Goal: Task Accomplishment & Management: Use online tool/utility

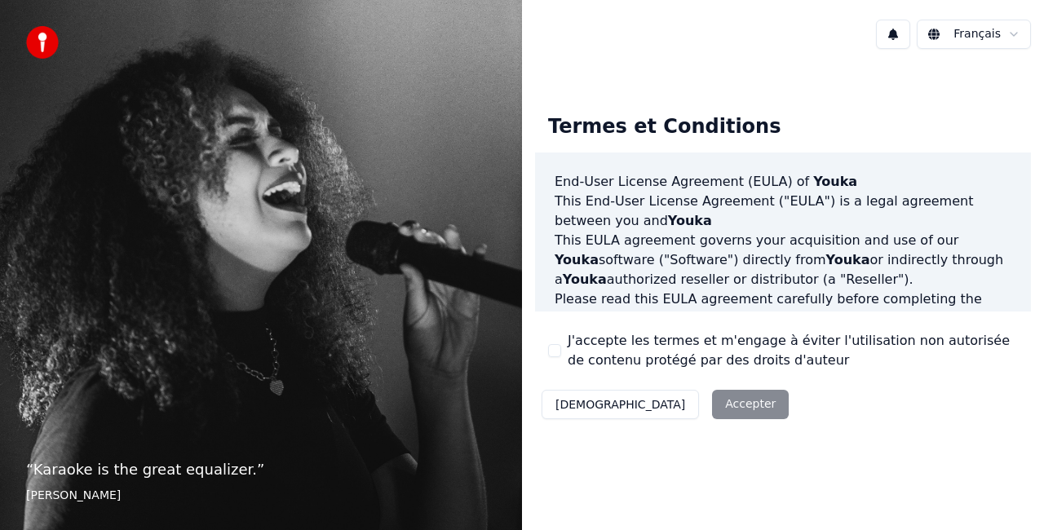
click at [558, 352] on button "J'accepte les termes et m'engage à éviter l'utilisation non autorisée de conten…" at bounding box center [554, 350] width 13 height 13
click at [712, 406] on button "Accepter" at bounding box center [750, 404] width 77 height 29
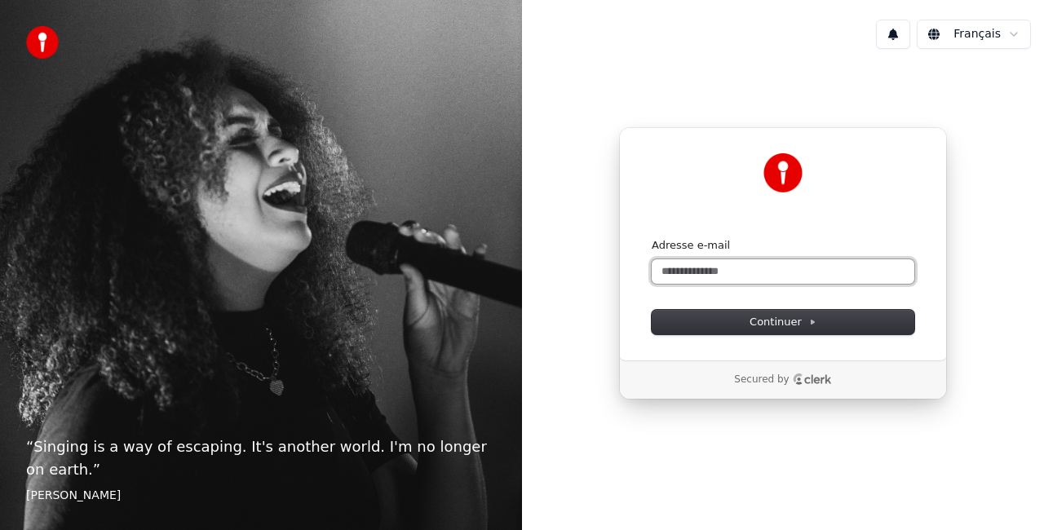
click at [745, 264] on input "Adresse e-mail" at bounding box center [783, 271] width 263 height 24
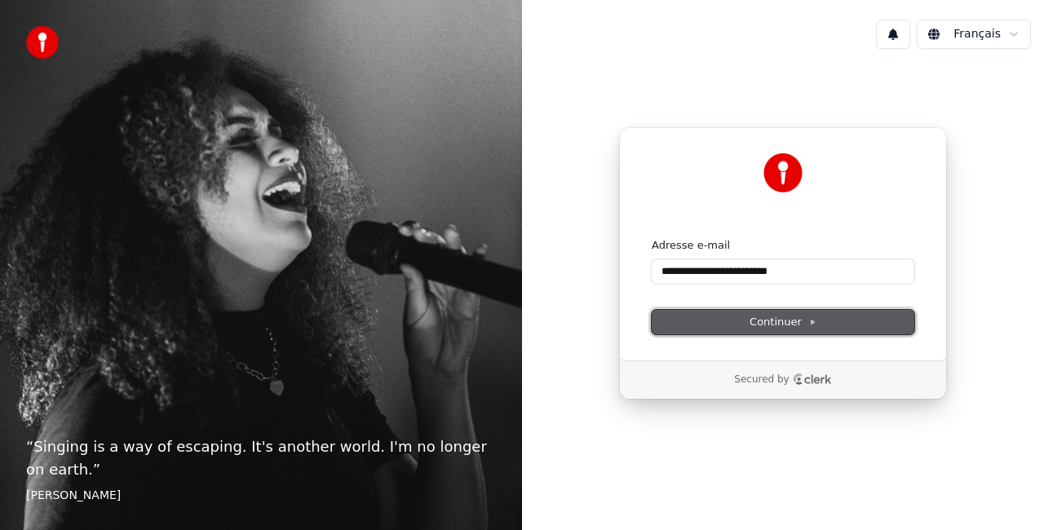
click at [841, 320] on button "Continuer" at bounding box center [783, 322] width 263 height 24
type input "**********"
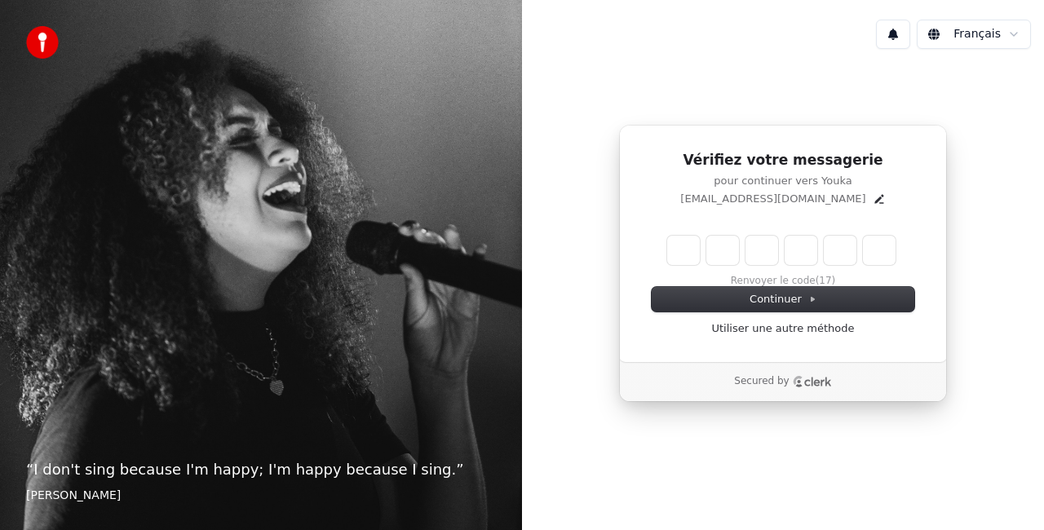
type input "*"
type input "**"
type input "*"
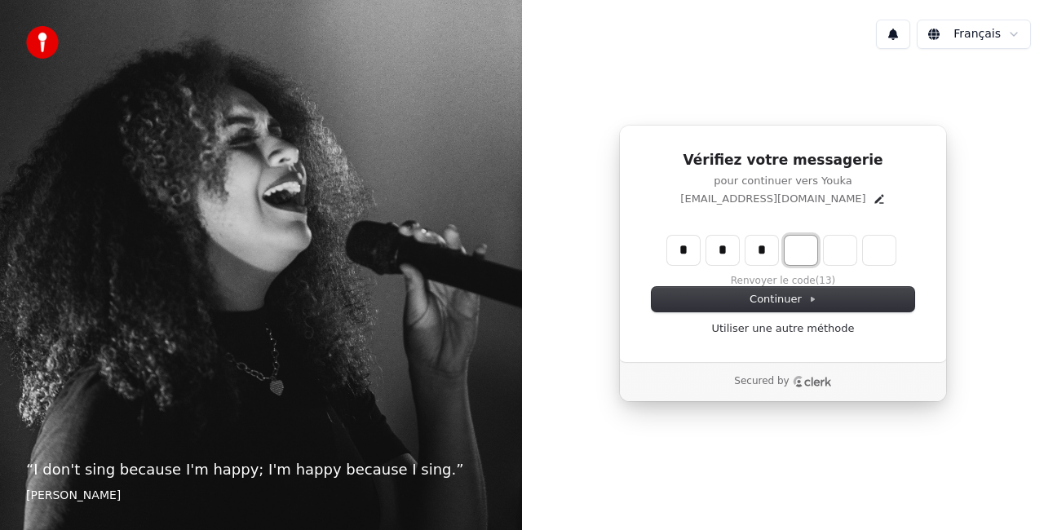
type input "***"
type input "*"
type input "****"
type input "*"
type input "******"
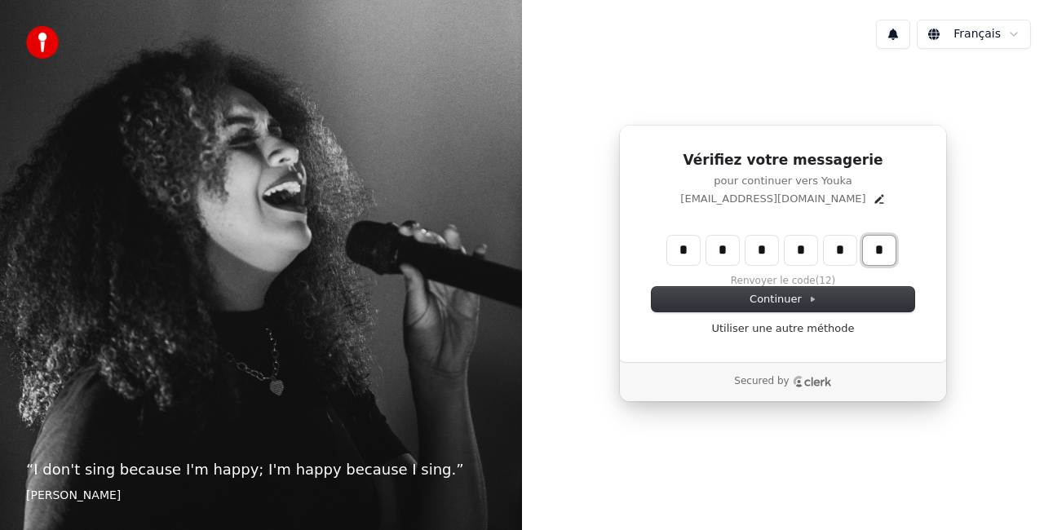
type input "*"
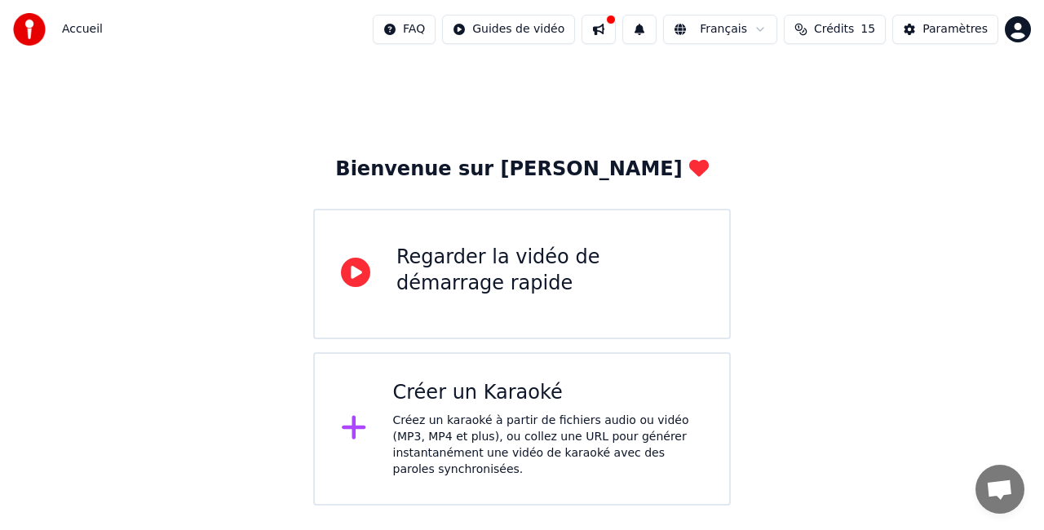
click at [616, 24] on button at bounding box center [599, 29] width 34 height 29
click at [467, 160] on div "Bienvenue sur [PERSON_NAME]" at bounding box center [521, 170] width 373 height 26
click at [432, 287] on div "Regarder la vidéo de démarrage rapide" at bounding box center [550, 271] width 307 height 52
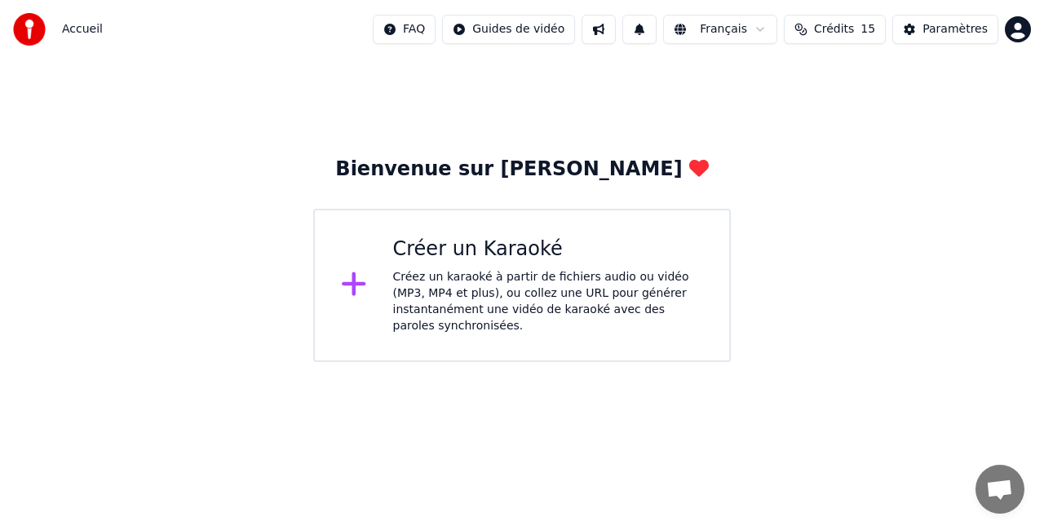
click at [366, 277] on icon at bounding box center [354, 283] width 26 height 29
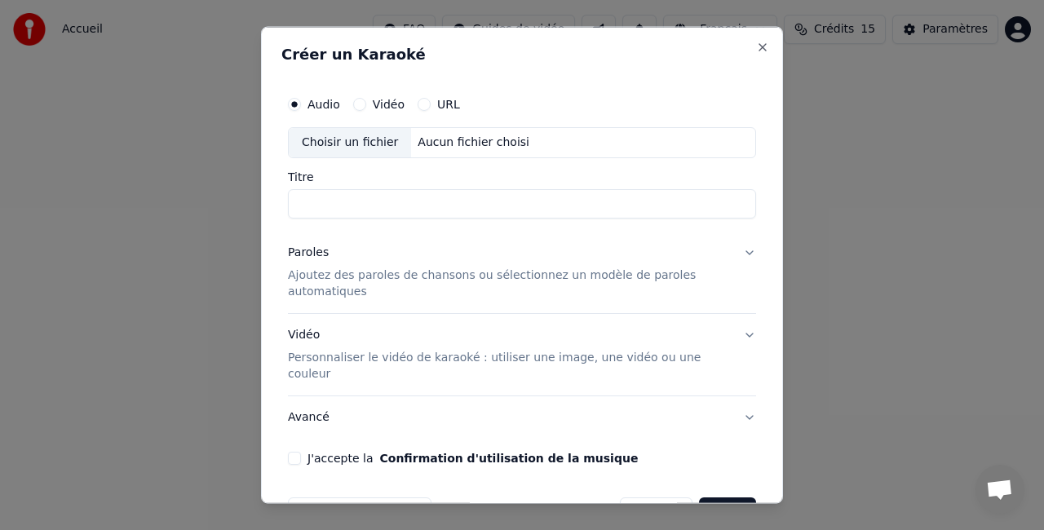
click at [310, 248] on div "Paroles" at bounding box center [308, 252] width 41 height 16
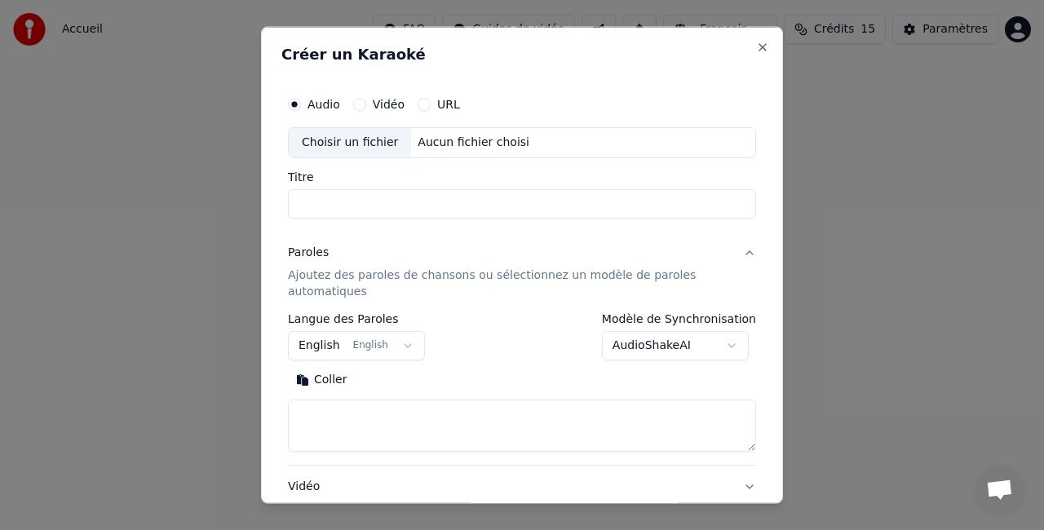
click at [378, 341] on button "English English" at bounding box center [356, 344] width 137 height 29
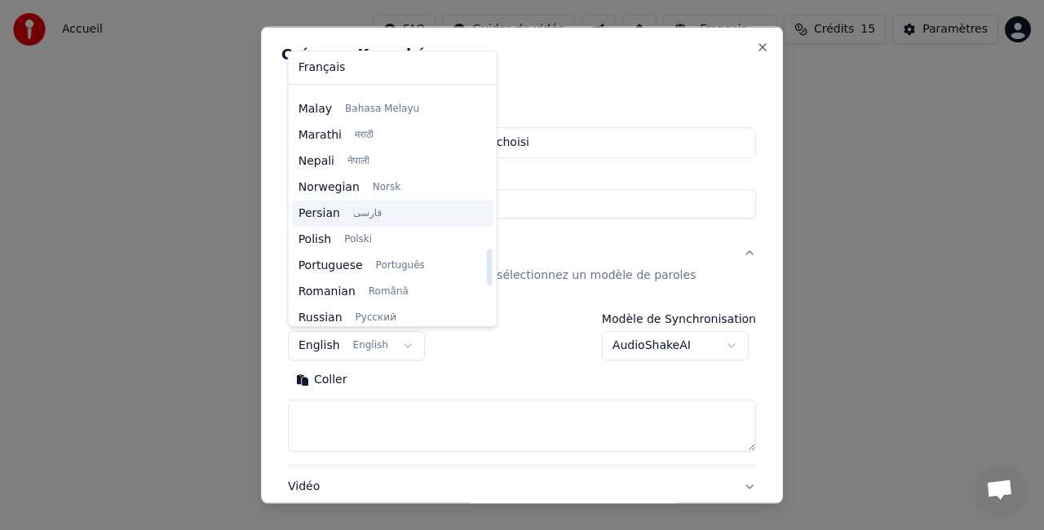
scroll to position [845, 0]
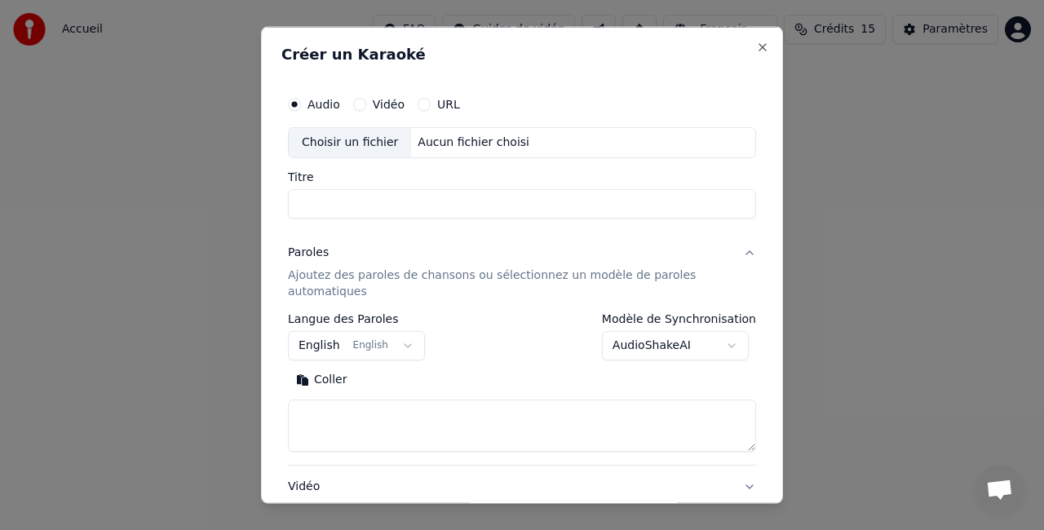
click at [339, 46] on body "**********" at bounding box center [522, 181] width 1044 height 362
click at [333, 330] on body "**********" at bounding box center [522, 181] width 1044 height 362
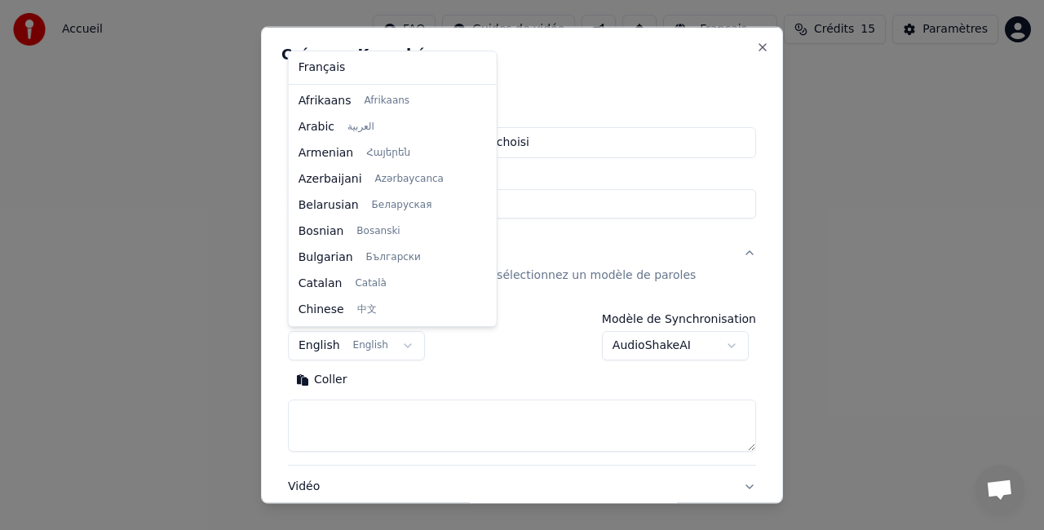
scroll to position [131, 0]
select select "**"
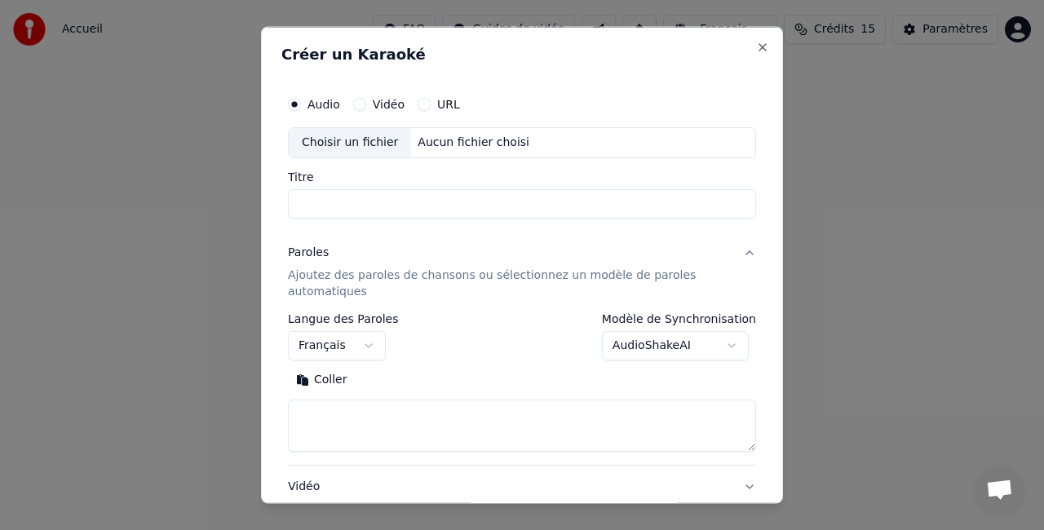
click at [339, 194] on input "Titre" at bounding box center [522, 202] width 468 height 29
type input "***"
click at [403, 428] on textarea at bounding box center [522, 425] width 468 height 52
click at [335, 282] on p "Ajoutez des paroles de chansons ou sélectionnez un modèle de paroles automatiqu…" at bounding box center [509, 283] width 442 height 33
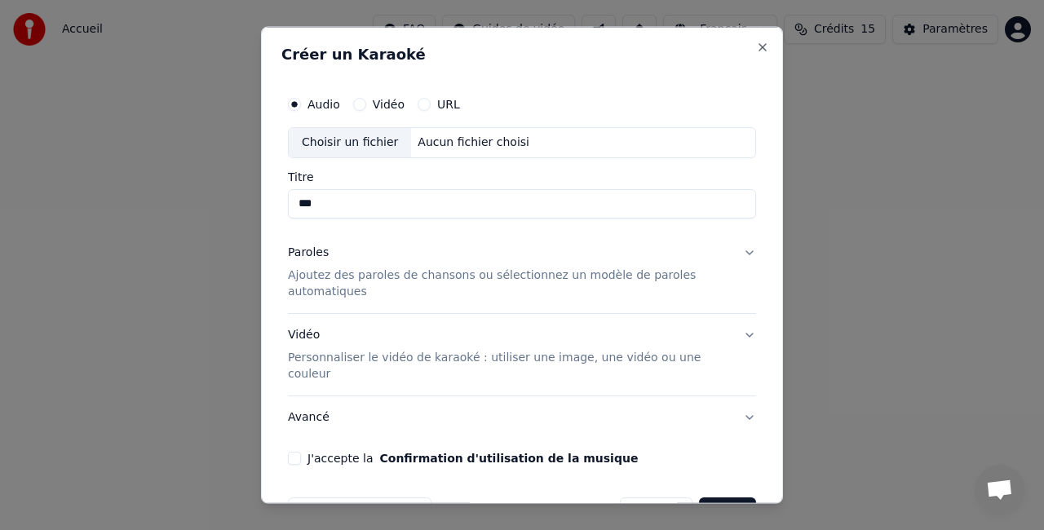
click at [338, 276] on p "Ajoutez des paroles de chansons ou sélectionnez un modèle de paroles automatiqu…" at bounding box center [509, 283] width 442 height 33
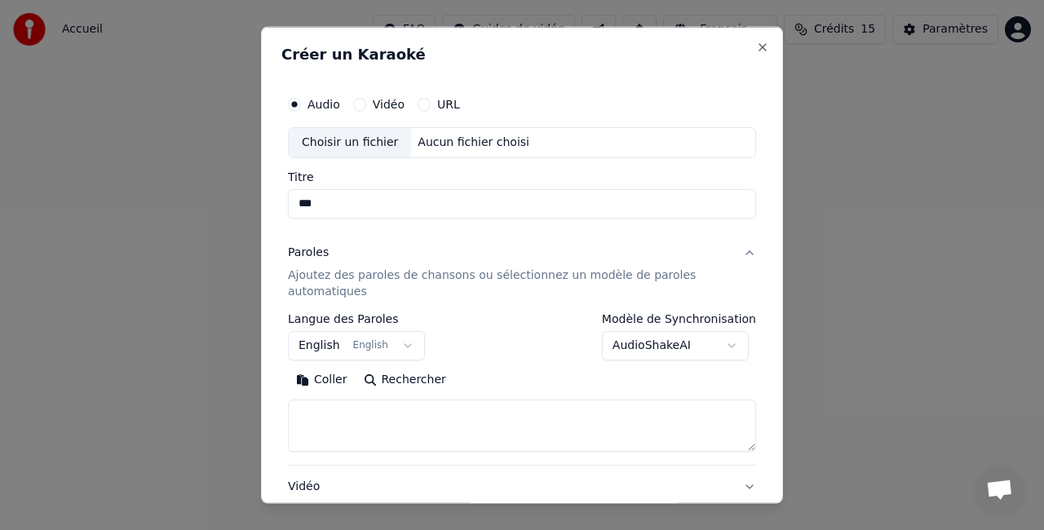
click at [350, 352] on body "**********" at bounding box center [522, 181] width 1044 height 362
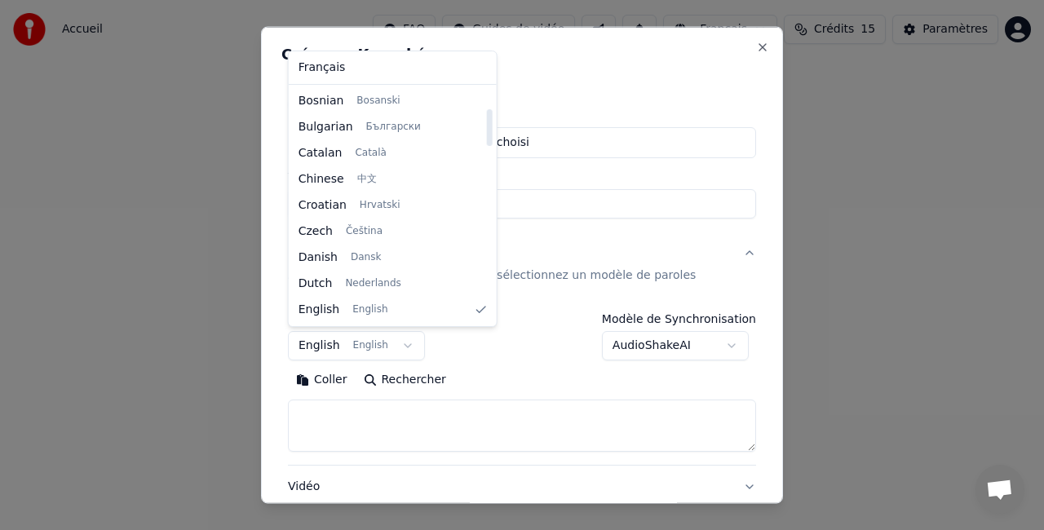
select select "**"
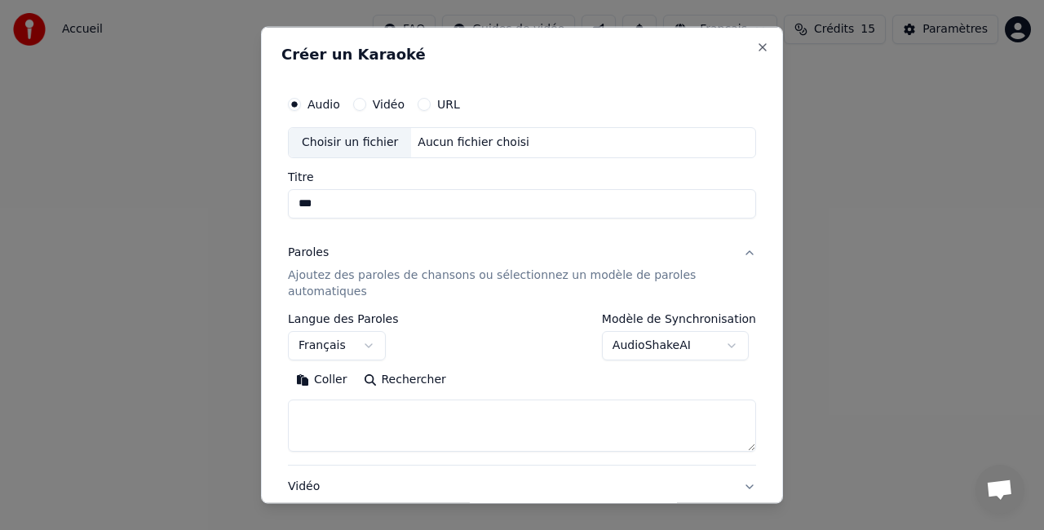
click at [335, 418] on textarea at bounding box center [522, 425] width 468 height 52
paste textarea "**********"
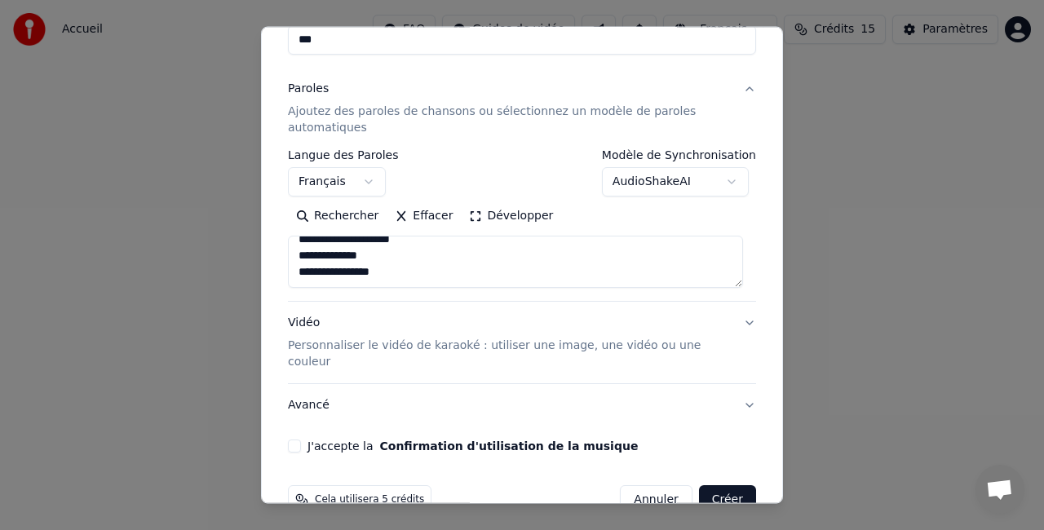
scroll to position [907, 0]
type textarea "**********"
click at [710, 485] on button "Créer" at bounding box center [727, 499] width 57 height 29
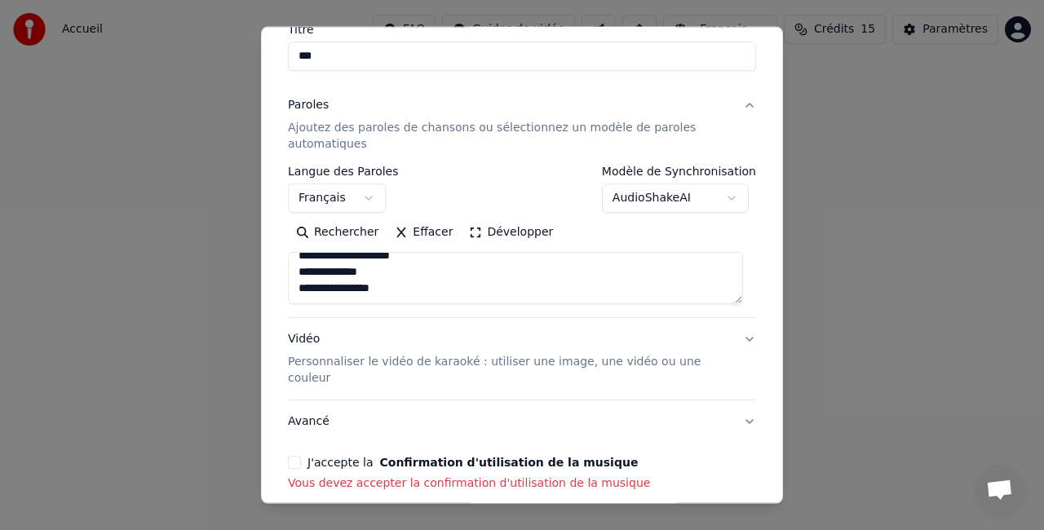
scroll to position [228, 0]
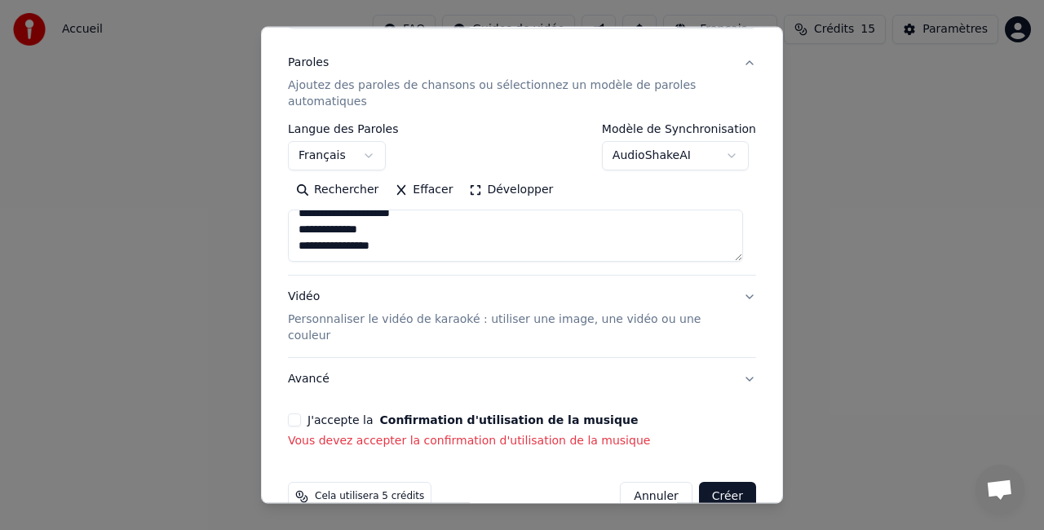
click at [295, 414] on button "J'accepte la Confirmation d'utilisation de la musique" at bounding box center [294, 420] width 13 height 13
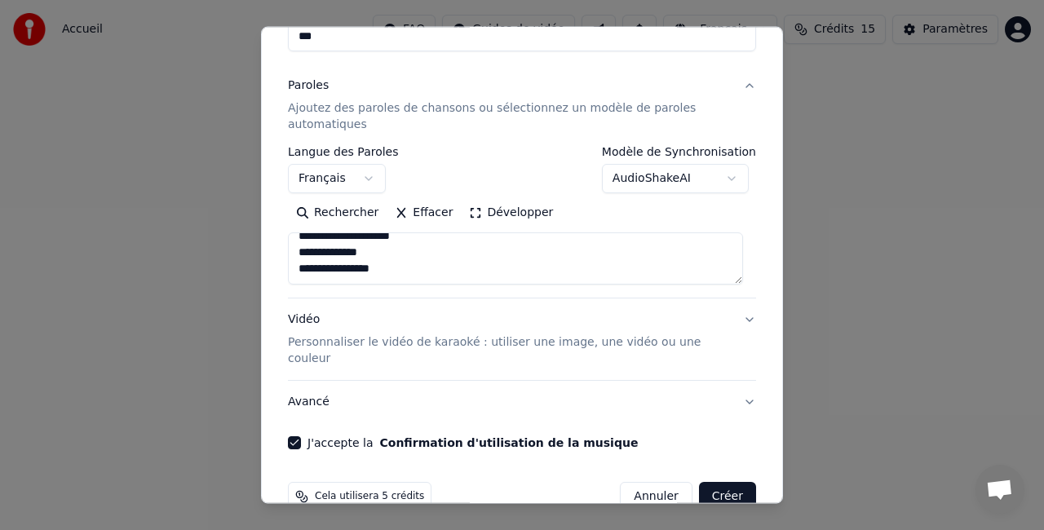
click at [708, 482] on button "Créer" at bounding box center [727, 496] width 57 height 29
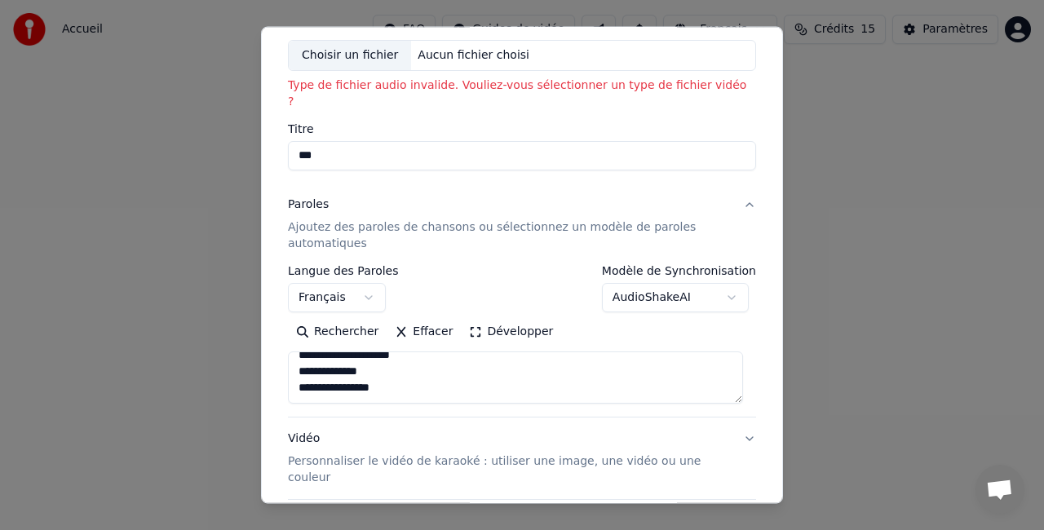
scroll to position [0, 0]
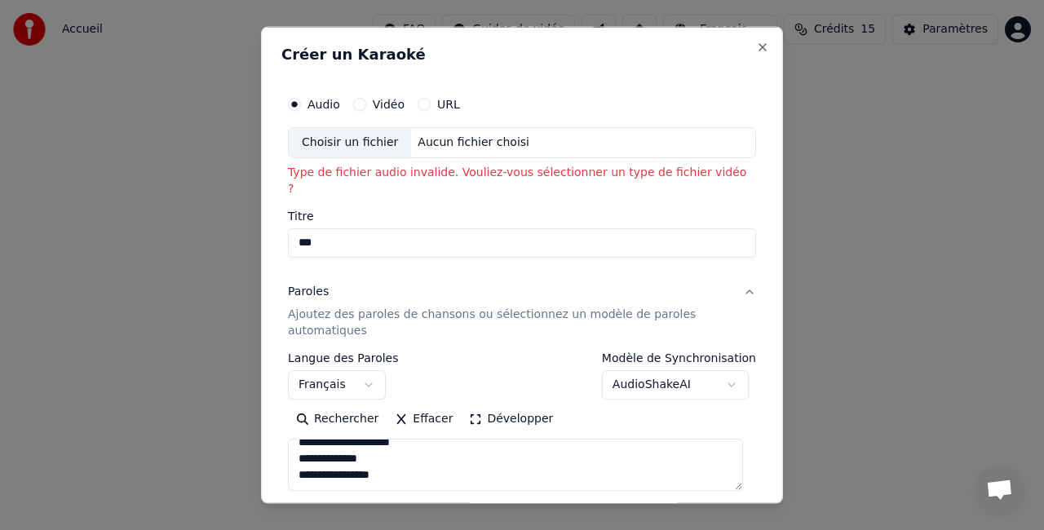
click at [360, 101] on button "Vidéo" at bounding box center [359, 104] width 13 height 13
click at [444, 136] on div "Aucun fichier choisi" at bounding box center [473, 143] width 125 height 16
click at [292, 103] on button "Audio" at bounding box center [294, 104] width 13 height 13
click at [447, 144] on div "Aucun fichier choisi" at bounding box center [473, 143] width 125 height 16
click at [356, 101] on button "Vidéo" at bounding box center [359, 104] width 13 height 13
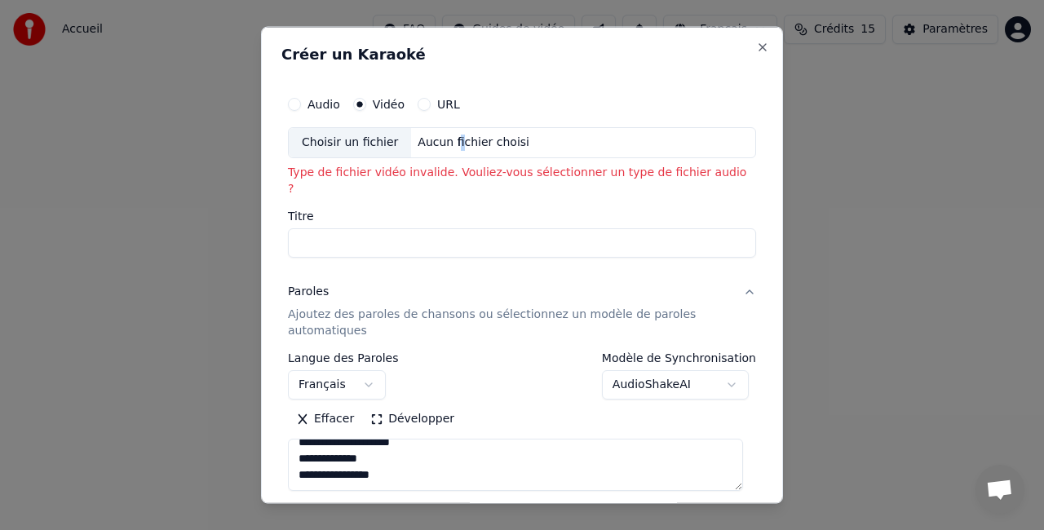
click at [446, 135] on div "Aucun fichier choisi" at bounding box center [473, 143] width 125 height 16
click at [291, 112] on div "Audio Vidéo URL" at bounding box center [522, 104] width 468 height 33
click at [294, 104] on button "Audio" at bounding box center [294, 104] width 13 height 13
click at [424, 100] on button "URL" at bounding box center [424, 104] width 13 height 13
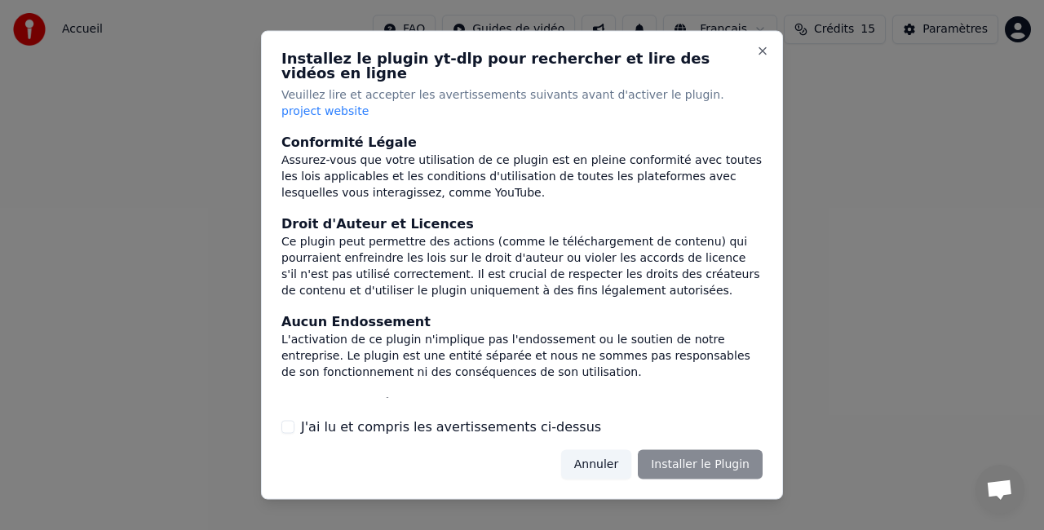
click at [614, 450] on button "Annuler" at bounding box center [596, 464] width 70 height 29
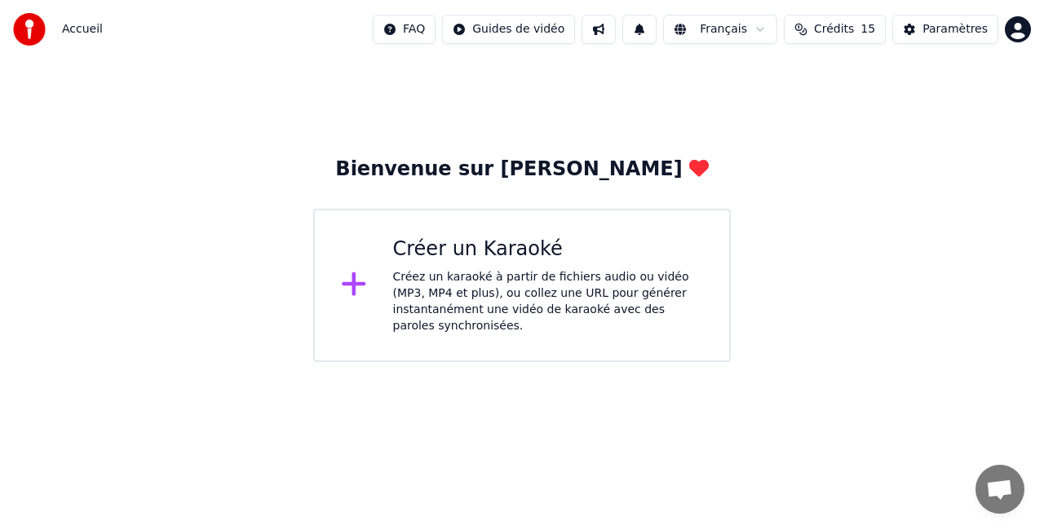
click at [519, 238] on div "Créer un Karaoké" at bounding box center [548, 250] width 311 height 26
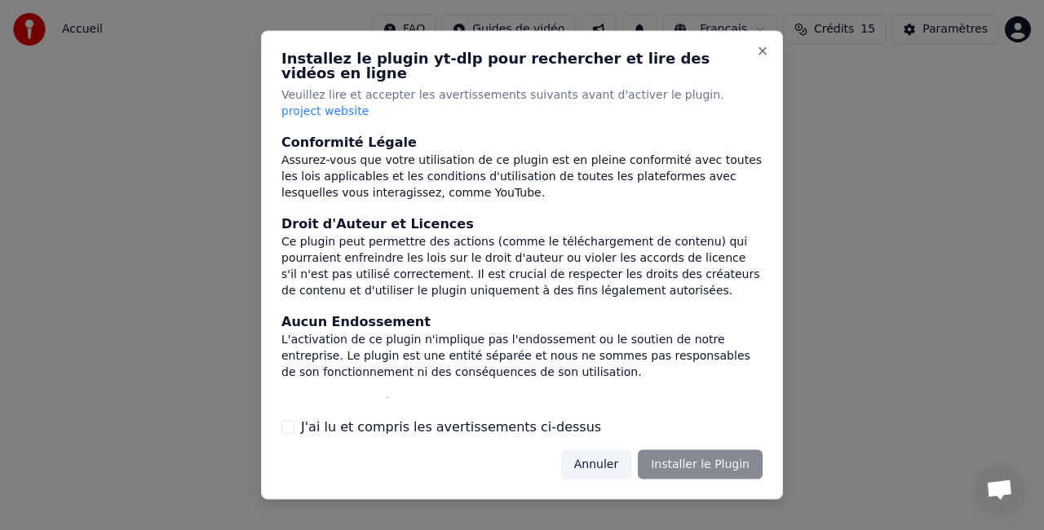
click at [677, 450] on div "Annuler Installer le Plugin" at bounding box center [662, 464] width 202 height 29
click at [764, 58] on button "Close" at bounding box center [762, 51] width 13 height 13
click at [597, 450] on button "Annuler" at bounding box center [596, 464] width 70 height 29
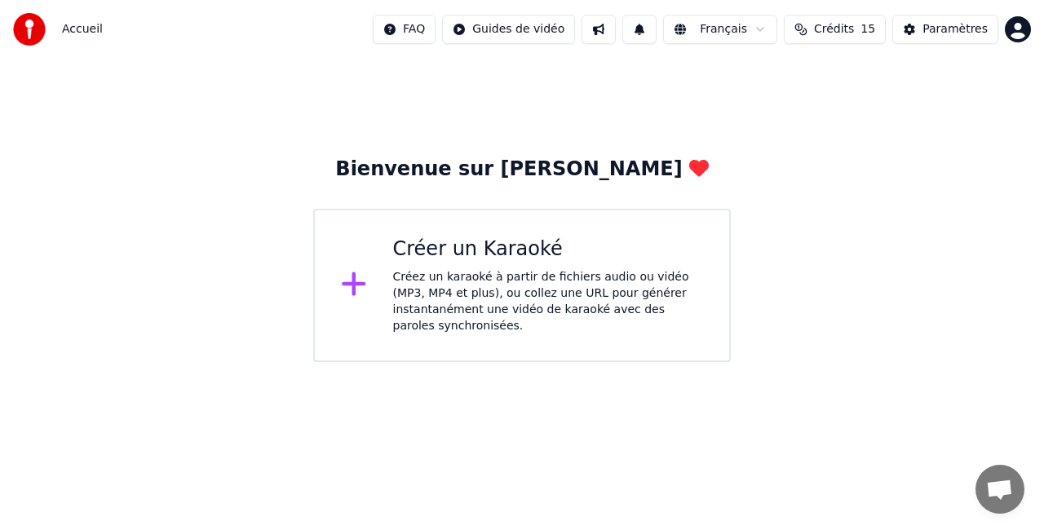
click at [344, 282] on icon at bounding box center [354, 283] width 26 height 29
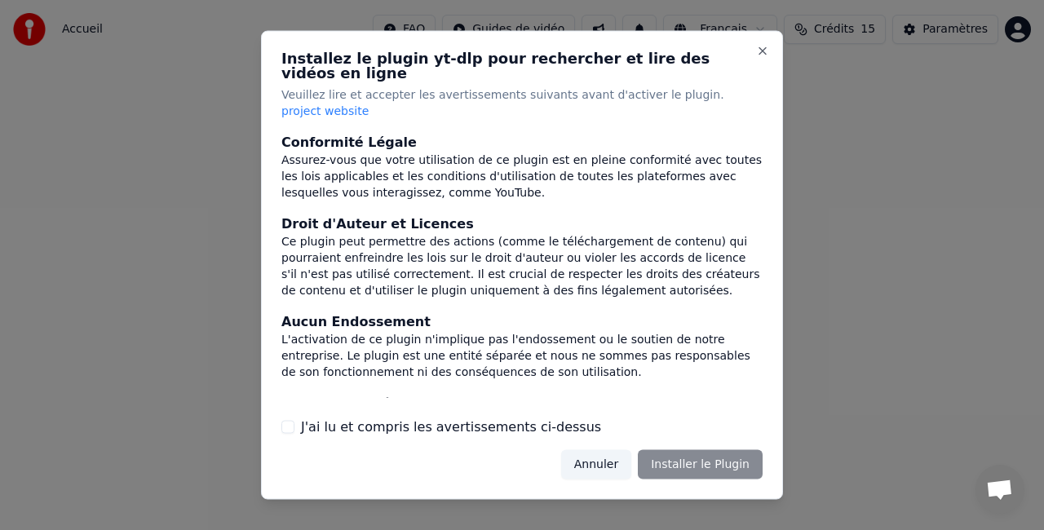
drag, startPoint x: 615, startPoint y: 437, endPoint x: 617, endPoint y: 448, distance: 10.7
click at [616, 450] on button "Annuler" at bounding box center [596, 464] width 70 height 29
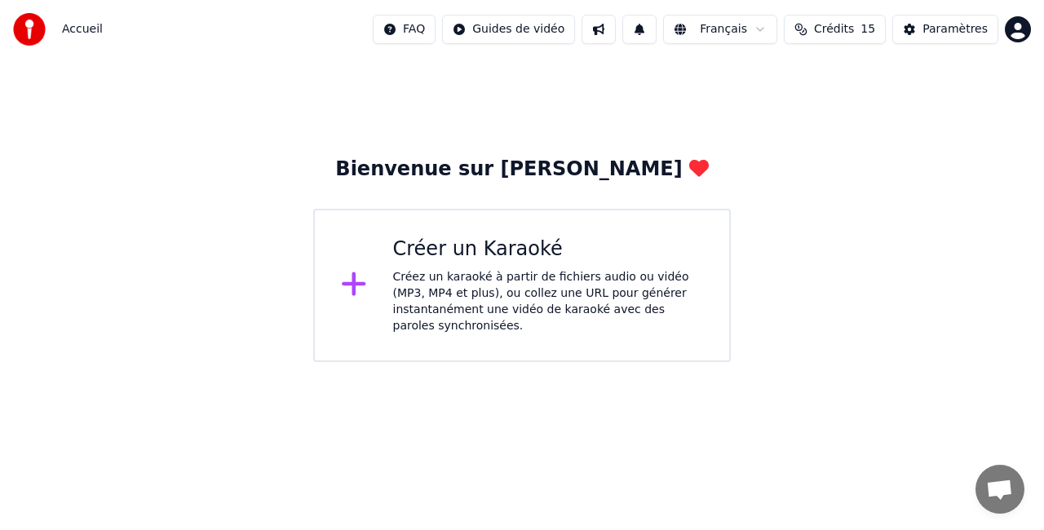
click at [519, 287] on div "Créez un karaoké à partir de fichiers audio ou vidéo (MP3, MP4 et plus), ou col…" at bounding box center [548, 301] width 311 height 65
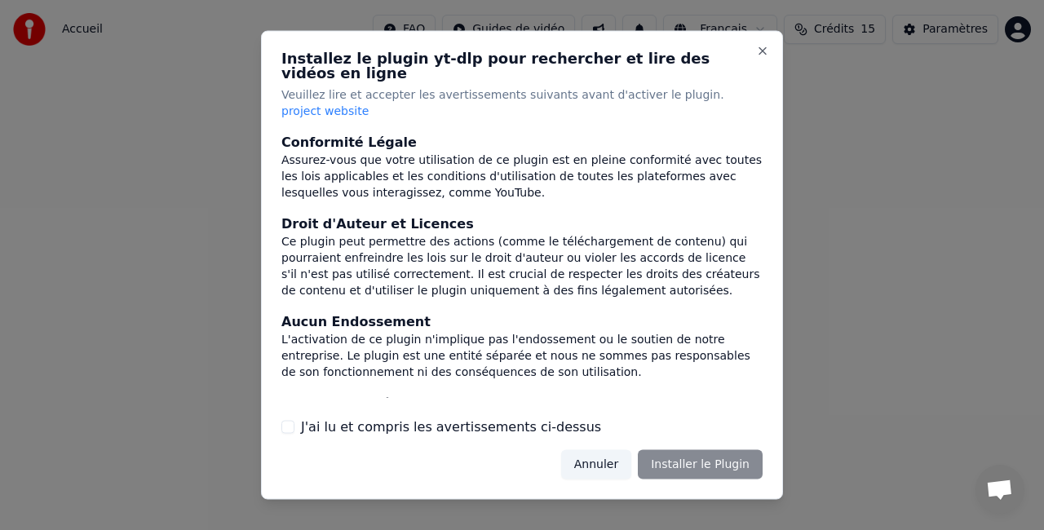
click at [289, 420] on button "J'ai lu et compris les avertissements ci-dessus" at bounding box center [288, 426] width 13 height 13
click at [695, 450] on button "Installer le Plugin" at bounding box center [700, 464] width 125 height 29
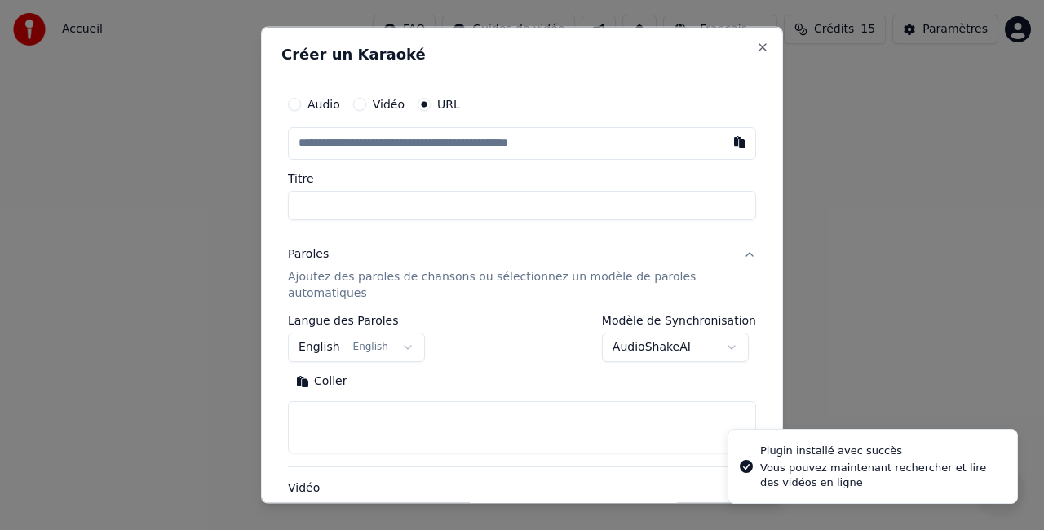
click at [351, 144] on input "text" at bounding box center [522, 143] width 468 height 33
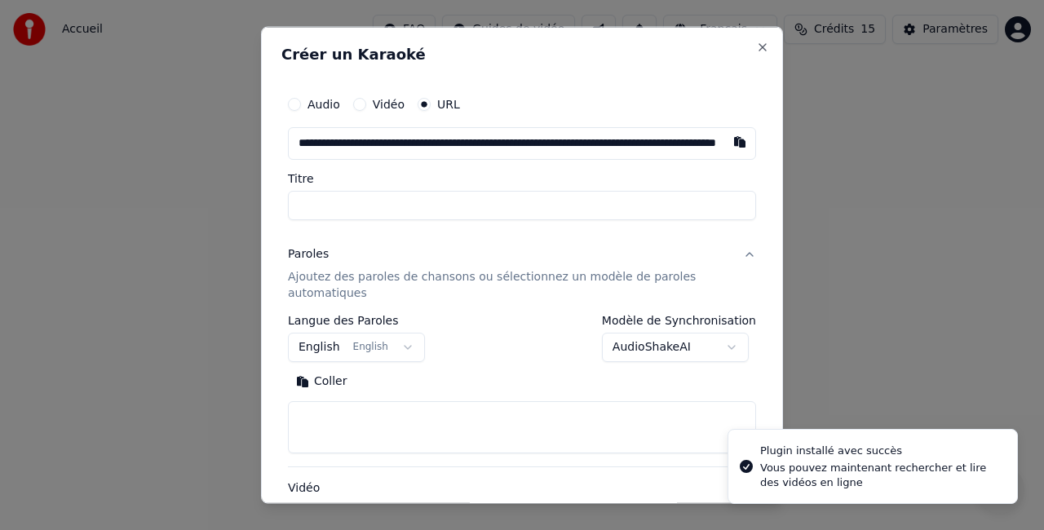
scroll to position [0, 170]
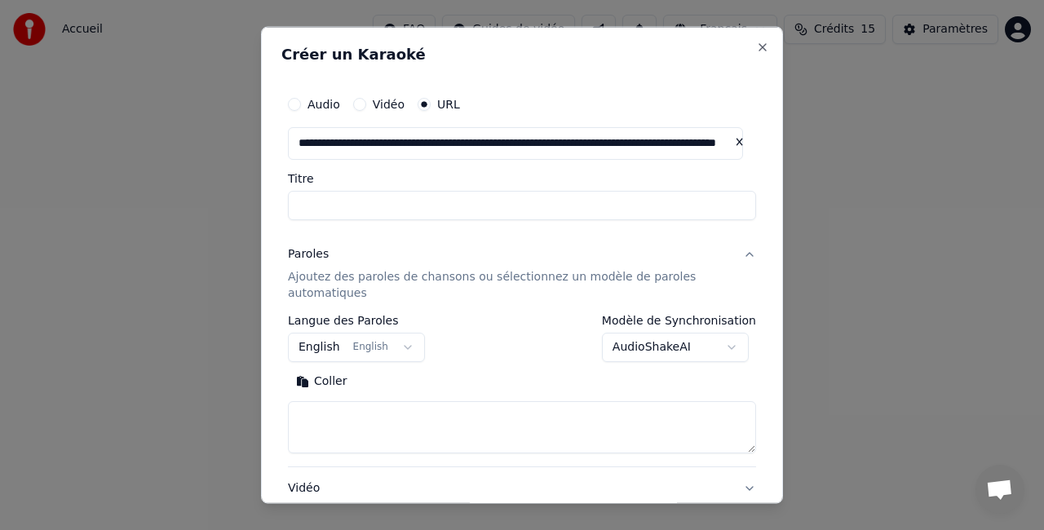
click at [349, 202] on input "Titre" at bounding box center [522, 205] width 468 height 29
type input "**********"
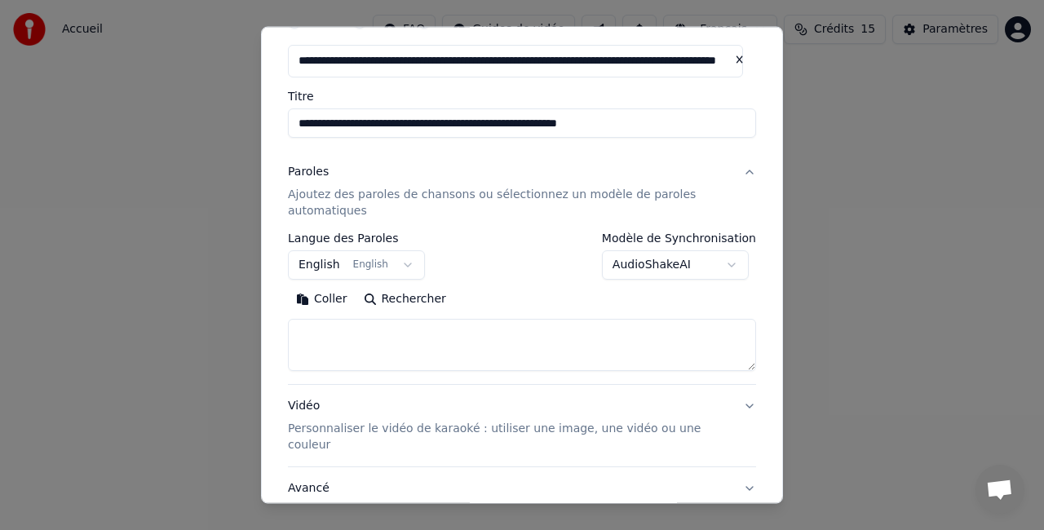
click at [357, 246] on div "**********" at bounding box center [356, 256] width 137 height 47
click at [366, 259] on button "English English" at bounding box center [356, 264] width 137 height 29
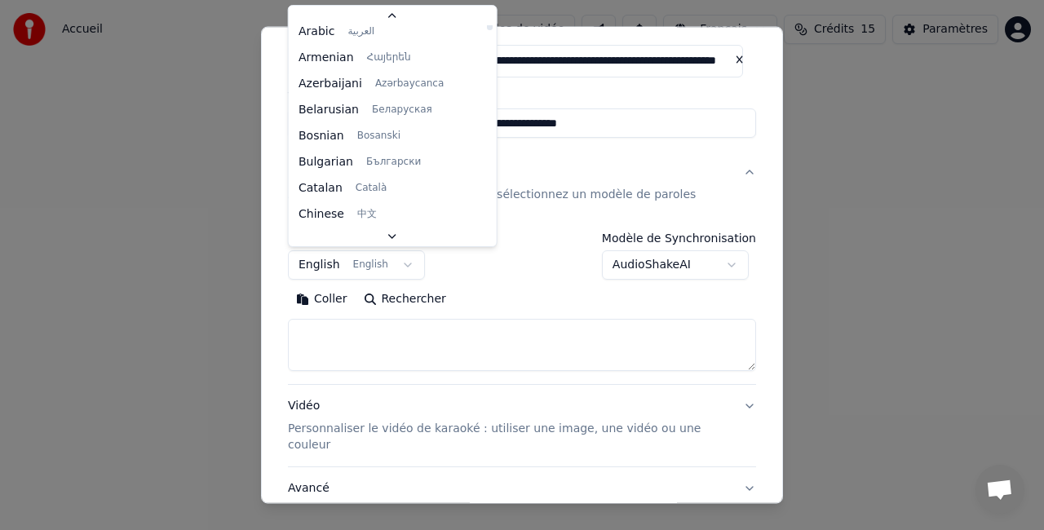
scroll to position [0, 0]
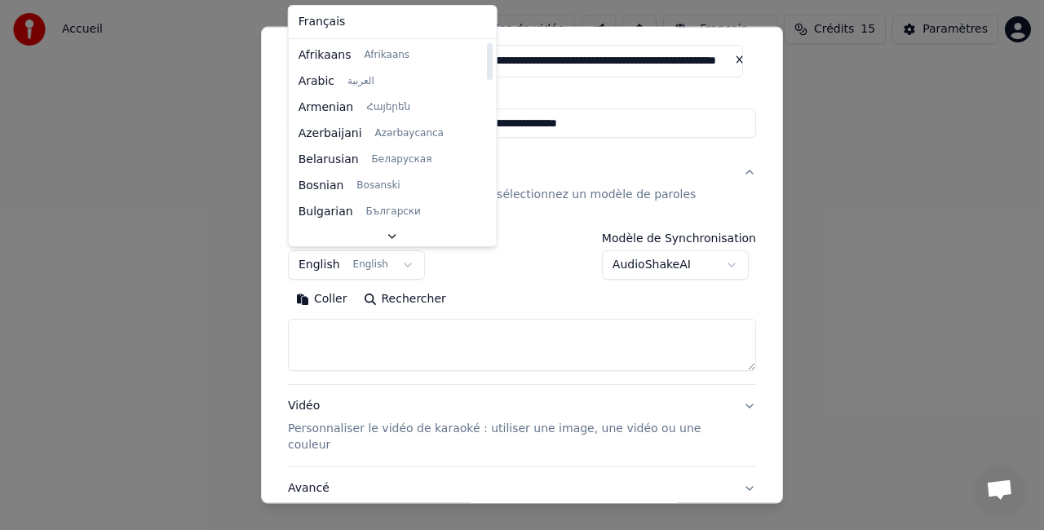
select select "**"
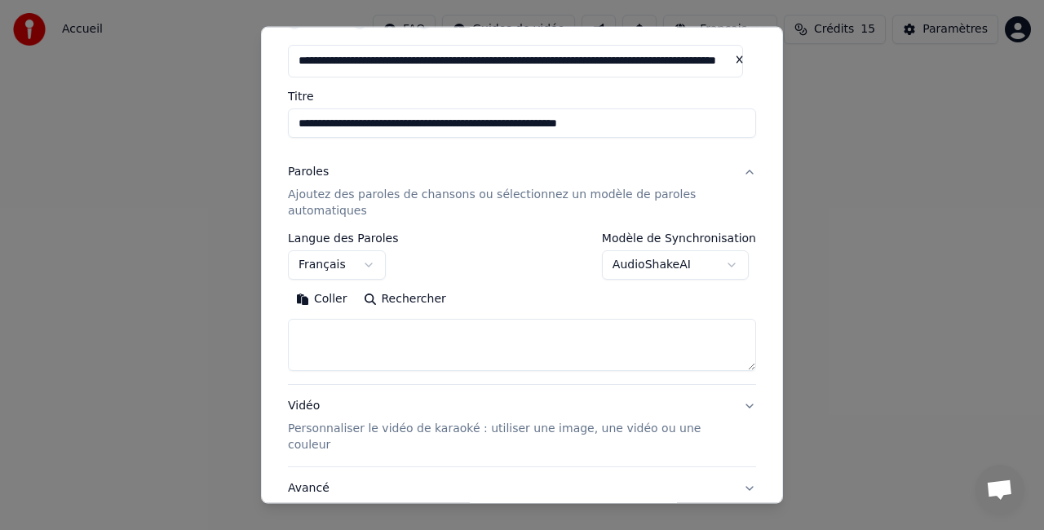
click at [377, 343] on textarea at bounding box center [522, 345] width 468 height 52
paste textarea "**********"
click at [377, 343] on textarea at bounding box center [522, 345] width 468 height 52
type textarea "*"
click at [353, 333] on textarea at bounding box center [515, 345] width 455 height 52
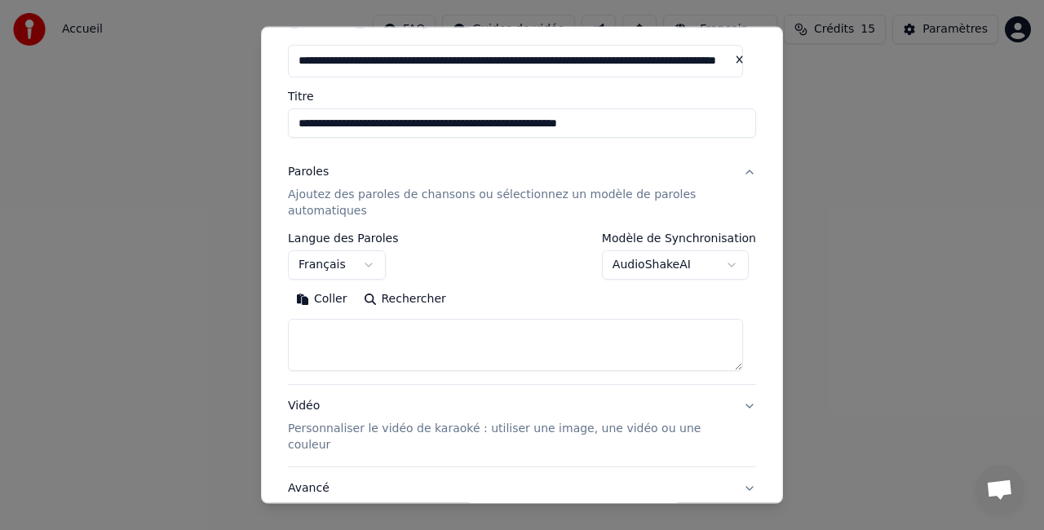
paste textarea "**********"
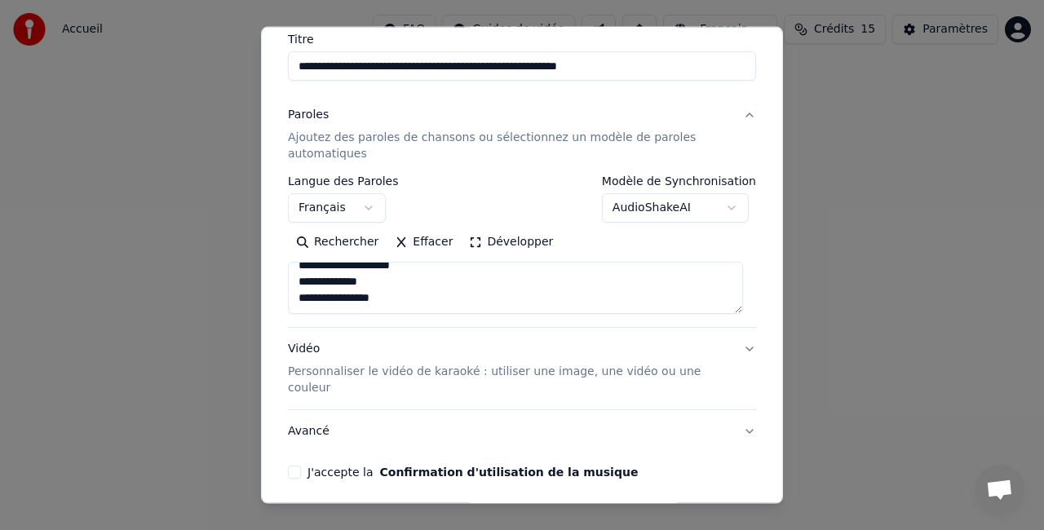
scroll to position [163, 0]
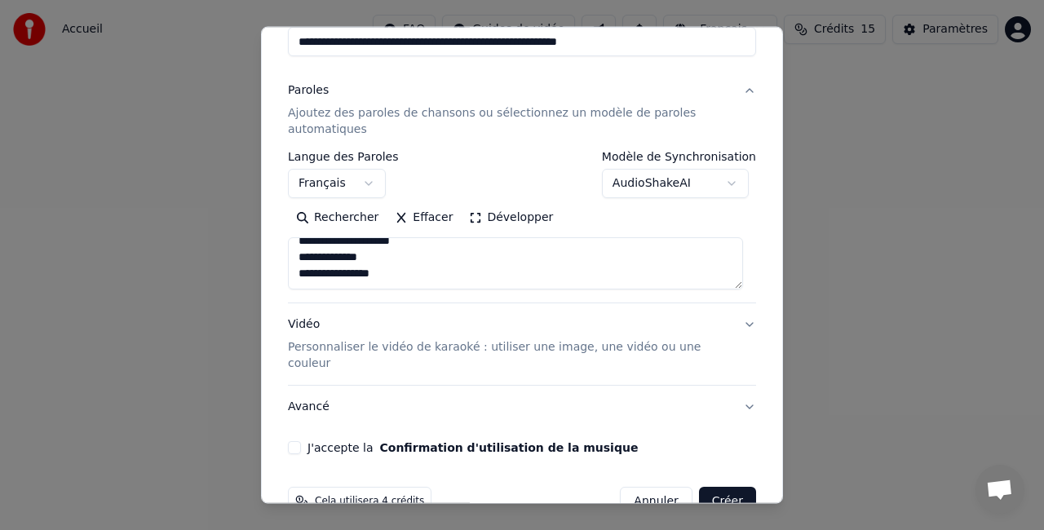
type textarea "**********"
click at [359, 338] on div "Vidéo Personnaliser le vidéo de karaoké : utiliser une image, une vidéo ou une …" at bounding box center [509, 344] width 442 height 55
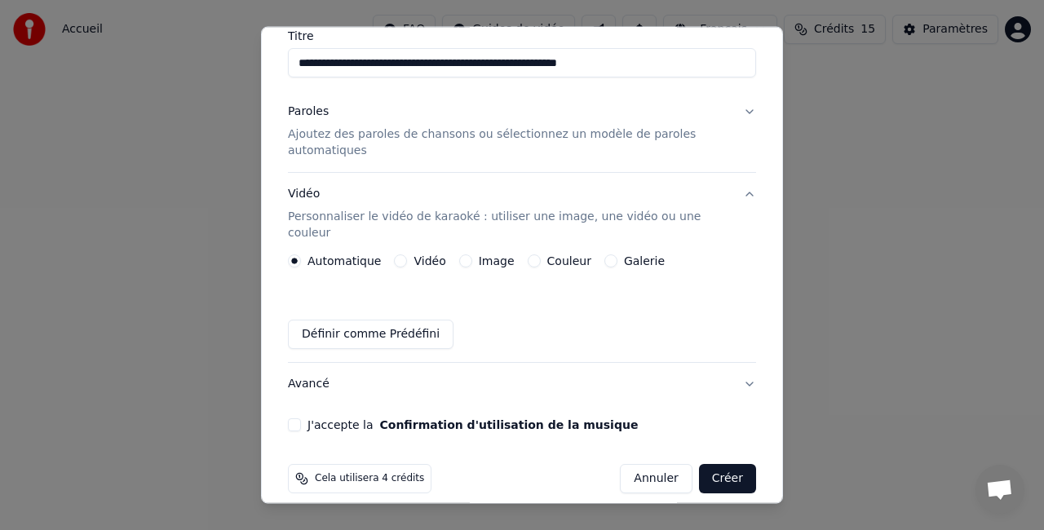
scroll to position [141, 0]
click at [461, 255] on button "Image" at bounding box center [465, 261] width 13 height 13
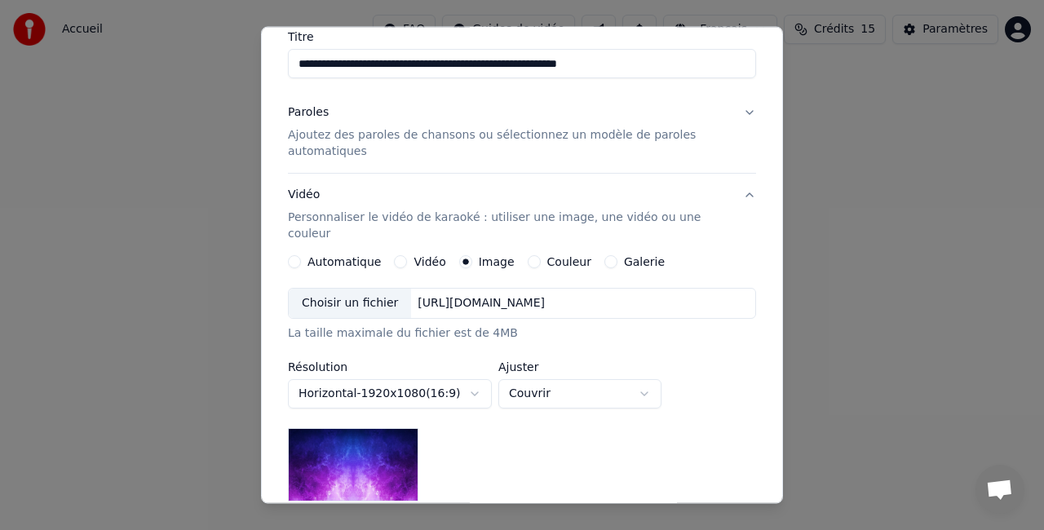
click at [461, 295] on div "https://imagedelivery.net/jkI57_JBx8hWPzcSI-uF5w/c7639807-3f76-4ea5-9112-66e75e…" at bounding box center [481, 303] width 140 height 16
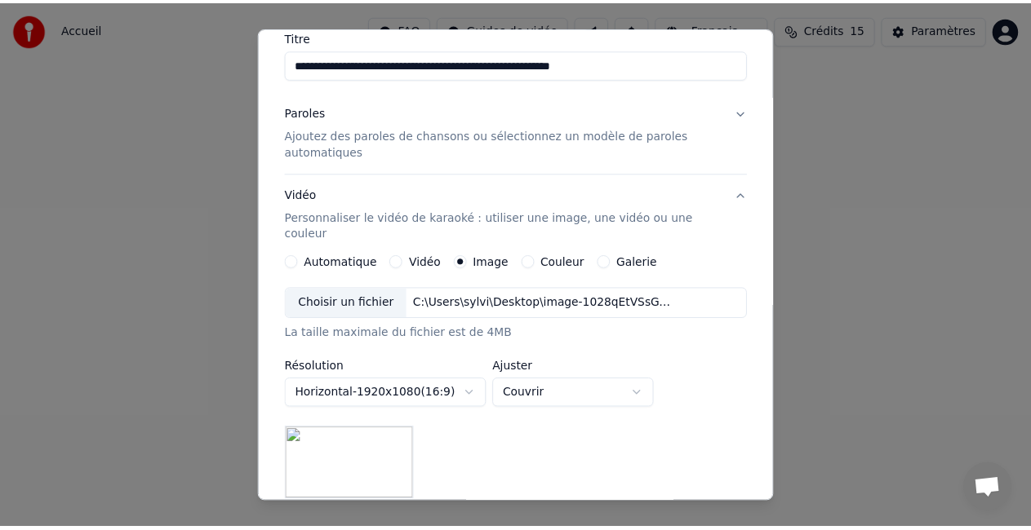
scroll to position [354, 0]
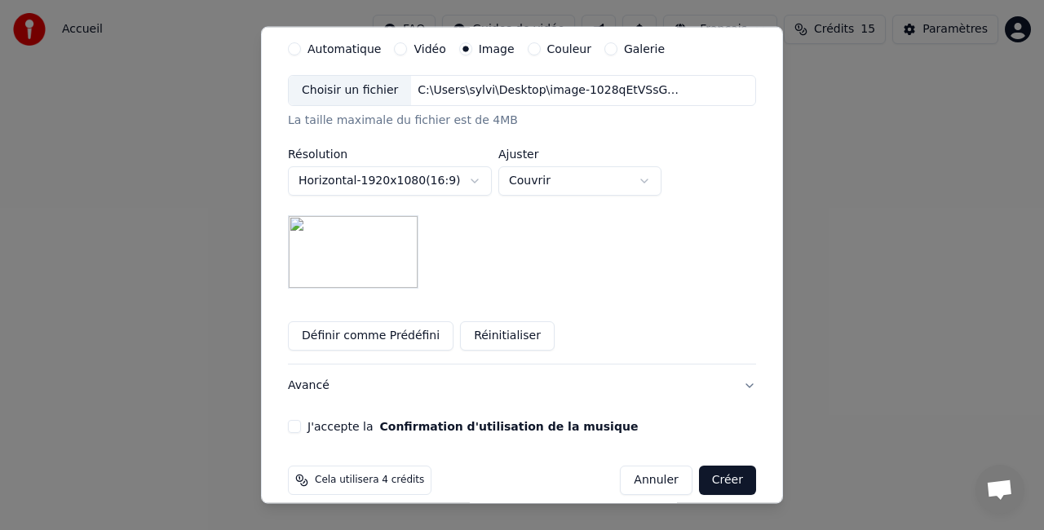
click at [581, 166] on button "Couvrir" at bounding box center [580, 180] width 163 height 29
select select "****"
click at [294, 420] on button "J'accepte la Confirmation d'utilisation de la musique" at bounding box center [294, 426] width 13 height 13
click at [726, 466] on button "Créer" at bounding box center [727, 480] width 57 height 29
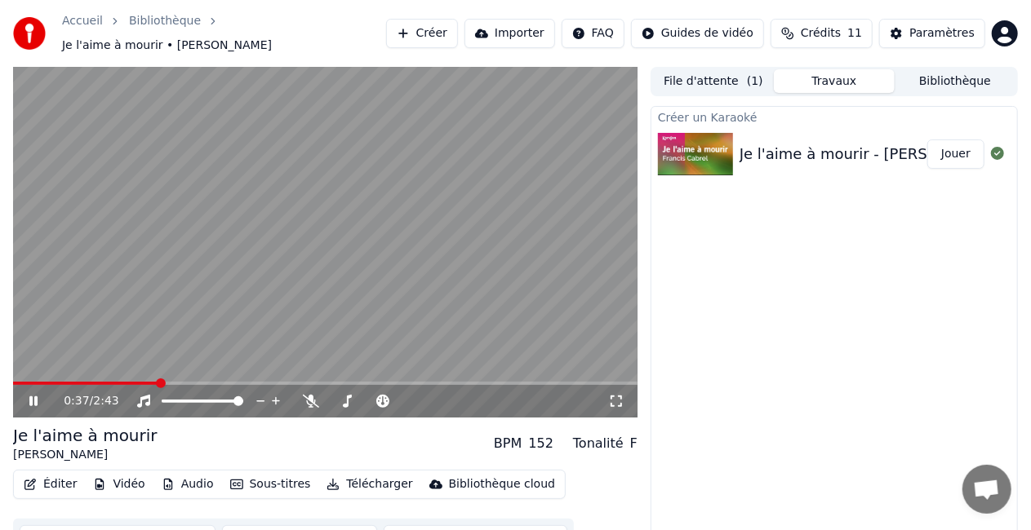
click at [62, 474] on button "Éditer" at bounding box center [50, 484] width 66 height 23
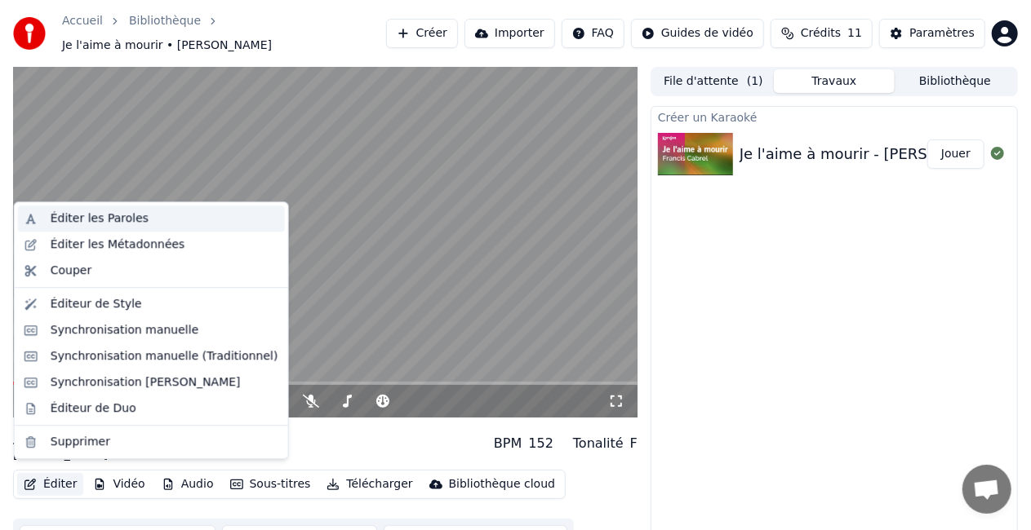
click at [59, 223] on div "Éditer les Paroles" at bounding box center [100, 219] width 98 height 16
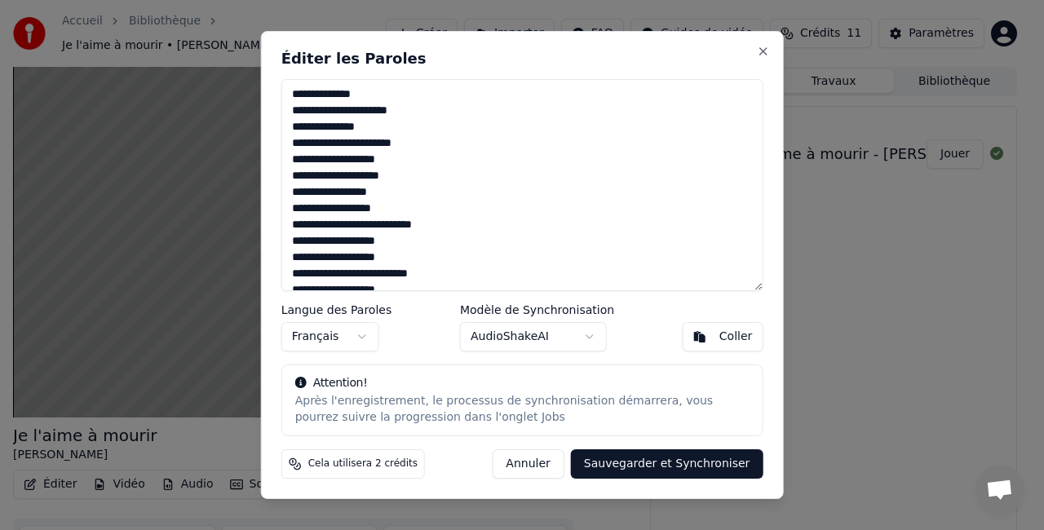
click at [750, 53] on h2 "Éditer les Paroles" at bounding box center [523, 58] width 482 height 15
click at [756, 53] on h2 "Éditer les Paroles" at bounding box center [523, 58] width 482 height 15
click at [761, 48] on button "Close" at bounding box center [762, 51] width 13 height 13
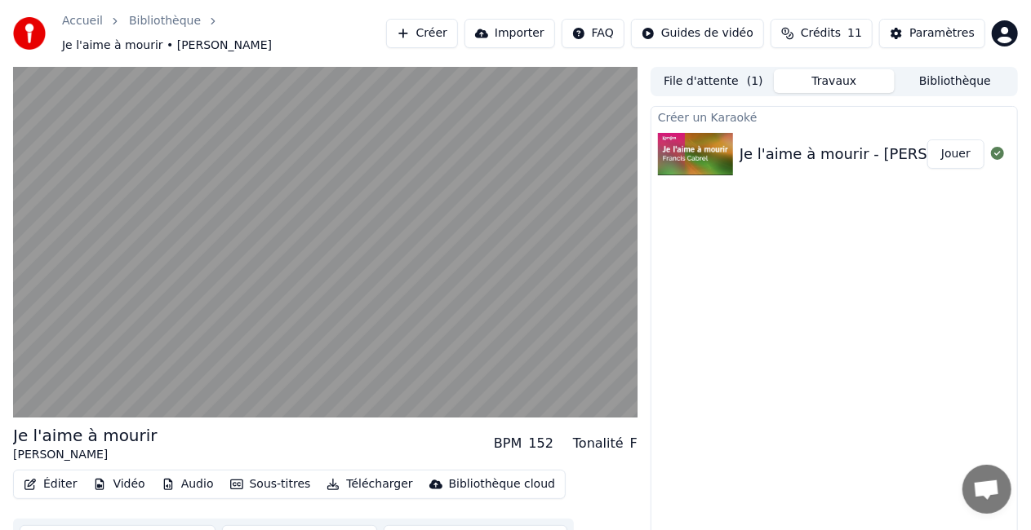
click at [790, 264] on div "Créer un Karaoké Je l'aime à mourir - Francis Cabrel | Karaoke Version | KaraFu…" at bounding box center [833, 331] width 367 height 451
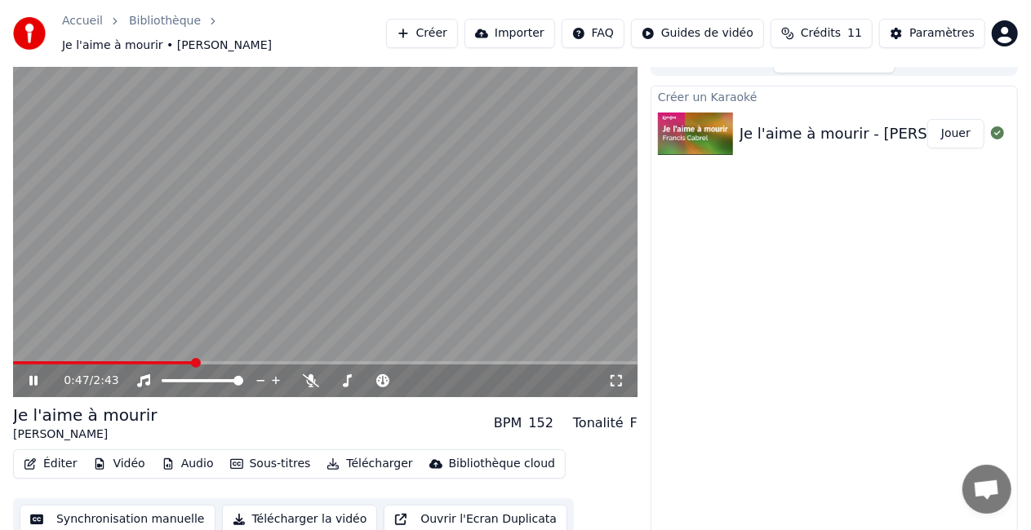
scroll to position [23, 0]
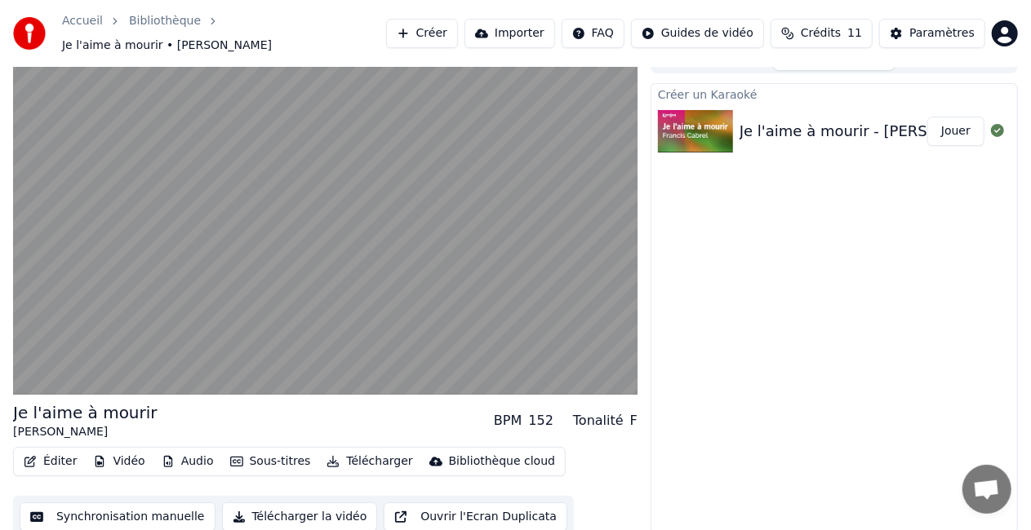
click at [160, 517] on button "Synchronisation manuelle" at bounding box center [118, 517] width 196 height 29
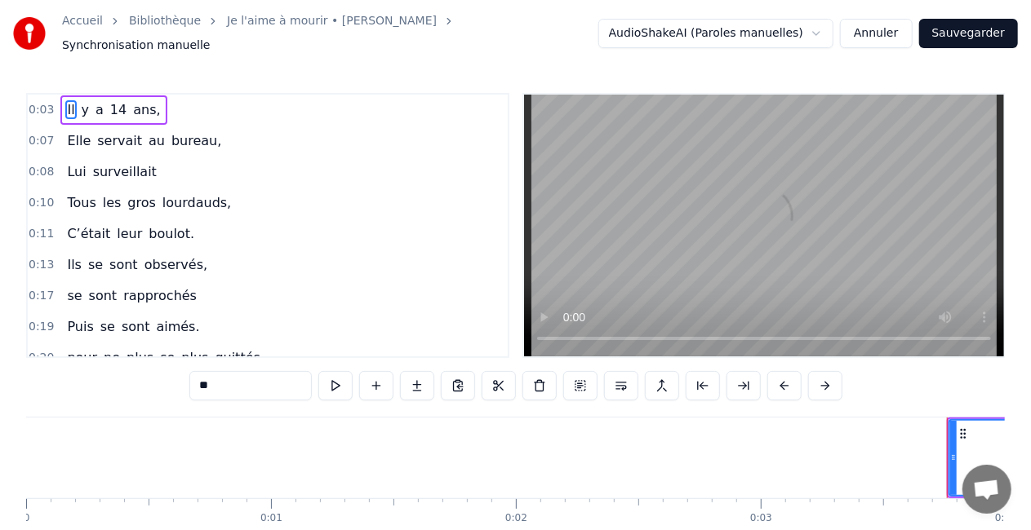
scroll to position [0, 839]
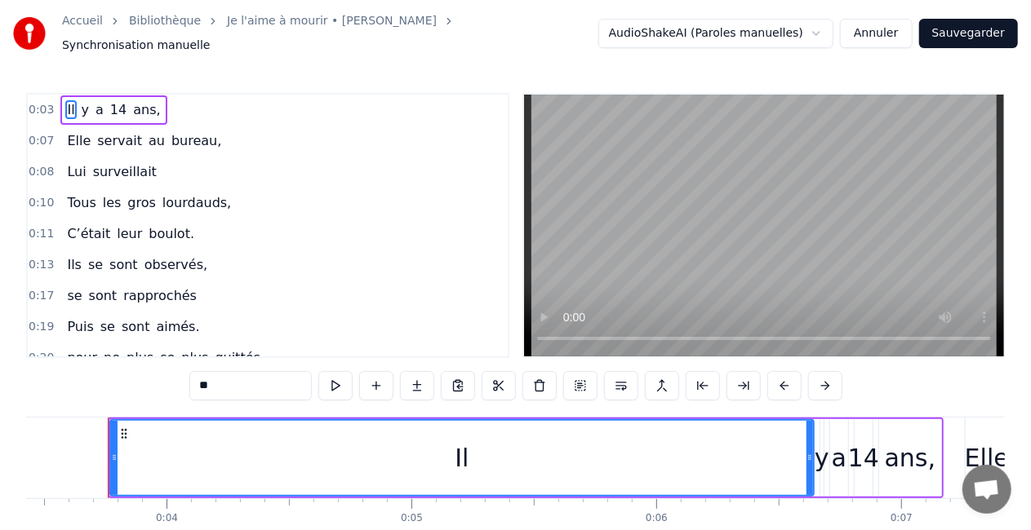
click at [638, 235] on video at bounding box center [764, 226] width 480 height 262
click at [430, 450] on div "Il" at bounding box center [462, 458] width 702 height 74
click at [76, 131] on span "Elle" at bounding box center [78, 140] width 27 height 19
type input "****"
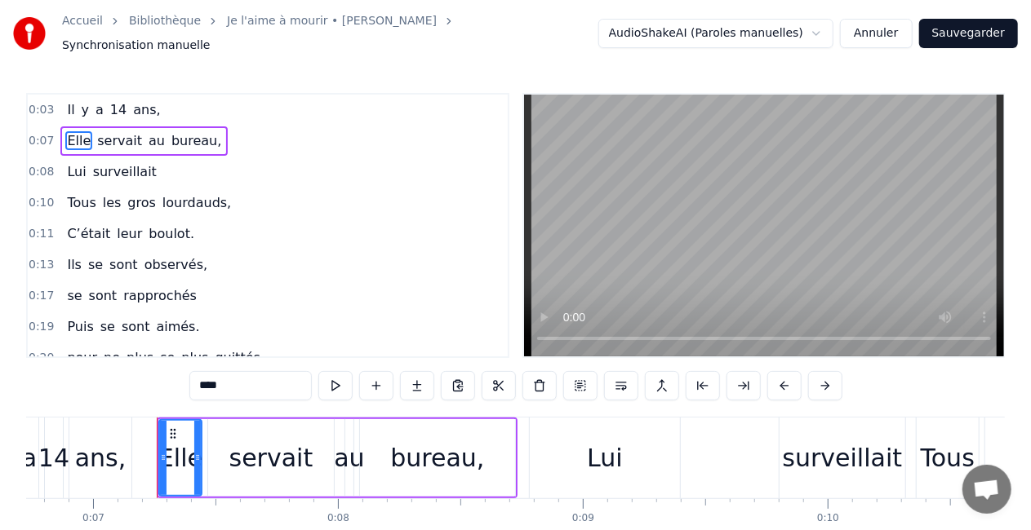
scroll to position [0, 1696]
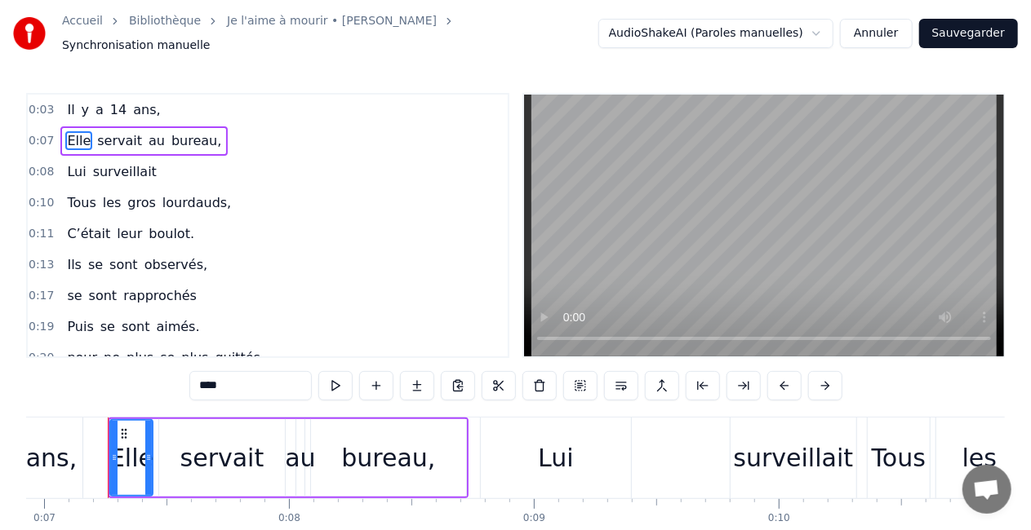
click at [214, 131] on div "0:07 Elle servait au bureau," at bounding box center [268, 141] width 480 height 31
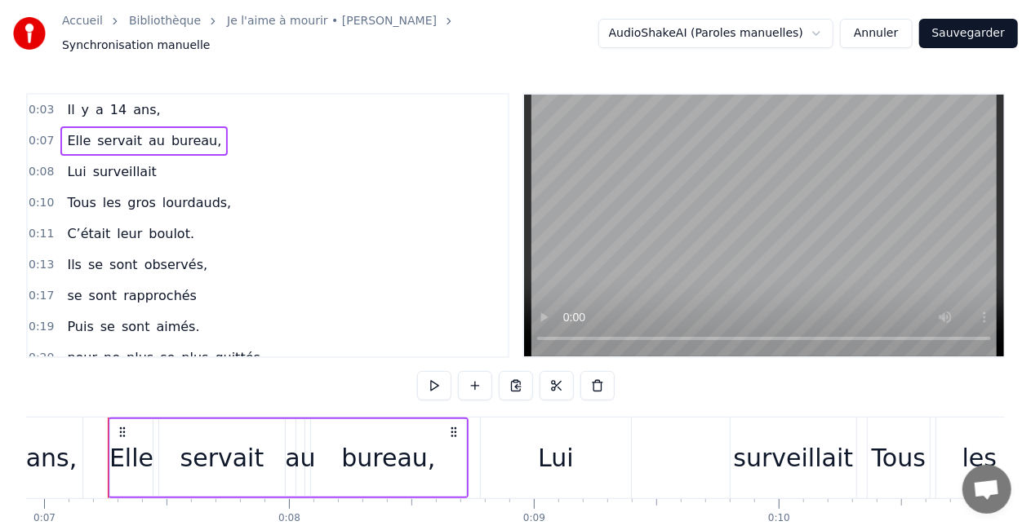
click at [517, 454] on div "Lui" at bounding box center [556, 458] width 150 height 81
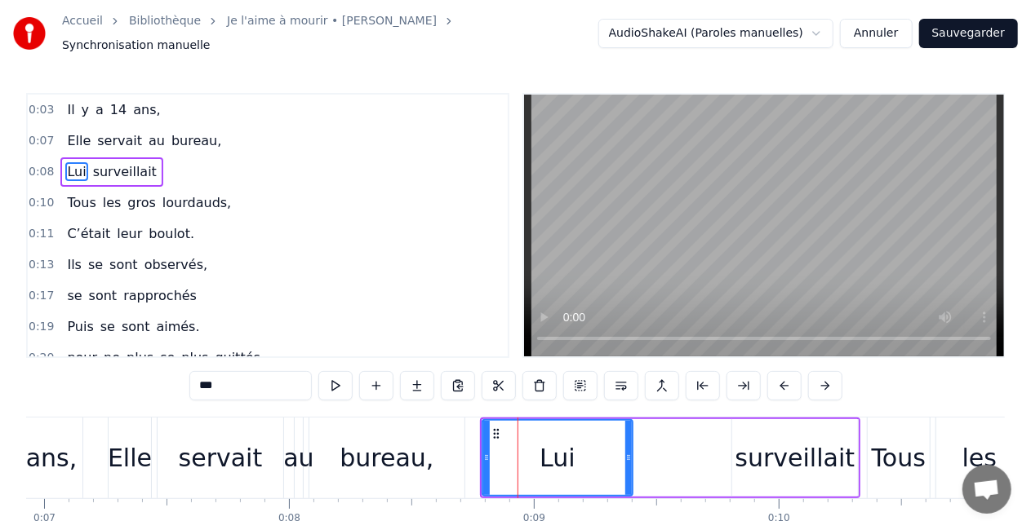
click at [656, 442] on div "Lui surveillait" at bounding box center [670, 458] width 380 height 81
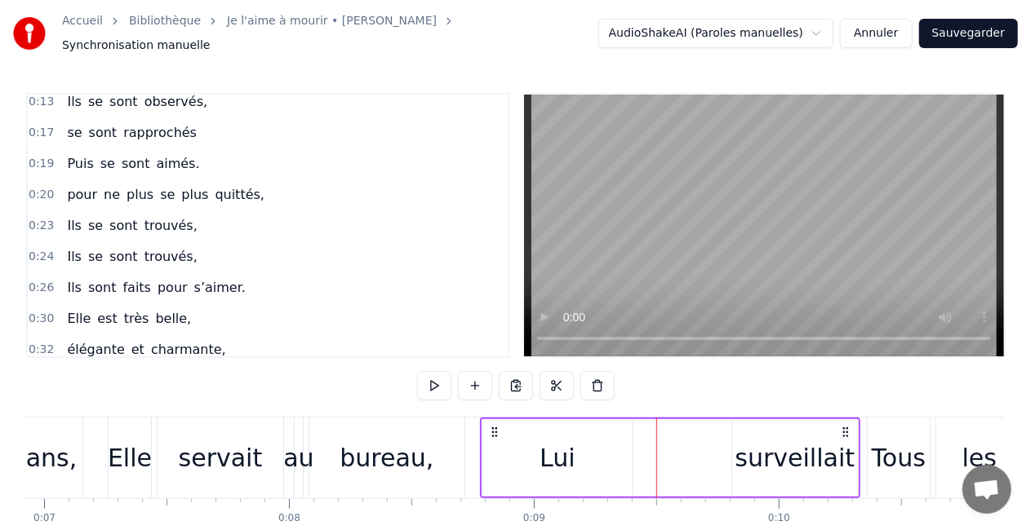
scroll to position [0, 0]
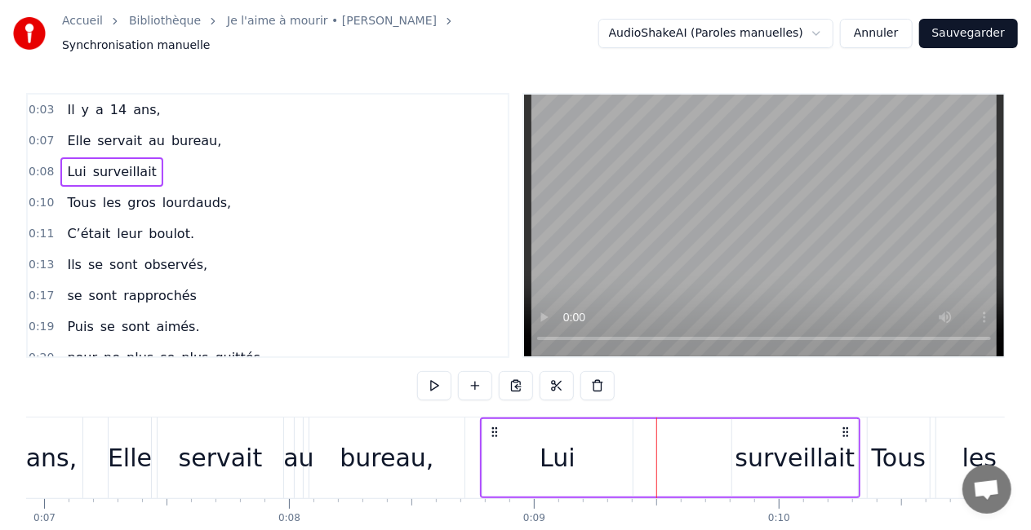
click at [132, 104] on span "ans," at bounding box center [146, 109] width 30 height 19
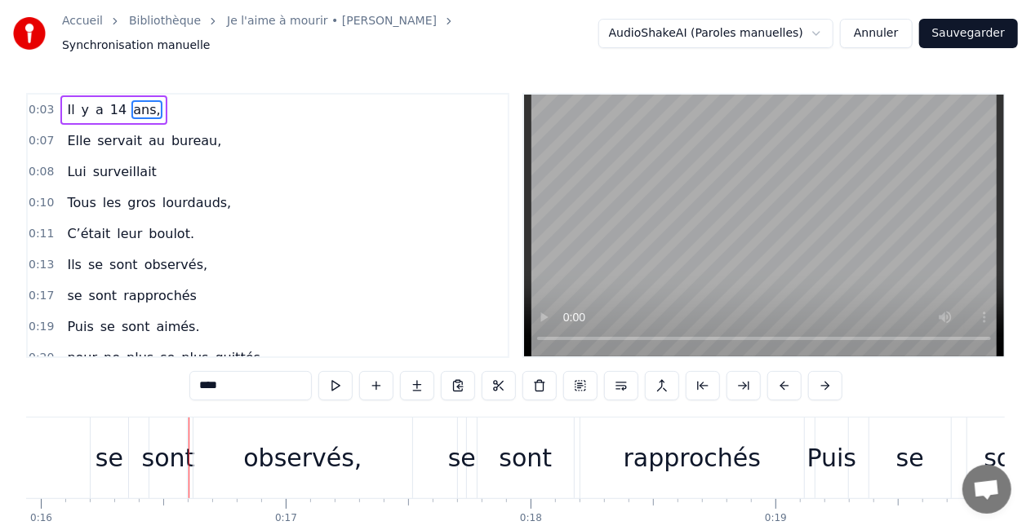
click at [108, 162] on span "surveillait" at bounding box center [124, 171] width 67 height 19
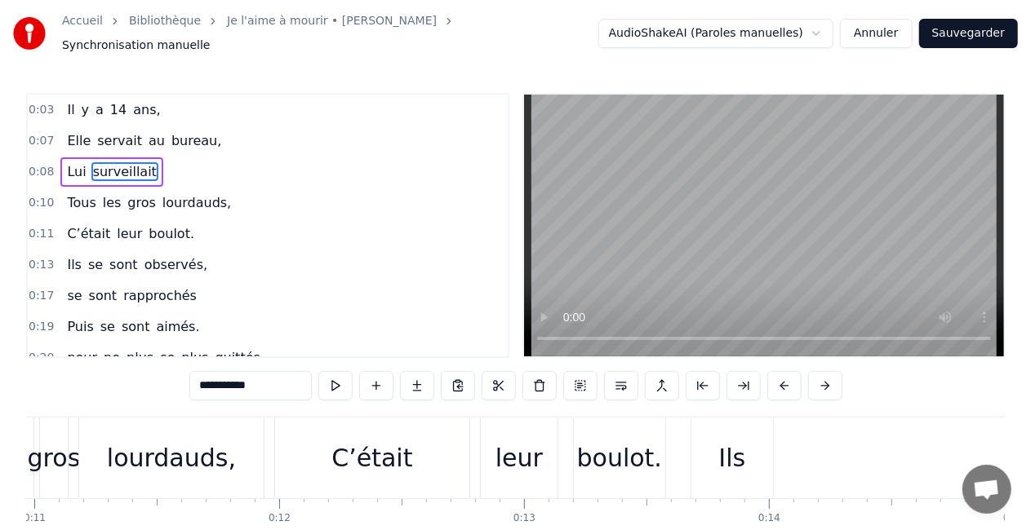
click at [103, 193] on span "les" at bounding box center [112, 202] width 22 height 19
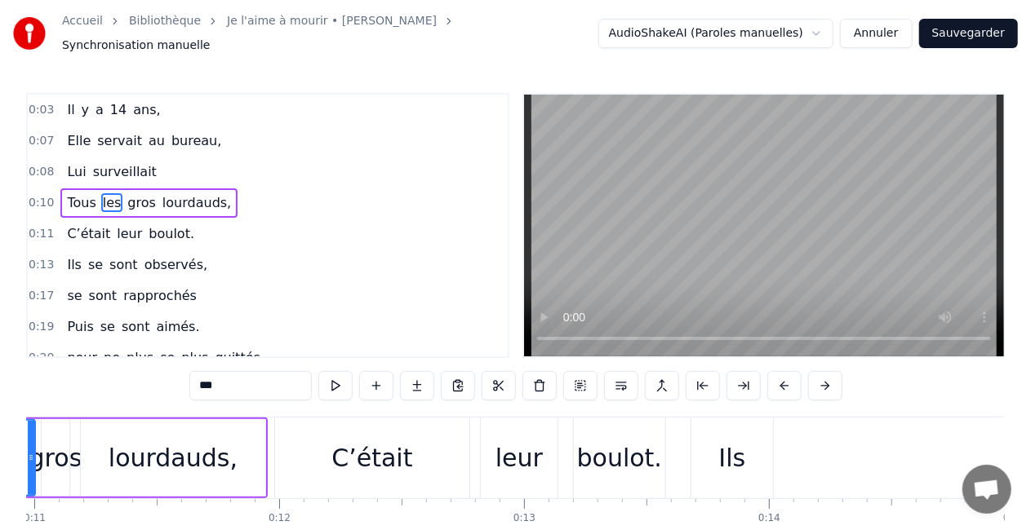
scroll to position [0, 2317]
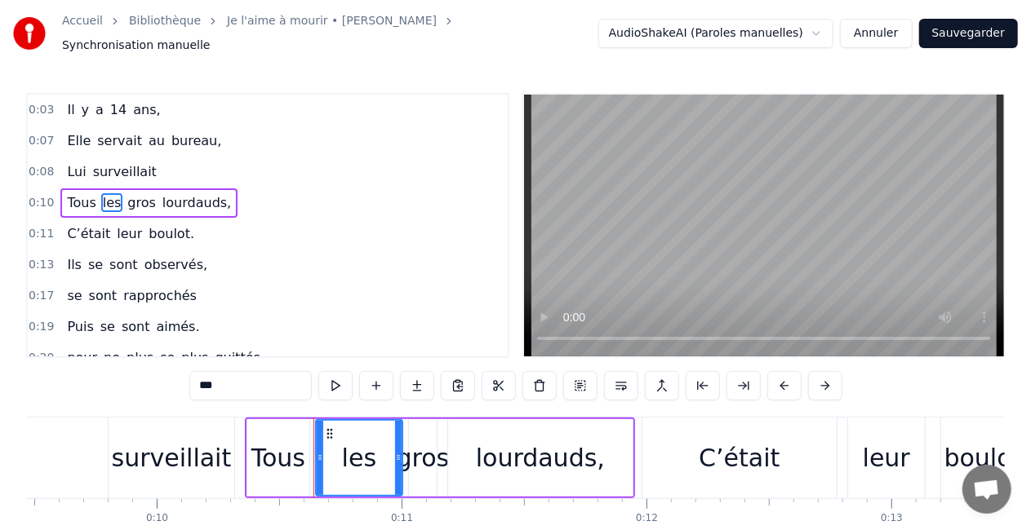
click at [67, 255] on span "Ils" at bounding box center [74, 264] width 18 height 19
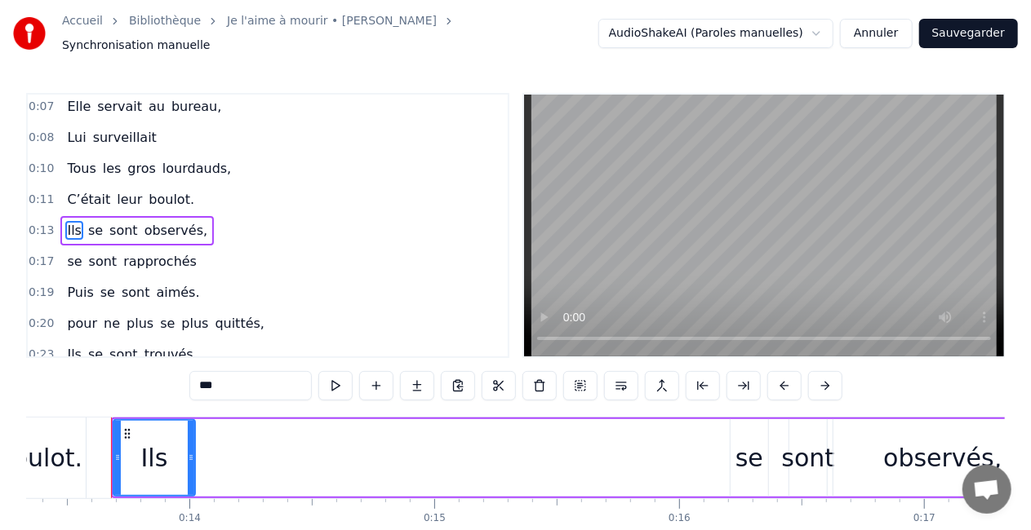
scroll to position [0, 3267]
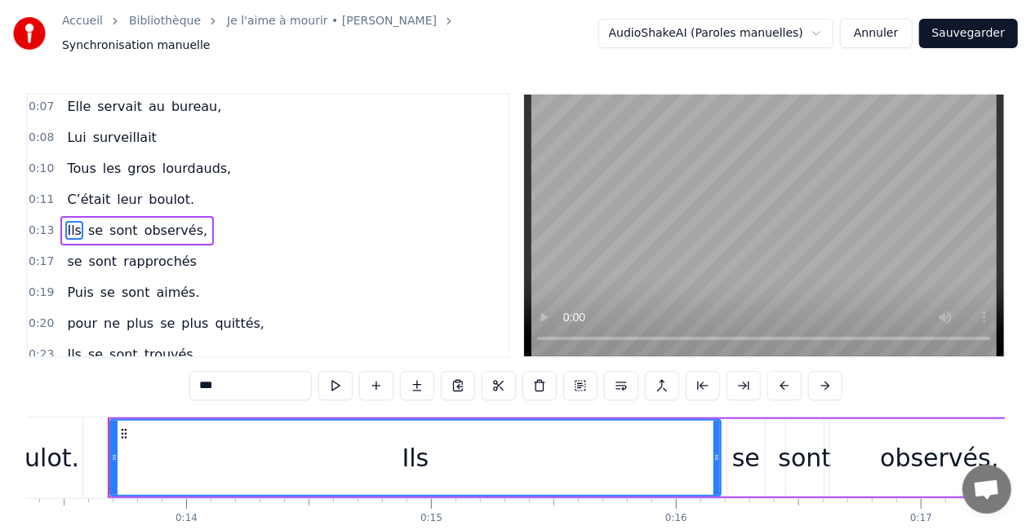
drag, startPoint x: 186, startPoint y: 452, endPoint x: 715, endPoint y: 468, distance: 529.0
click at [715, 468] on div at bounding box center [716, 458] width 7 height 74
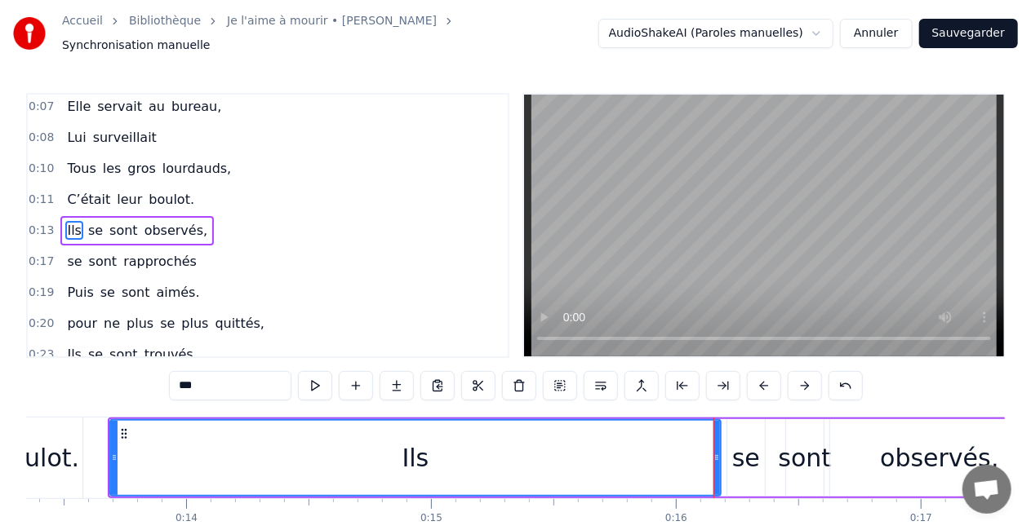
scroll to position [36, 0]
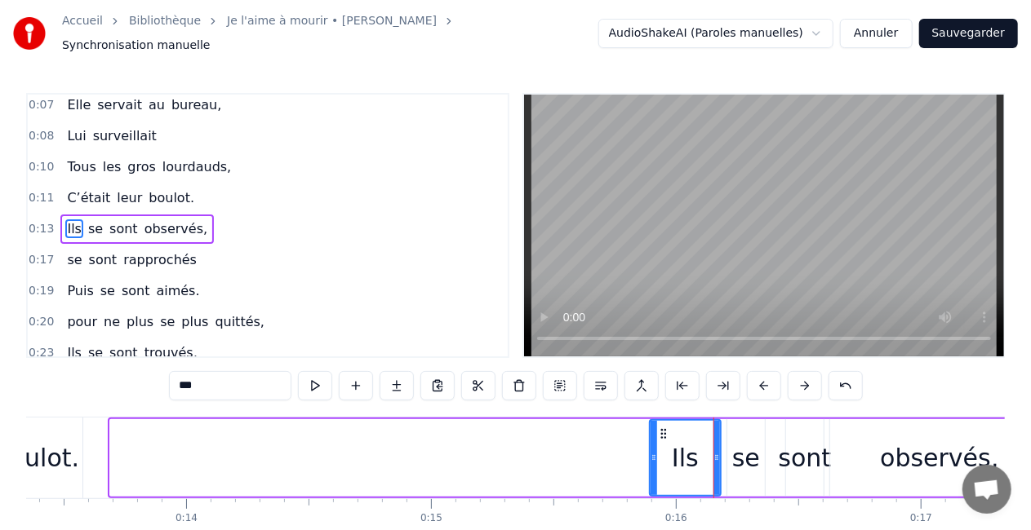
drag, startPoint x: 113, startPoint y: 451, endPoint x: 652, endPoint y: 459, distance: 539.4
click at [652, 459] on div at bounding box center [653, 458] width 7 height 74
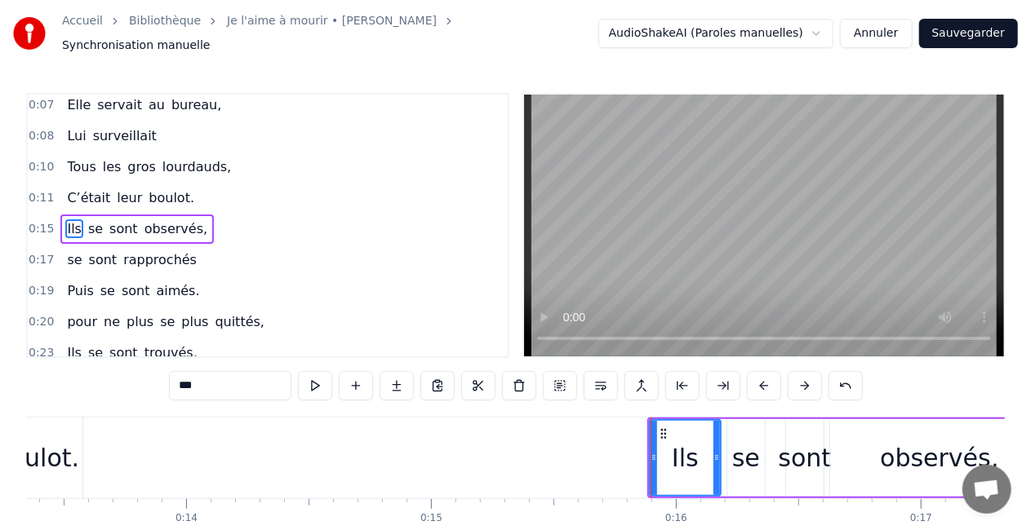
click at [46, 449] on div "boulot." at bounding box center [36, 458] width 85 height 37
type input "*******"
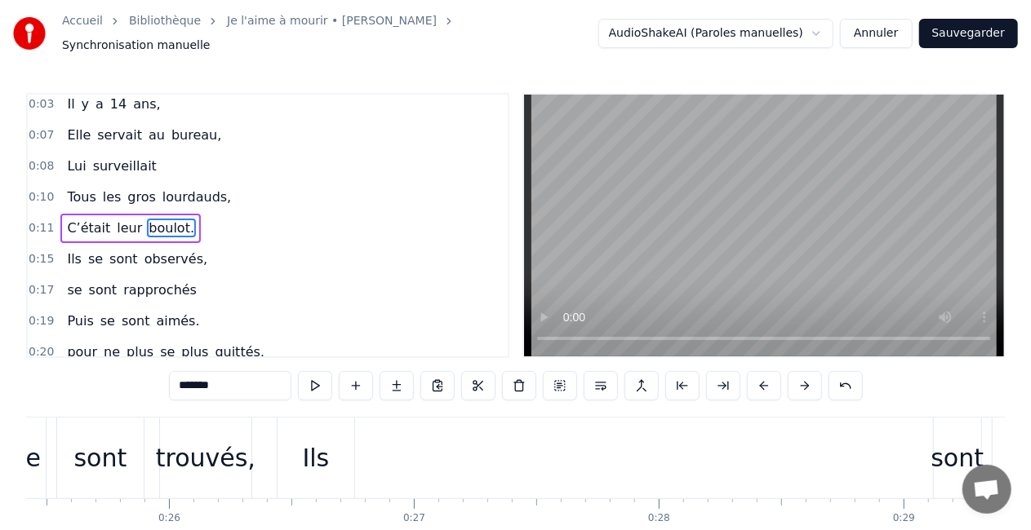
scroll to position [0, 6205]
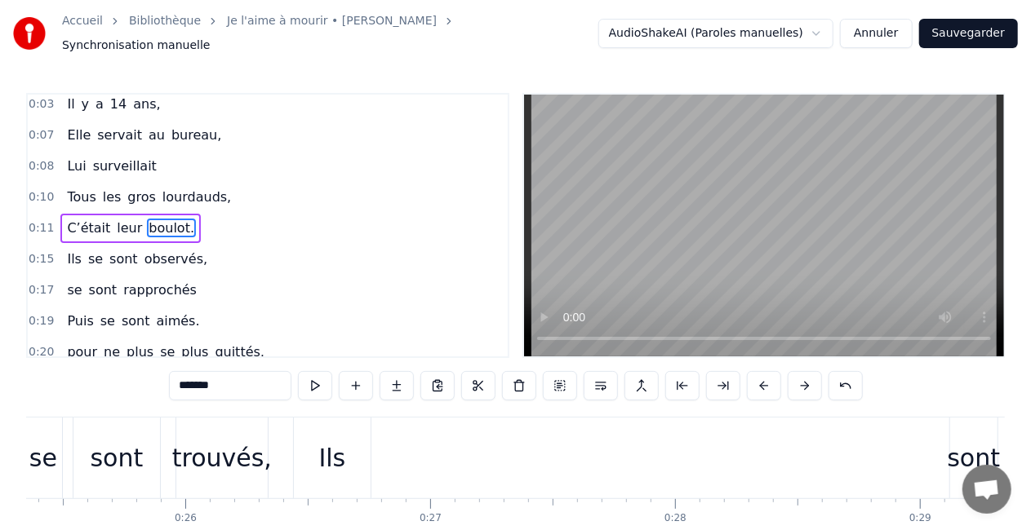
click at [211, 38] on span "Synchronisation manuelle" at bounding box center [136, 46] width 149 height 16
click at [351, 29] on link "Je l'aime à mourir • Francis Cabrel" at bounding box center [332, 21] width 210 height 16
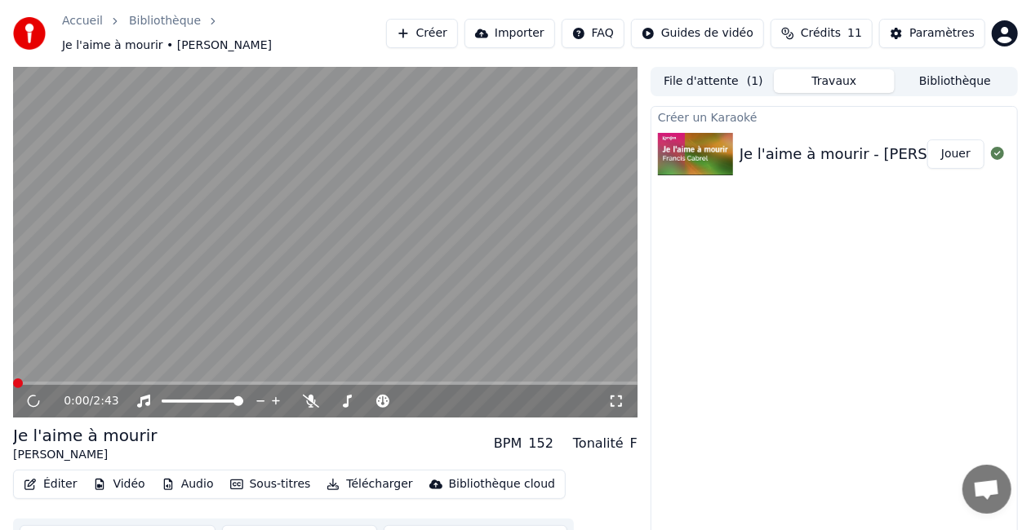
click at [839, 152] on div "Je l'aime à mourir - Francis Cabrel | Karaoke Version | KaraFun" at bounding box center [975, 154] width 472 height 23
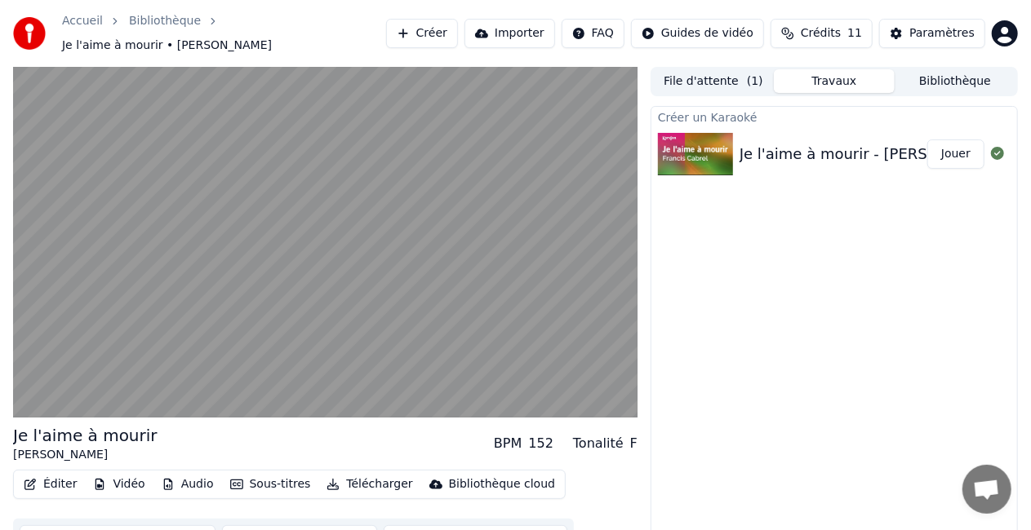
click at [723, 69] on button "File d'attente ( 1 )" at bounding box center [713, 81] width 121 height 24
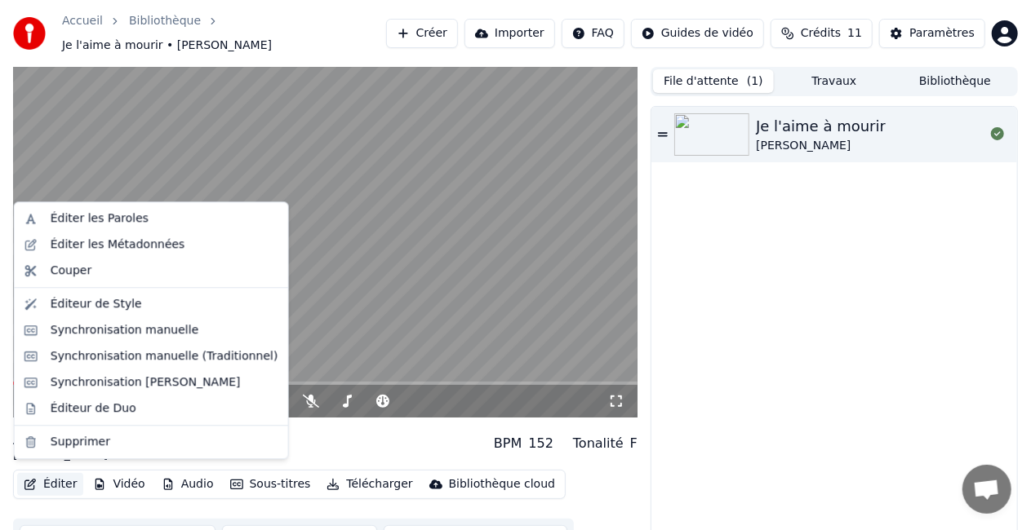
click at [61, 477] on button "Éditer" at bounding box center [50, 484] width 66 height 23
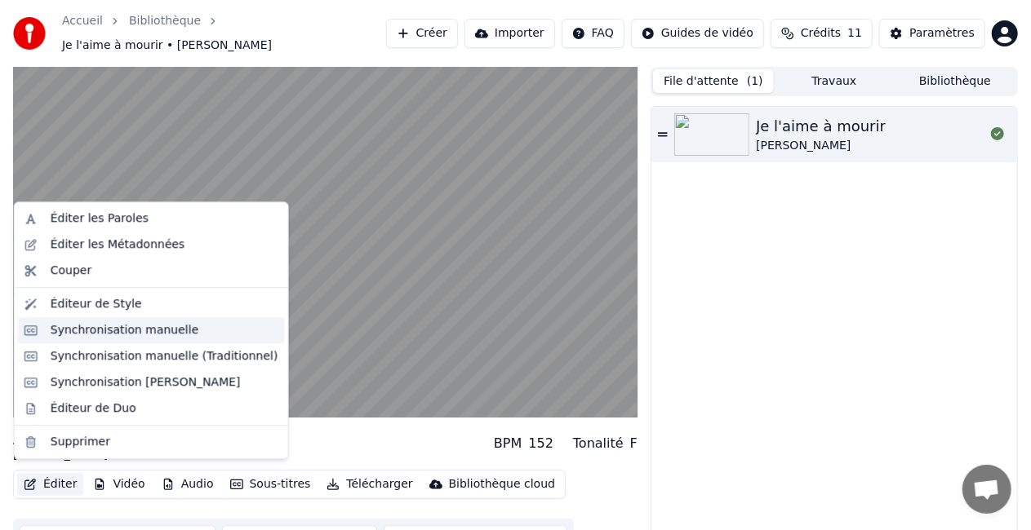
click at [117, 328] on div "Synchronisation manuelle" at bounding box center [125, 330] width 149 height 16
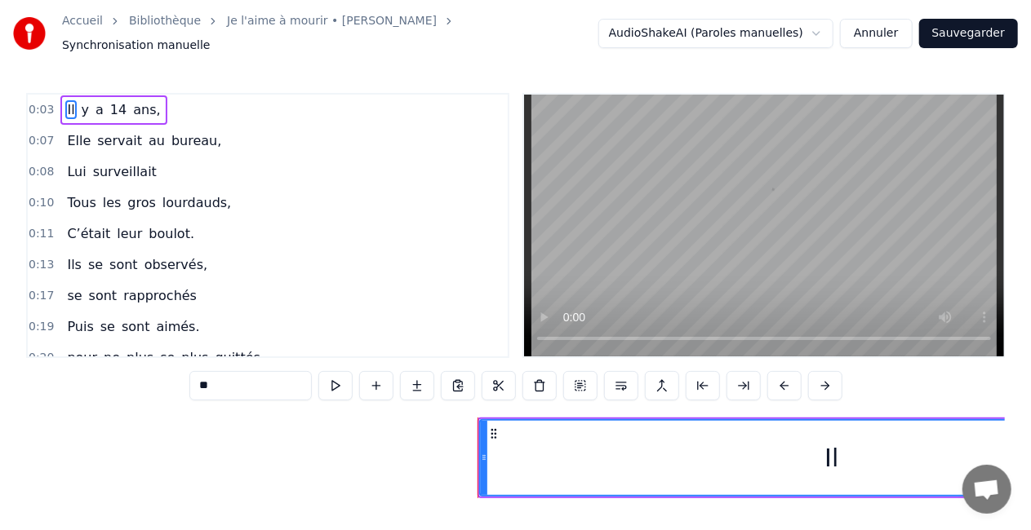
scroll to position [0, 839]
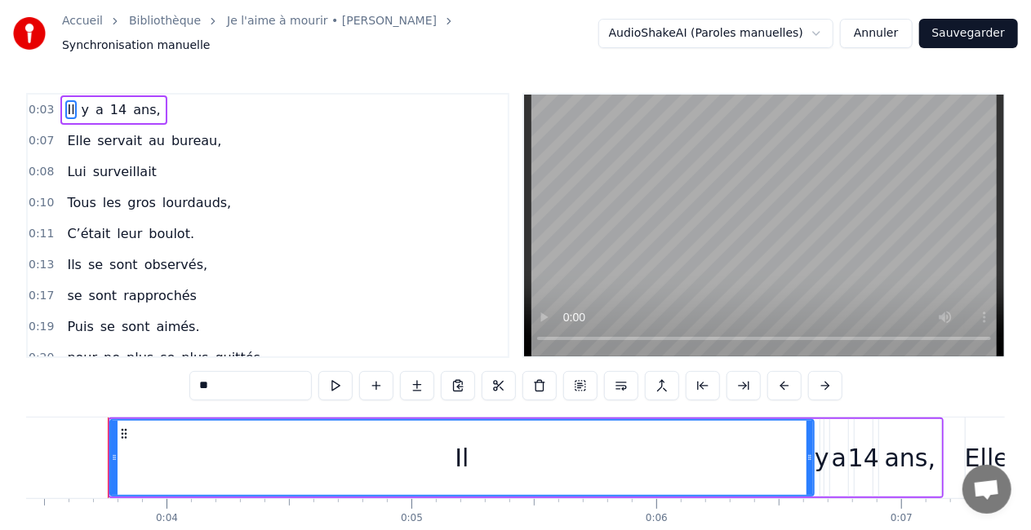
click at [385, 434] on div "Il" at bounding box center [462, 458] width 702 height 74
click at [125, 421] on div "Il" at bounding box center [462, 458] width 702 height 74
click at [125, 430] on circle at bounding box center [125, 430] width 1 height 1
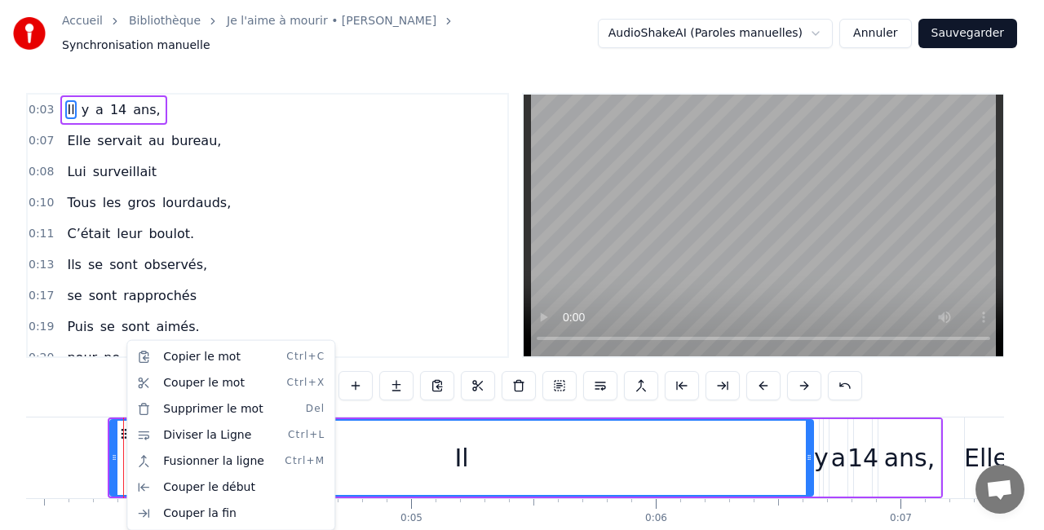
click at [434, 463] on html "Accueil Bibliothèque Je l'aime à mourir • Francis Cabrel Synchronisation manuel…" at bounding box center [522, 304] width 1044 height 608
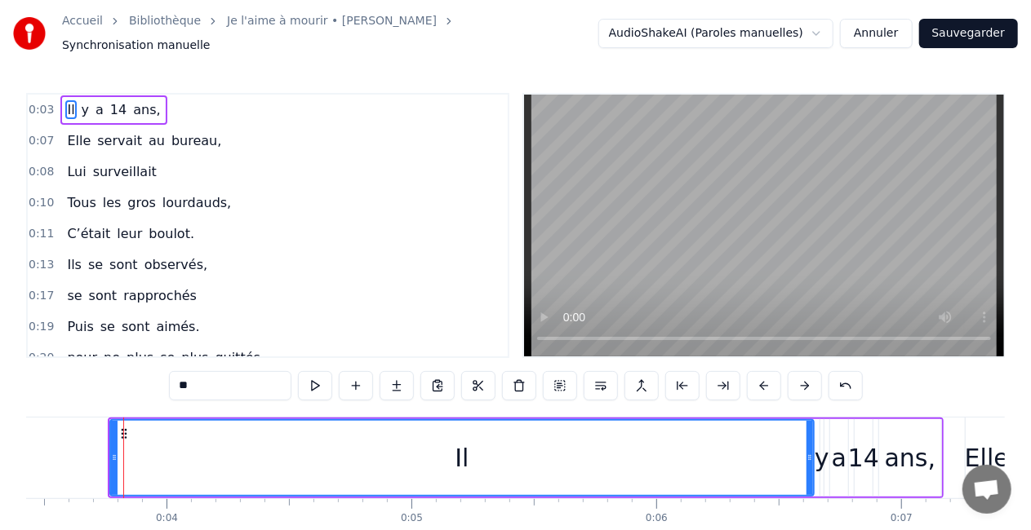
click at [462, 450] on div "Il" at bounding box center [461, 458] width 14 height 37
click at [808, 452] on icon at bounding box center [809, 457] width 7 height 13
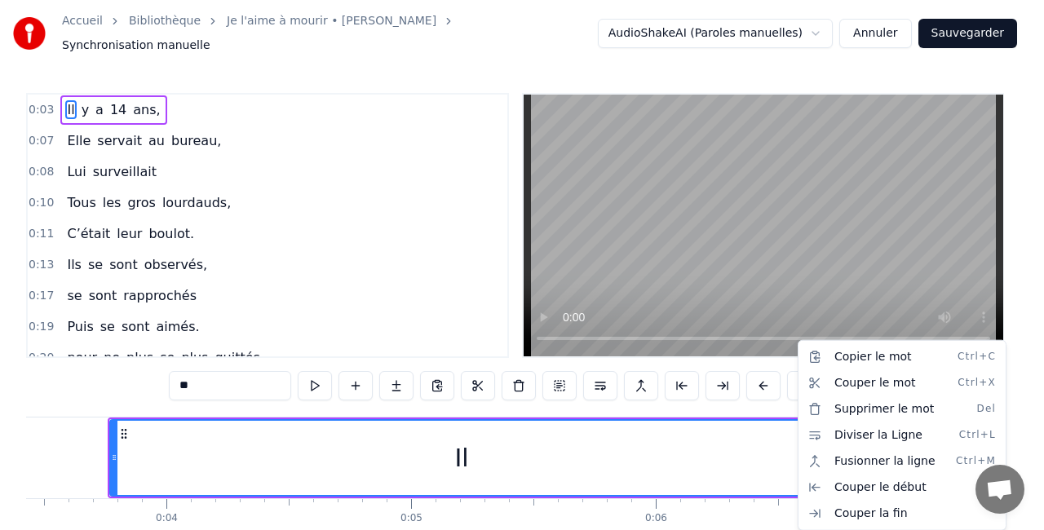
click at [543, 305] on html "Accueil Bibliothèque Je l'aime à mourir • Francis Cabrel Synchronisation manuel…" at bounding box center [522, 304] width 1044 height 608
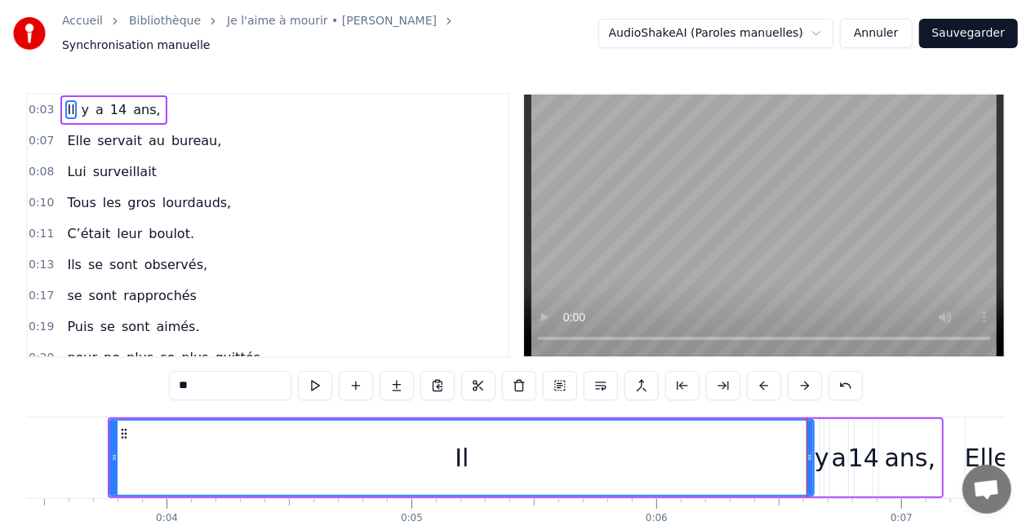
click at [623, 446] on div "Il" at bounding box center [462, 458] width 702 height 74
click at [457, 452] on div "Il" at bounding box center [461, 458] width 14 height 37
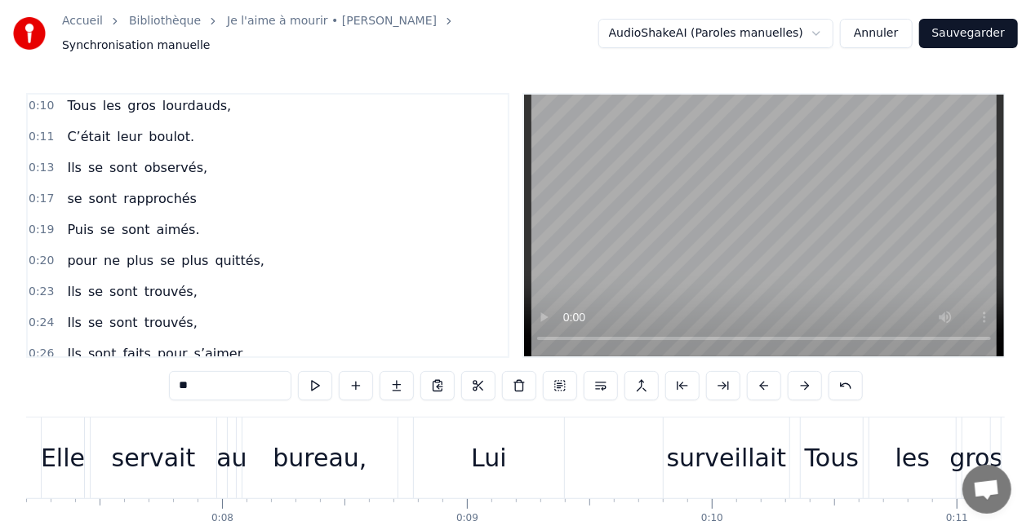
scroll to position [0, 0]
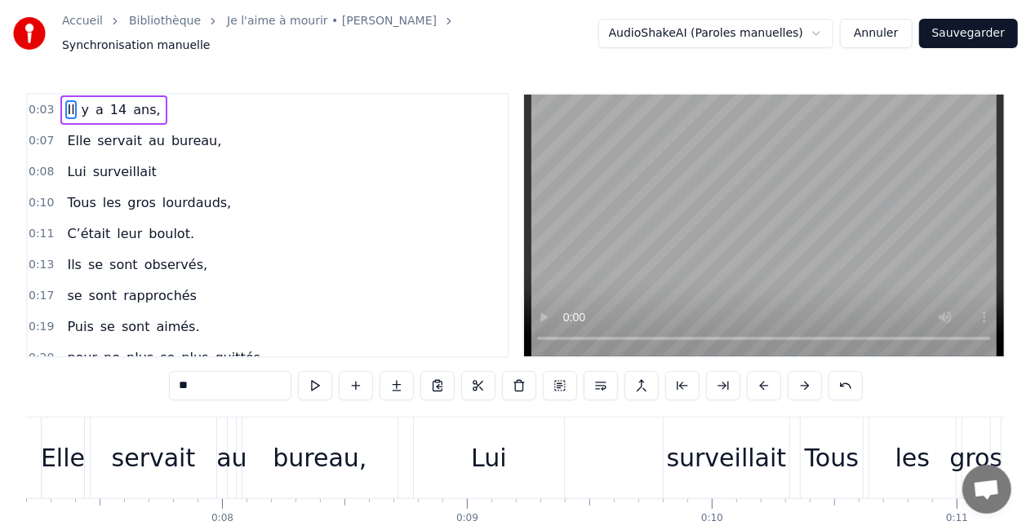
click at [413, 286] on div "0:17 se sont rapprochés" at bounding box center [268, 296] width 480 height 31
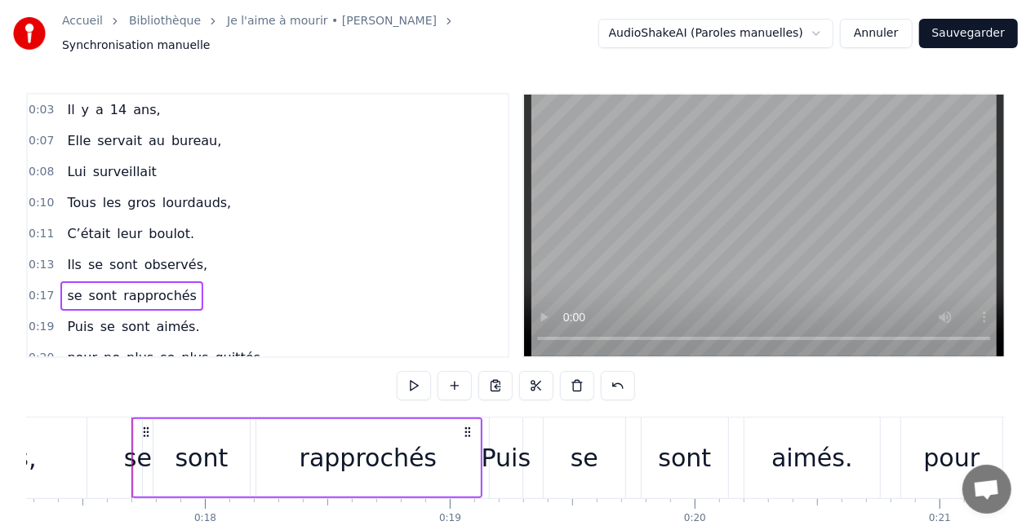
scroll to position [0, 4251]
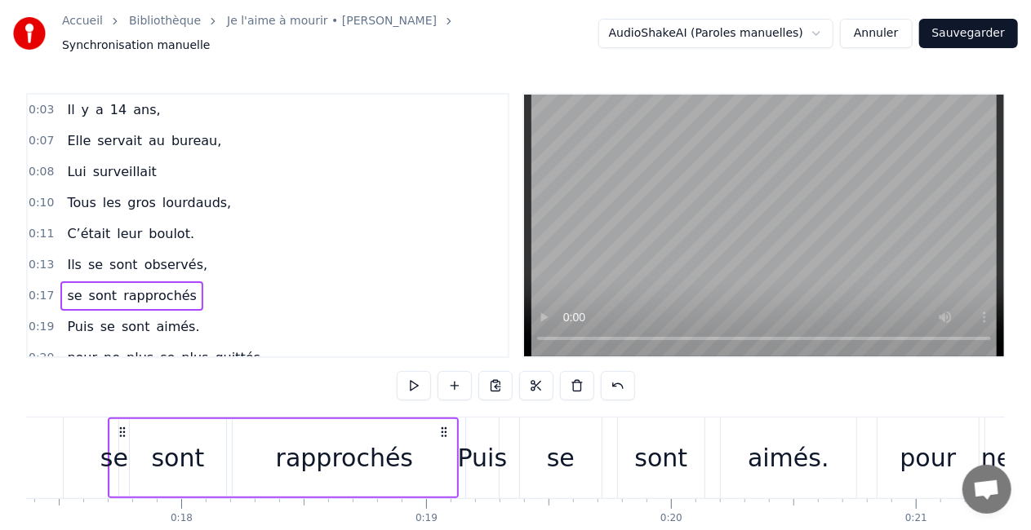
click at [109, 106] on span "14" at bounding box center [119, 109] width 20 height 19
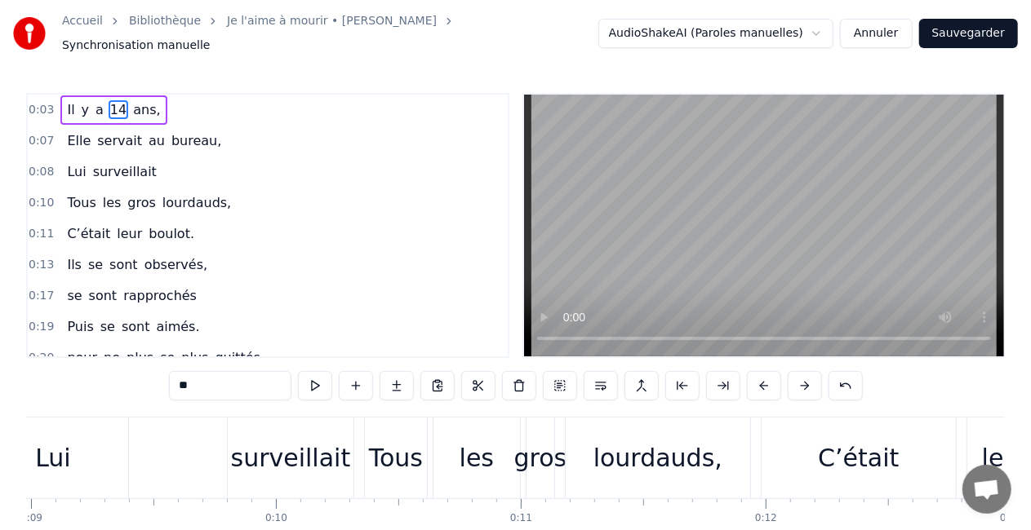
scroll to position [0, 1583]
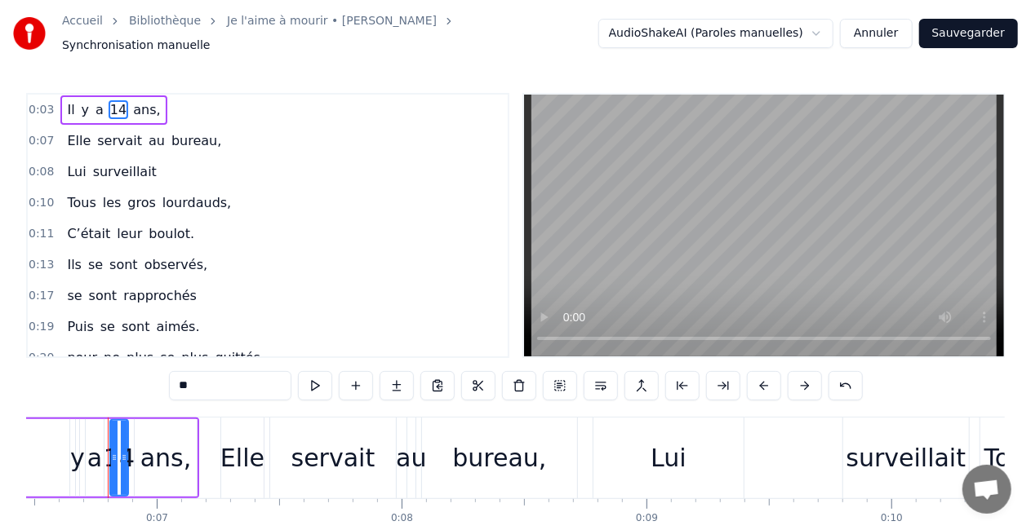
click at [70, 104] on div "Il y a 14 ans," at bounding box center [113, 109] width 106 height 29
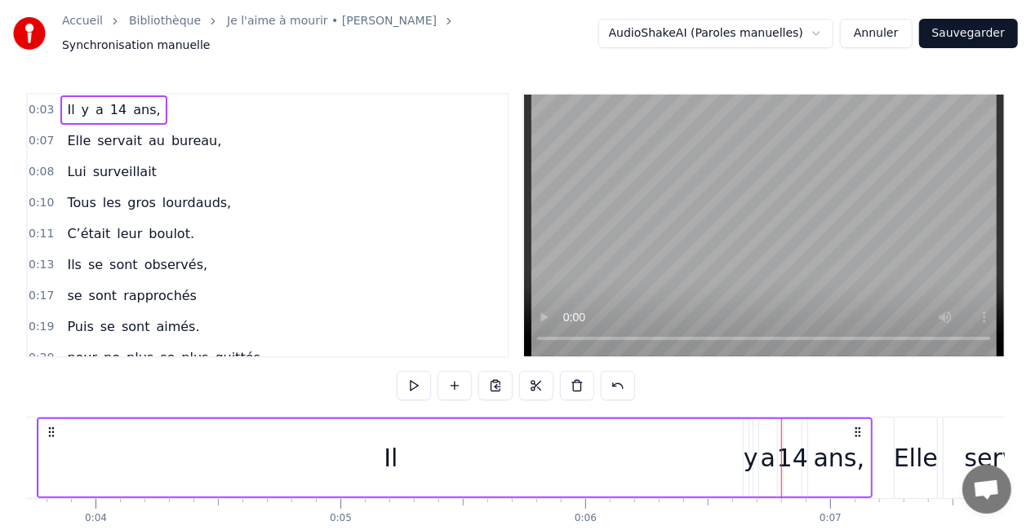
scroll to position [0, 839]
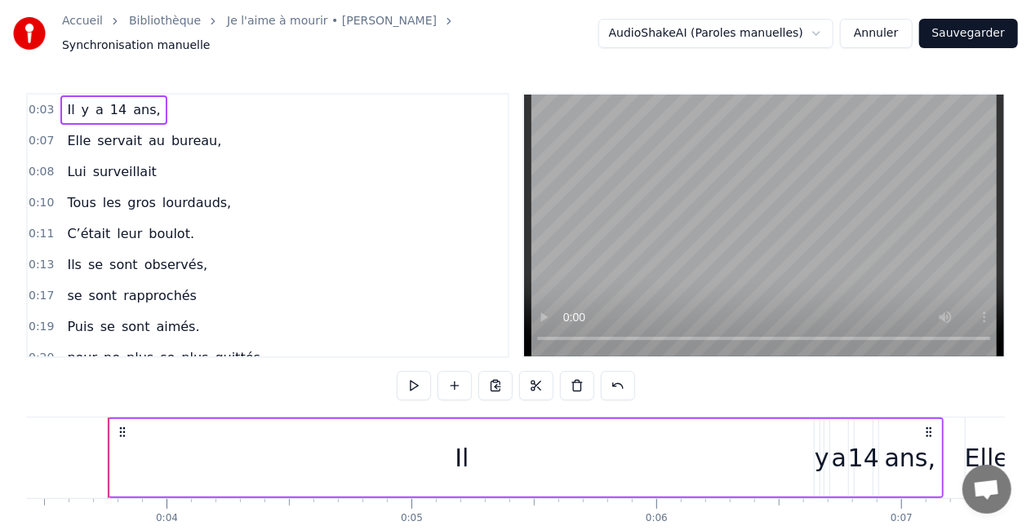
click at [124, 453] on div "Il" at bounding box center [461, 458] width 703 height 78
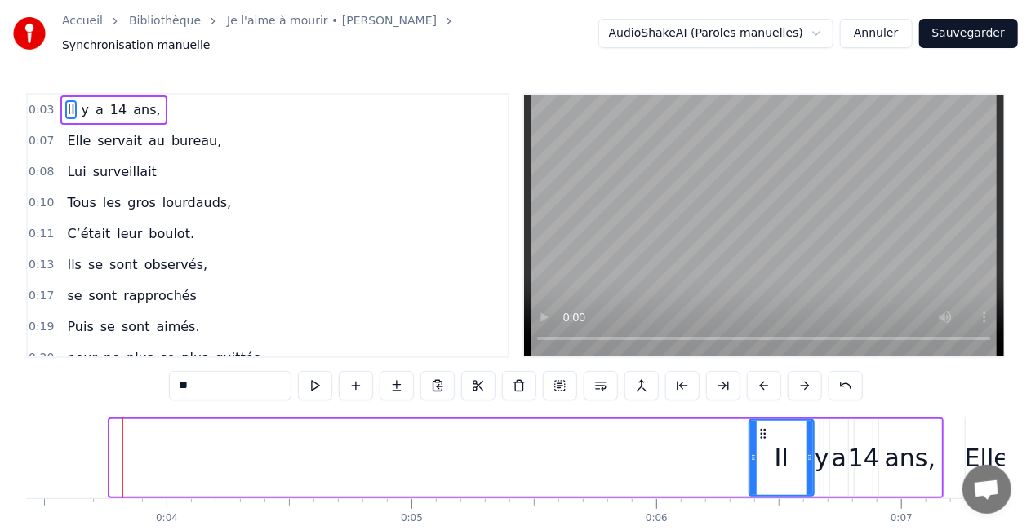
drag, startPoint x: 114, startPoint y: 449, endPoint x: 753, endPoint y: 449, distance: 638.9
click at [753, 451] on icon at bounding box center [753, 457] width 7 height 13
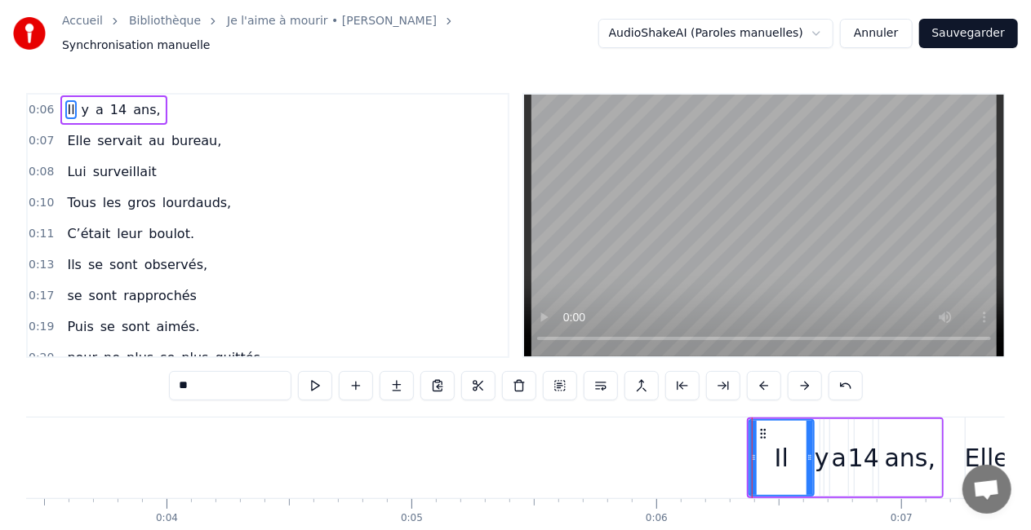
click at [352, 224] on div "0:11 C’était leur boulot." at bounding box center [268, 234] width 480 height 31
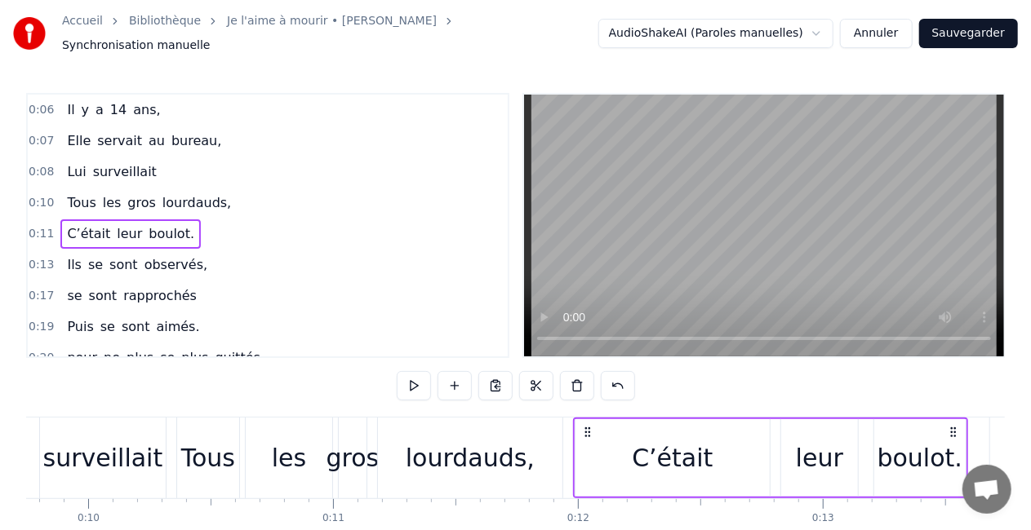
scroll to position [0, 2851]
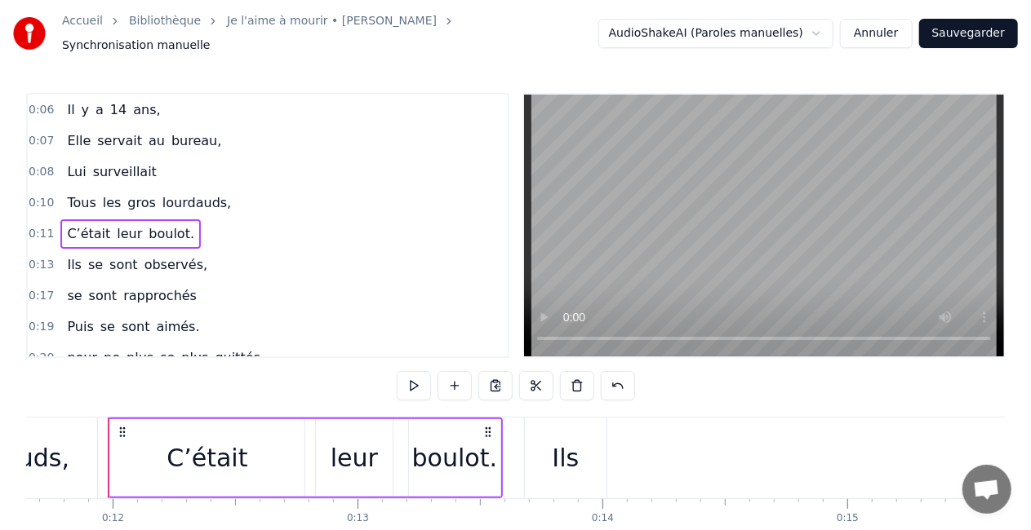
click at [109, 107] on span "14" at bounding box center [119, 110] width 20 height 20
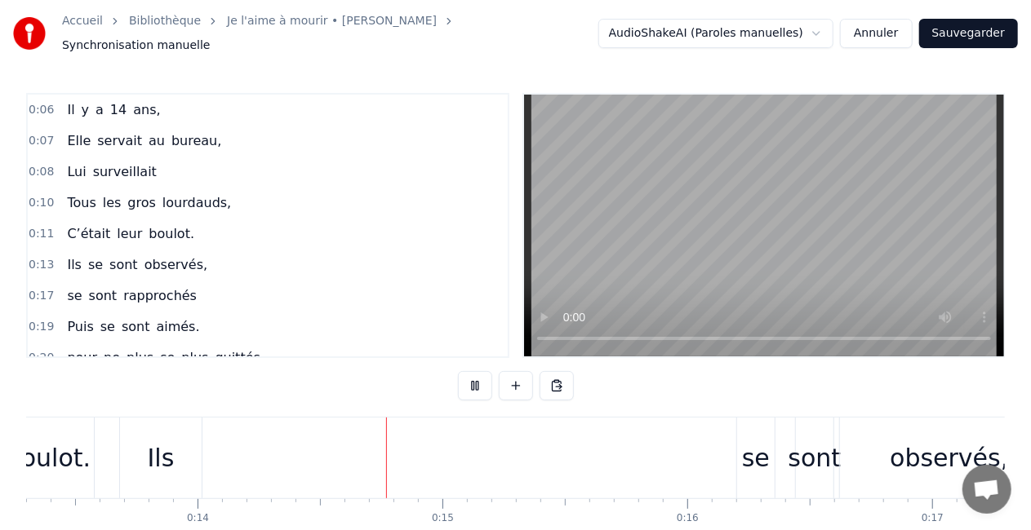
scroll to position [0, 3381]
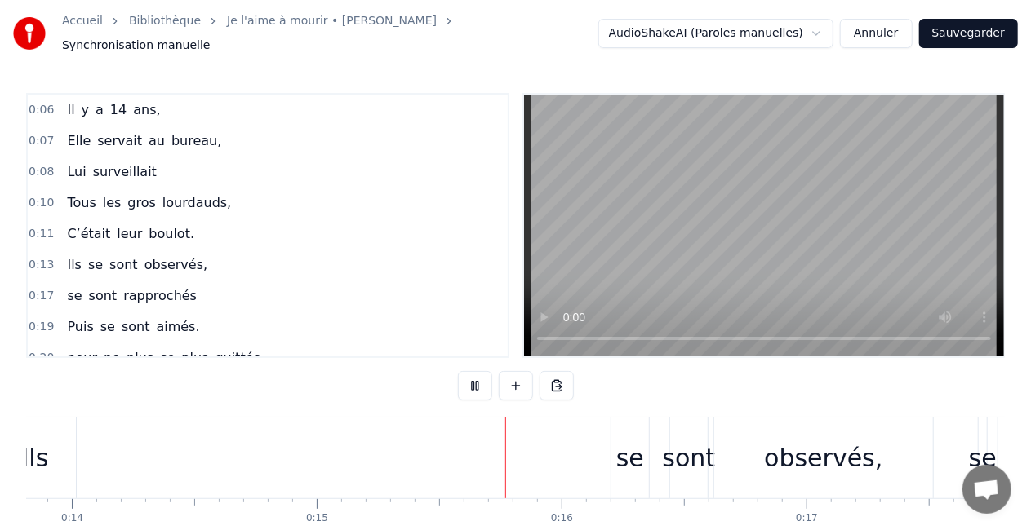
drag, startPoint x: 493, startPoint y: 376, endPoint x: 483, endPoint y: 377, distance: 9.8
click at [484, 377] on div at bounding box center [516, 385] width 116 height 29
click at [483, 377] on button at bounding box center [475, 385] width 34 height 29
click at [40, 455] on div "Ils" at bounding box center [35, 458] width 27 height 37
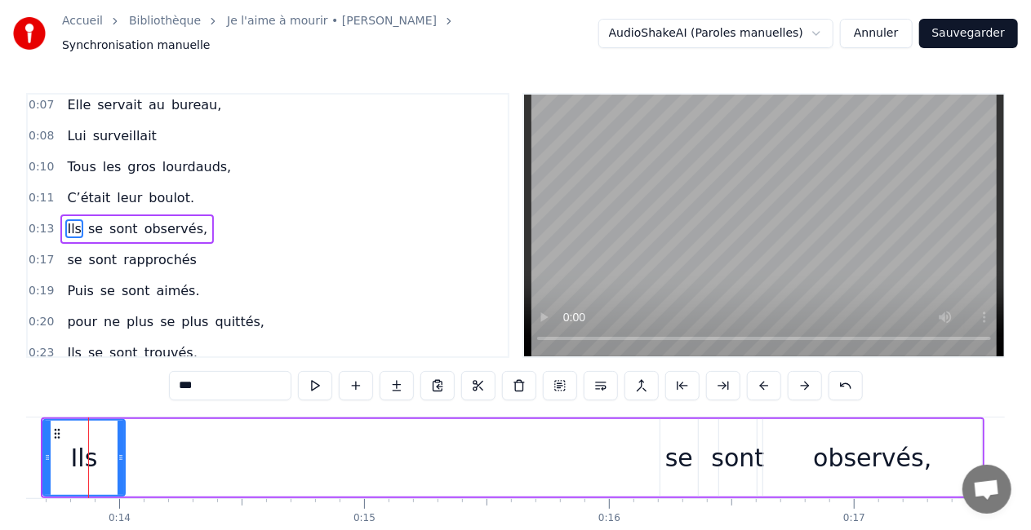
scroll to position [0, 3314]
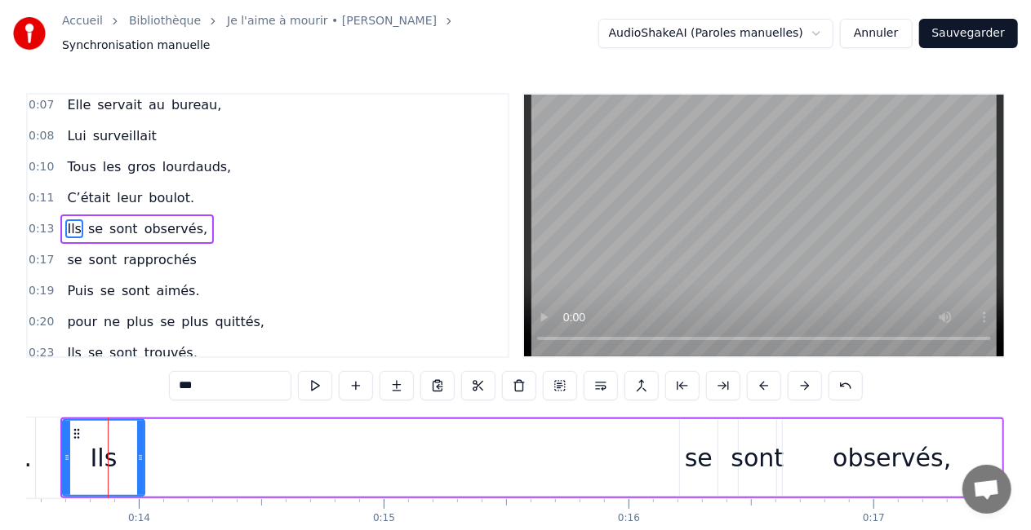
click at [196, 456] on div "Ils se sont observés," at bounding box center [531, 458] width 943 height 81
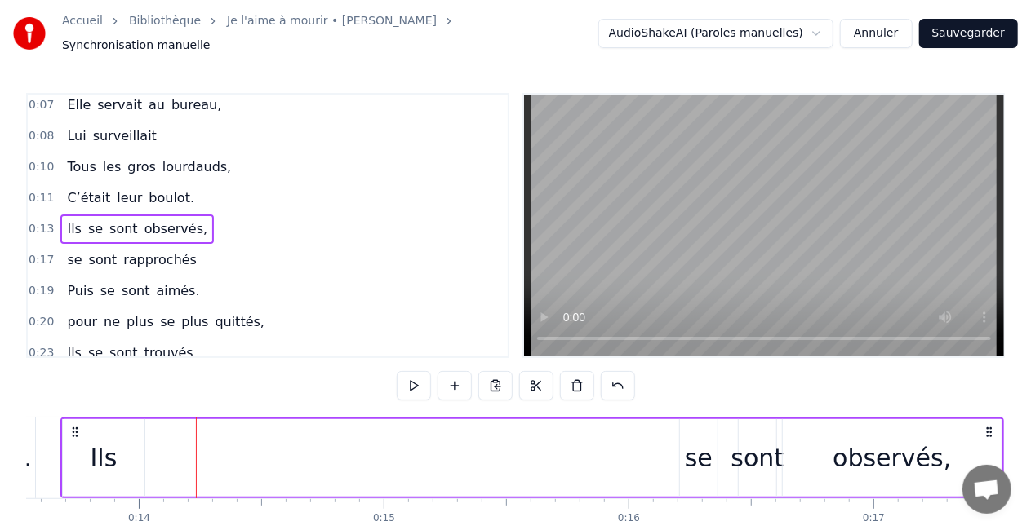
click at [109, 455] on div "Ils" at bounding box center [104, 458] width 27 height 37
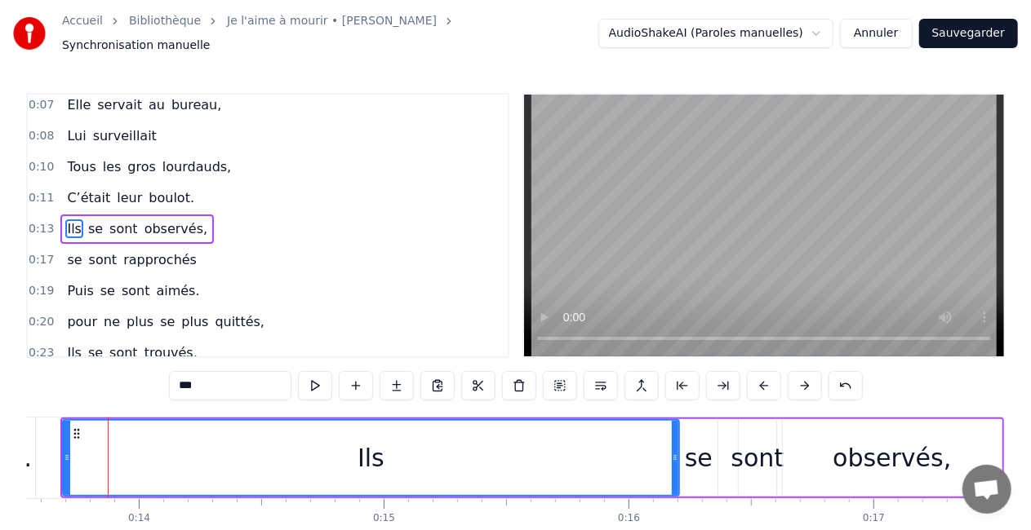
drag, startPoint x: 142, startPoint y: 450, endPoint x: 676, endPoint y: 440, distance: 534.6
click at [676, 440] on div at bounding box center [675, 458] width 7 height 74
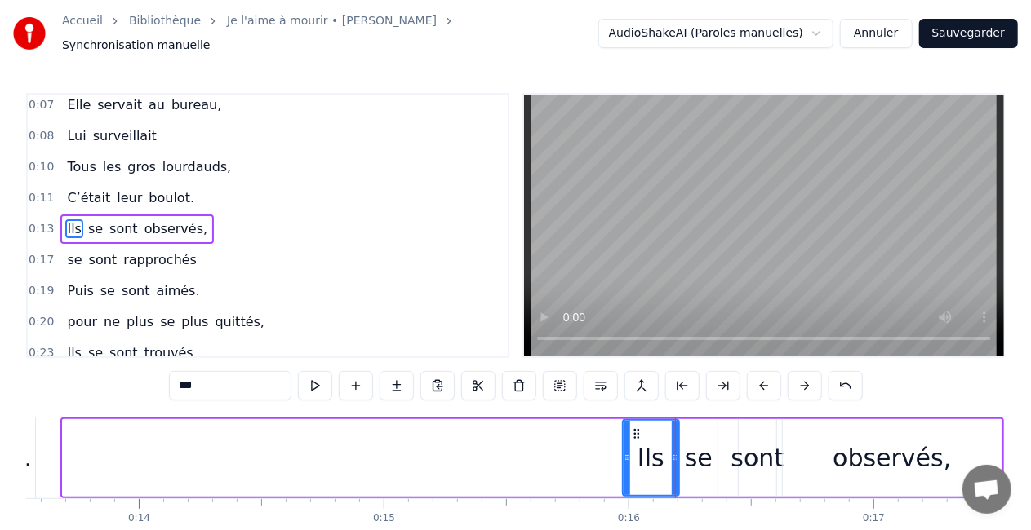
drag, startPoint x: 66, startPoint y: 454, endPoint x: 626, endPoint y: 445, distance: 559.8
click at [626, 451] on icon at bounding box center [626, 457] width 7 height 13
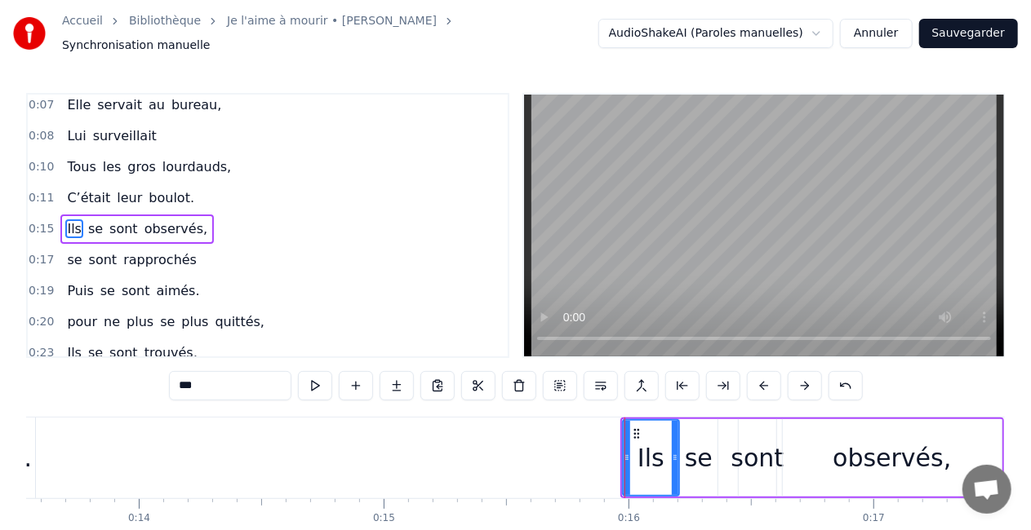
click at [408, 276] on div "0:19 Puis se sont aimés." at bounding box center [268, 291] width 480 height 31
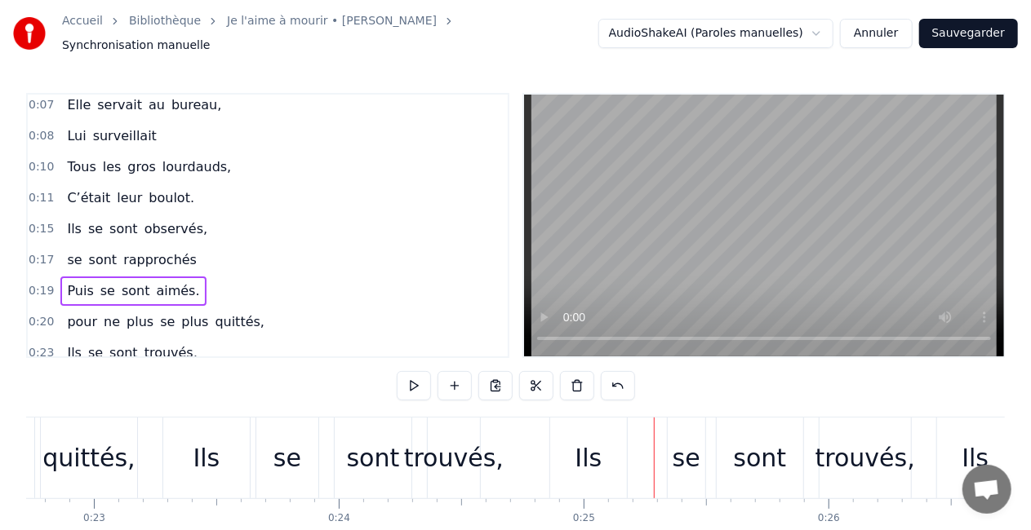
scroll to position [0, 5934]
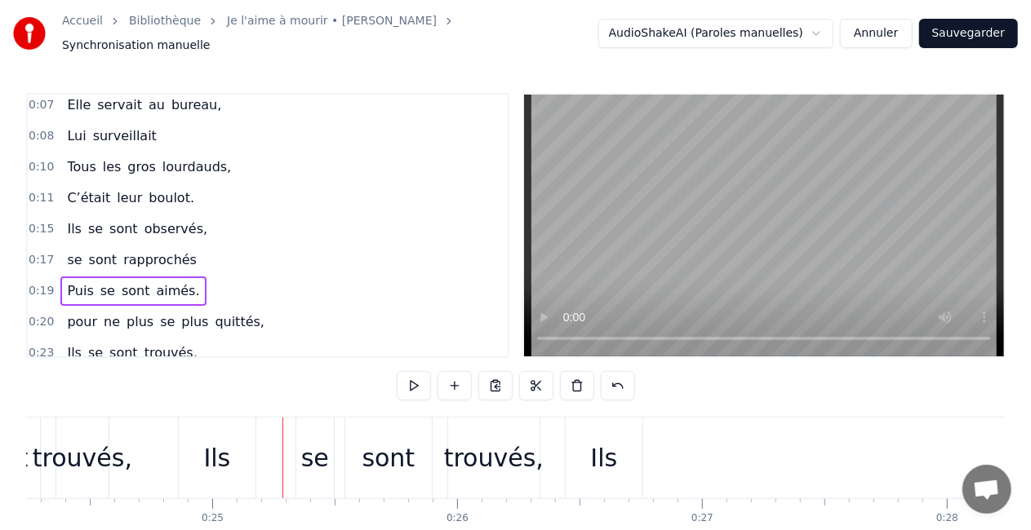
click at [178, 253] on span "rapprochés" at bounding box center [160, 259] width 77 height 19
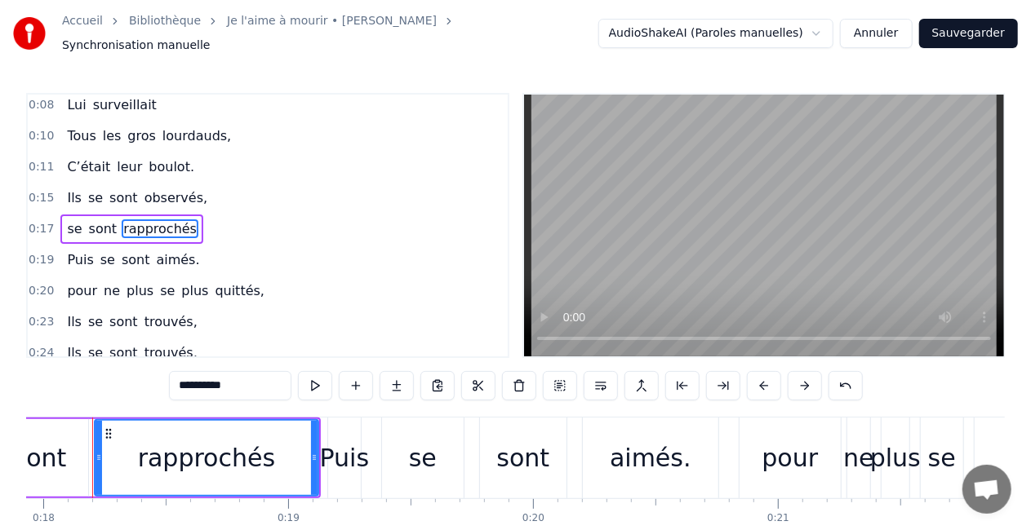
scroll to position [0, 4374]
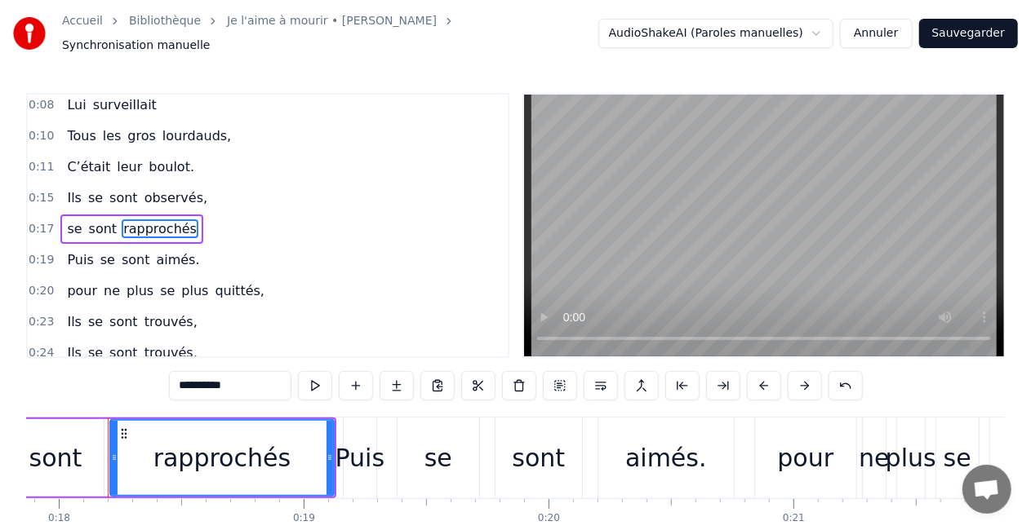
click at [68, 215] on div "se sont rapprochés" at bounding box center [131, 229] width 143 height 29
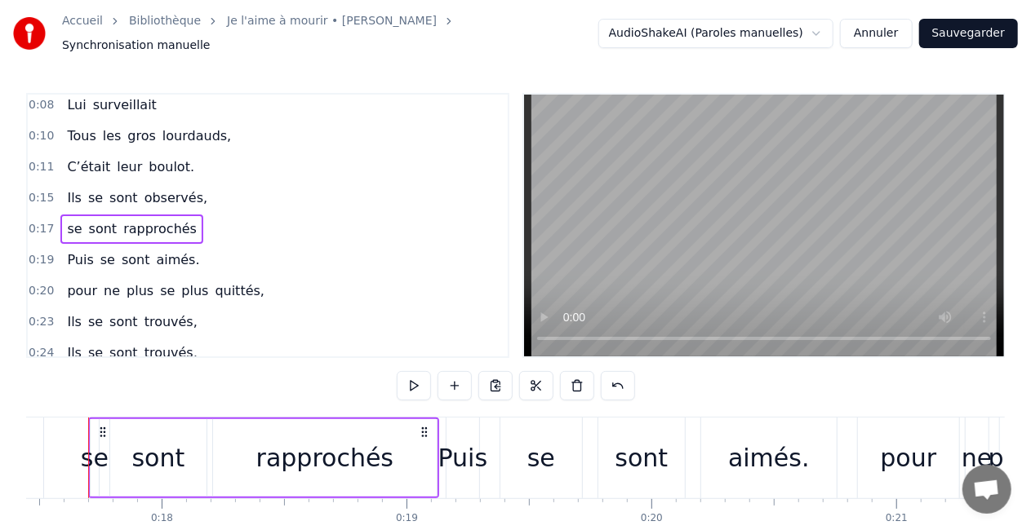
scroll to position [0, 4251]
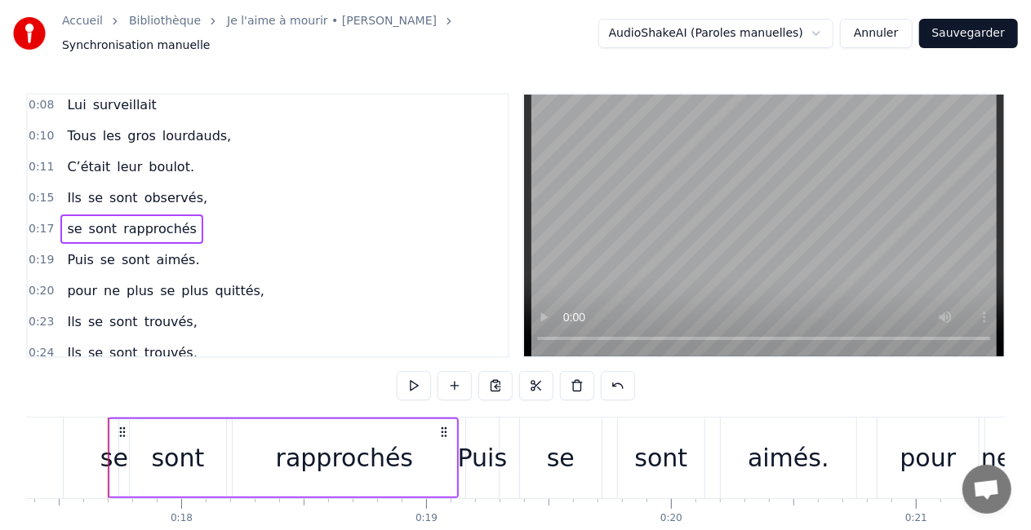
drag, startPoint x: 117, startPoint y: 408, endPoint x: 96, endPoint y: 408, distance: 21.2
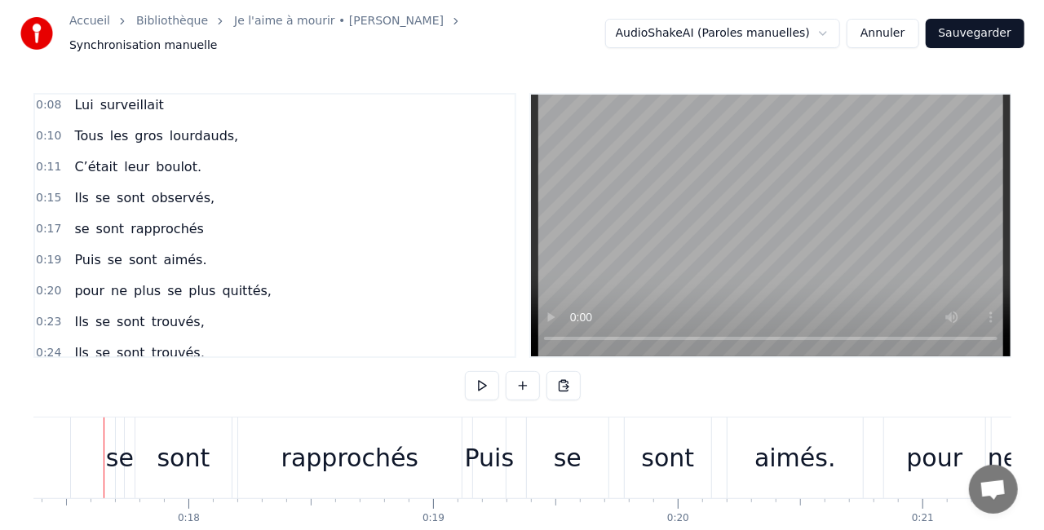
scroll to position [0, 4240]
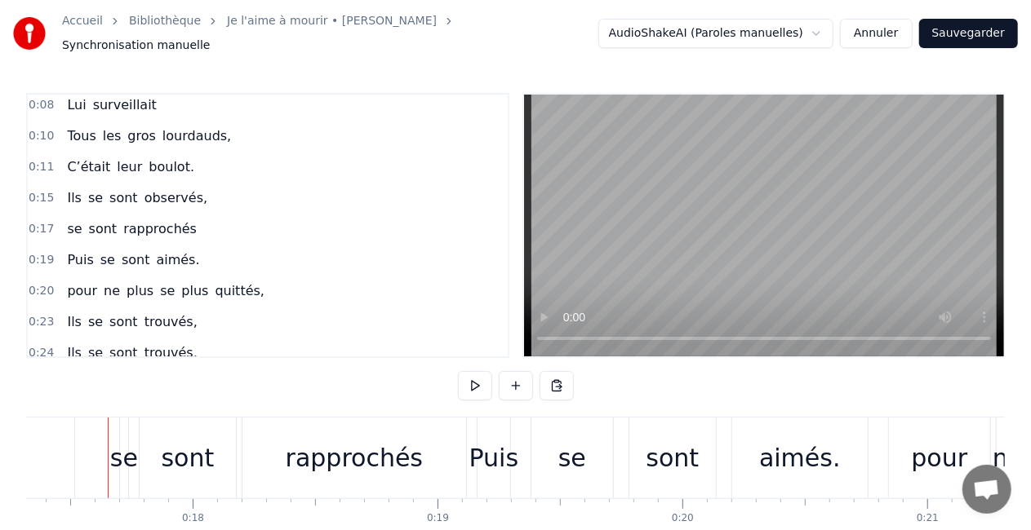
click at [331, 351] on div "0:06 Il y a 14 ans, 0:07 Elle servait au bureau, 0:08 Lui surveillait 0:10 Tous…" at bounding box center [515, 337] width 978 height 489
click at [970, 31] on button "Sauvegarder" at bounding box center [968, 33] width 99 height 29
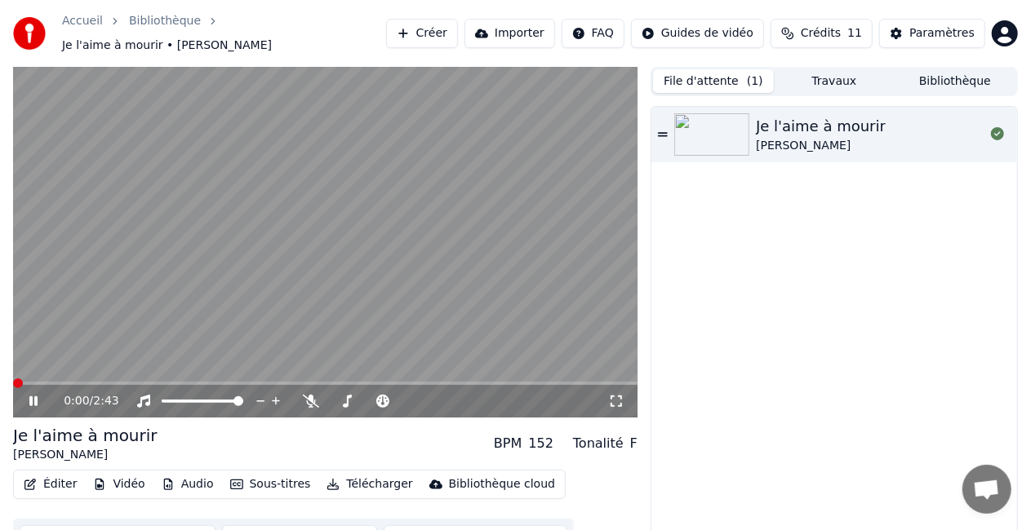
click at [13, 379] on span at bounding box center [18, 384] width 10 height 10
click at [352, 265] on video at bounding box center [325, 242] width 624 height 351
click at [566, 439] on div "BPM 152 Tonalité F" at bounding box center [566, 444] width 144 height 20
click at [594, 439] on div "Tonalité" at bounding box center [598, 444] width 51 height 20
click at [695, 136] on img at bounding box center [711, 134] width 75 height 42
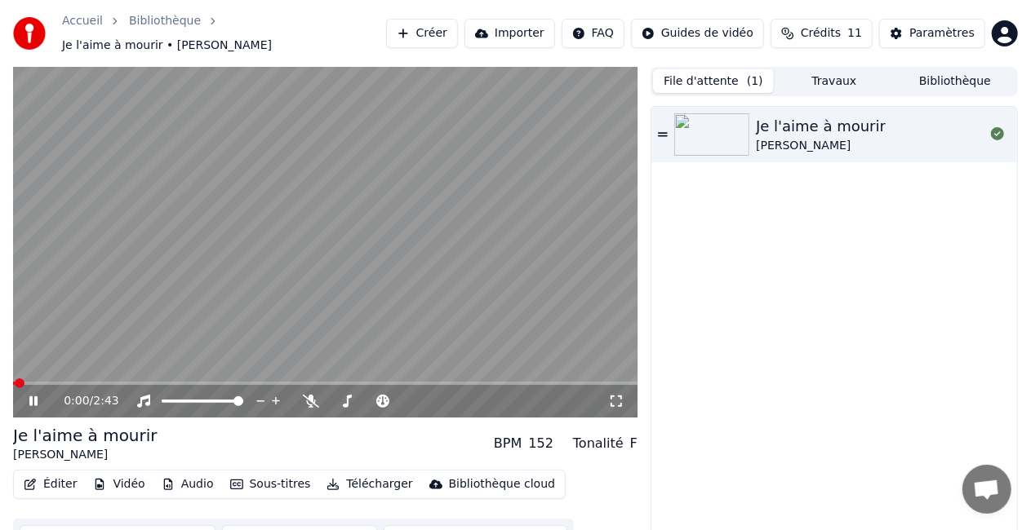
click at [449, 24] on button "Créer" at bounding box center [422, 33] width 72 height 29
click at [485, 215] on video at bounding box center [325, 242] width 624 height 351
click at [450, 28] on button "Créer" at bounding box center [422, 33] width 72 height 29
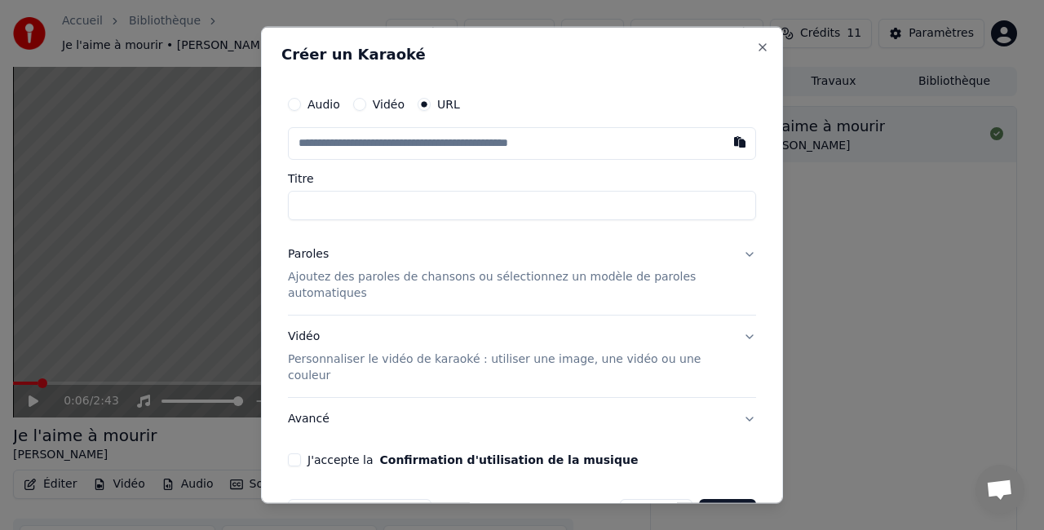
paste input "**********"
type input "**********"
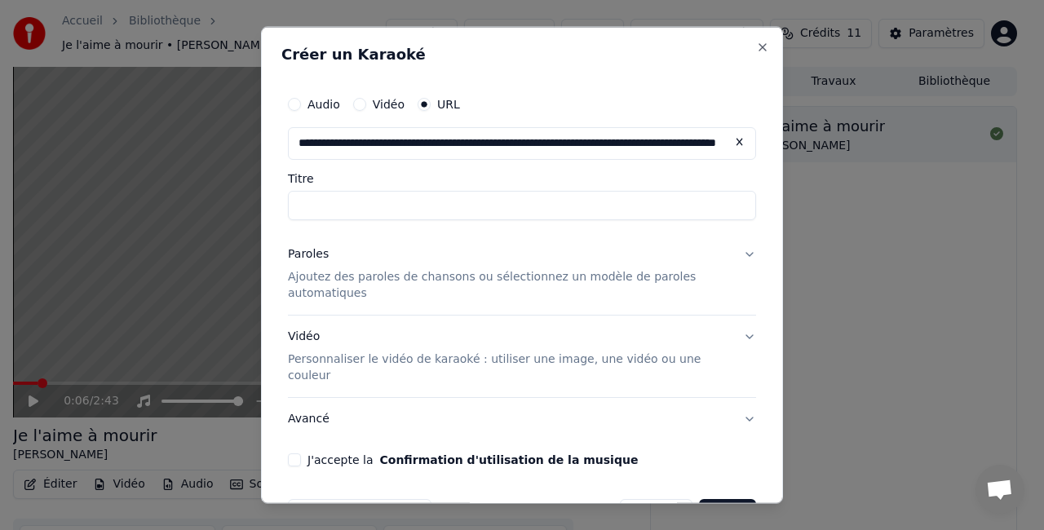
scroll to position [0, 170]
type input "**********"
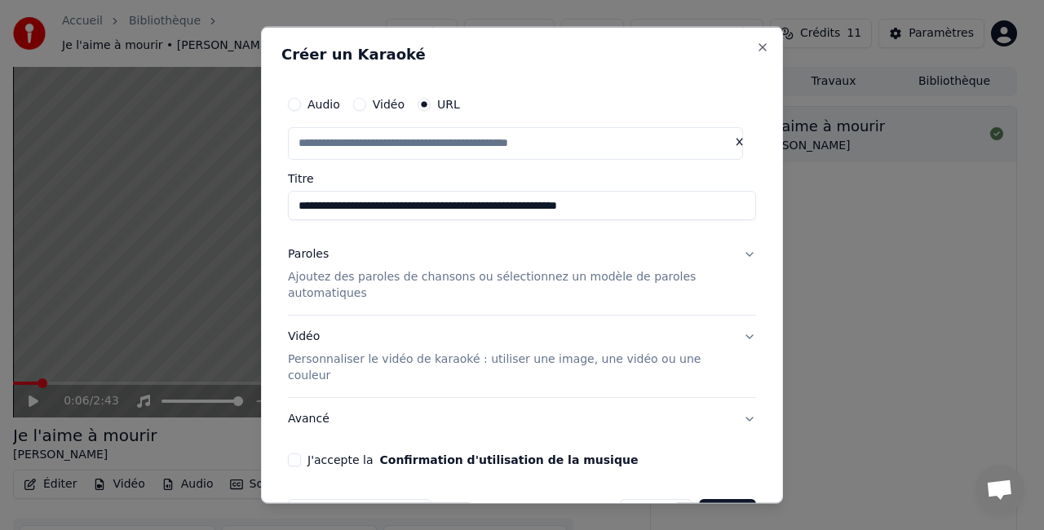
scroll to position [0, 0]
drag, startPoint x: 628, startPoint y: 211, endPoint x: 276, endPoint y: 217, distance: 352.6
click at [276, 217] on div "**********" at bounding box center [522, 265] width 522 height 477
type input "**********"
type input "*"
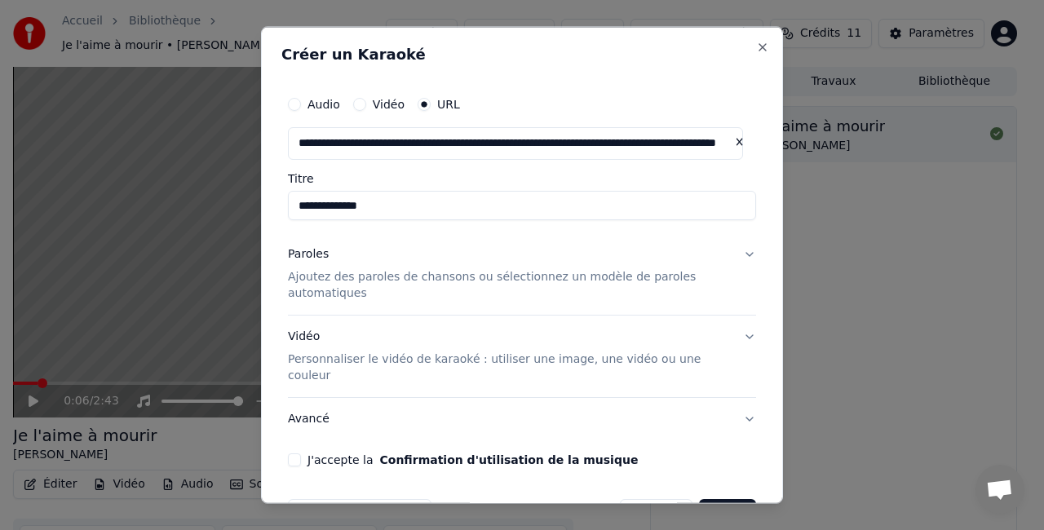
type input "**********"
click at [363, 289] on p "Ajoutez des paroles de chansons ou sélectionnez un modèle de paroles automatiqu…" at bounding box center [509, 284] width 442 height 33
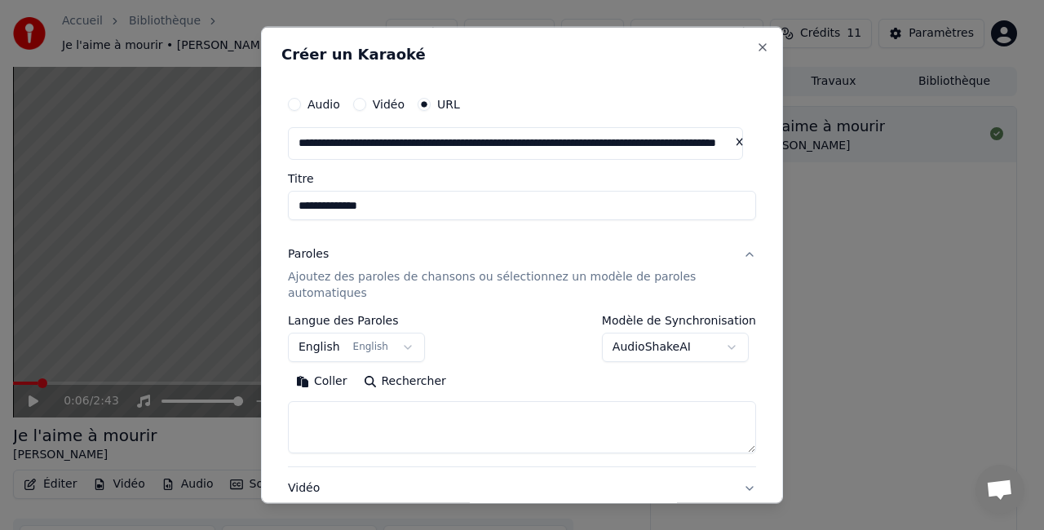
click at [379, 346] on button "English English" at bounding box center [356, 346] width 137 height 29
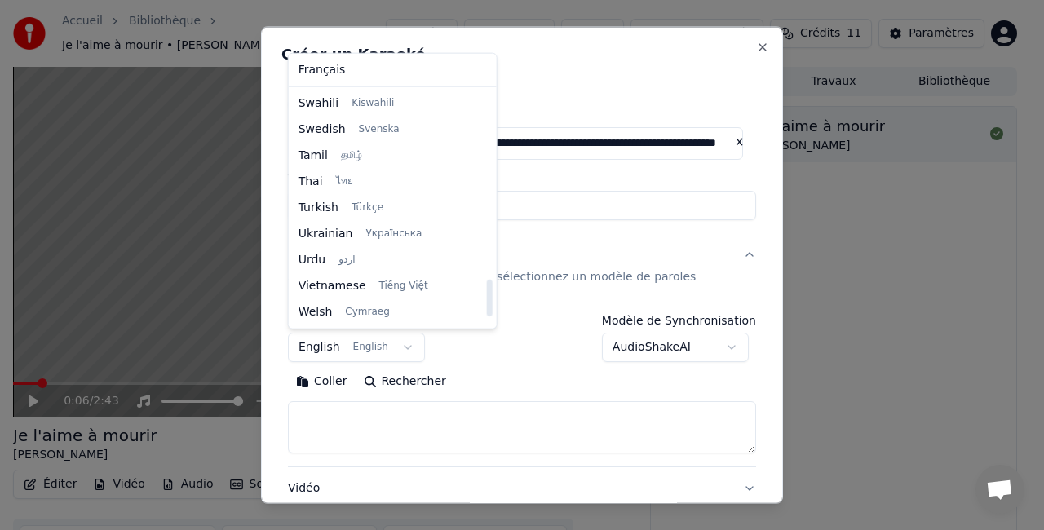
scroll to position [764, 0]
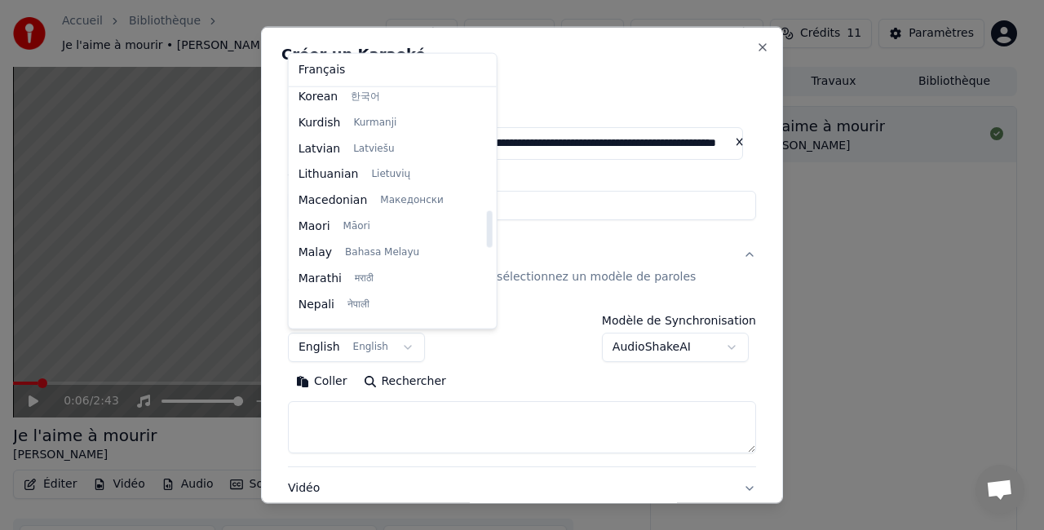
select select "**"
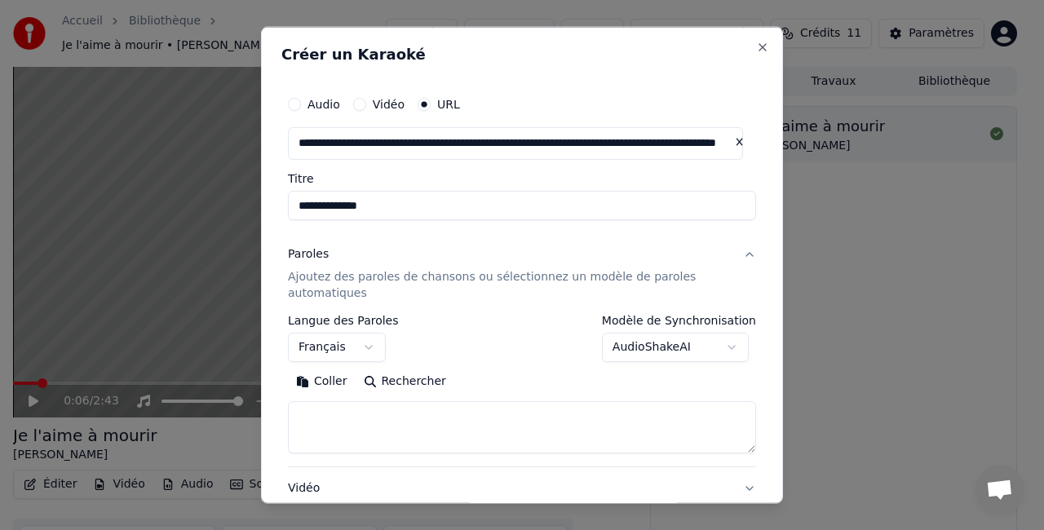
click at [338, 404] on textarea at bounding box center [522, 427] width 468 height 52
paste textarea "**********"
type textarea "**********"
click at [317, 411] on textarea at bounding box center [515, 427] width 455 height 52
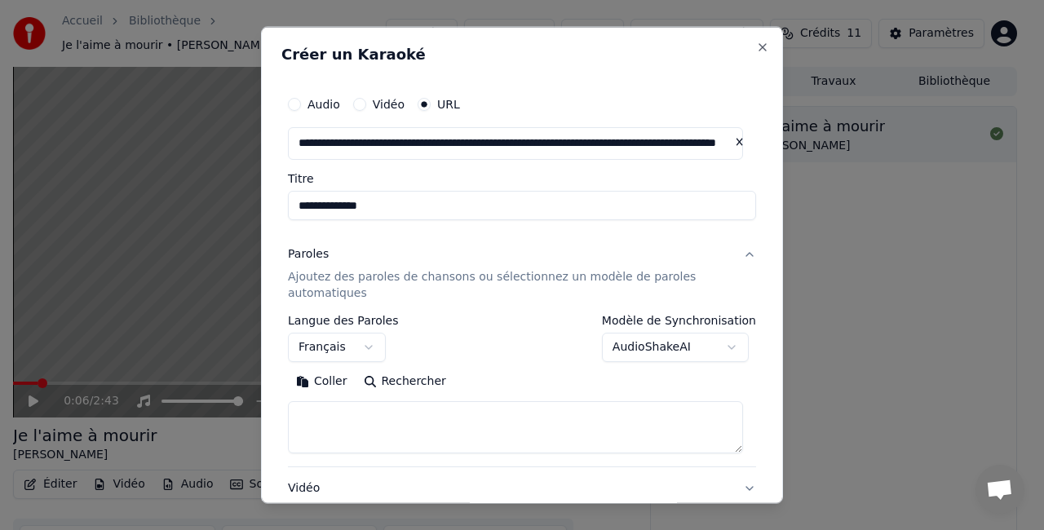
click at [529, 74] on div "**********" at bounding box center [522, 265] width 522 height 477
click at [335, 411] on textarea at bounding box center [515, 427] width 455 height 52
paste textarea "**********"
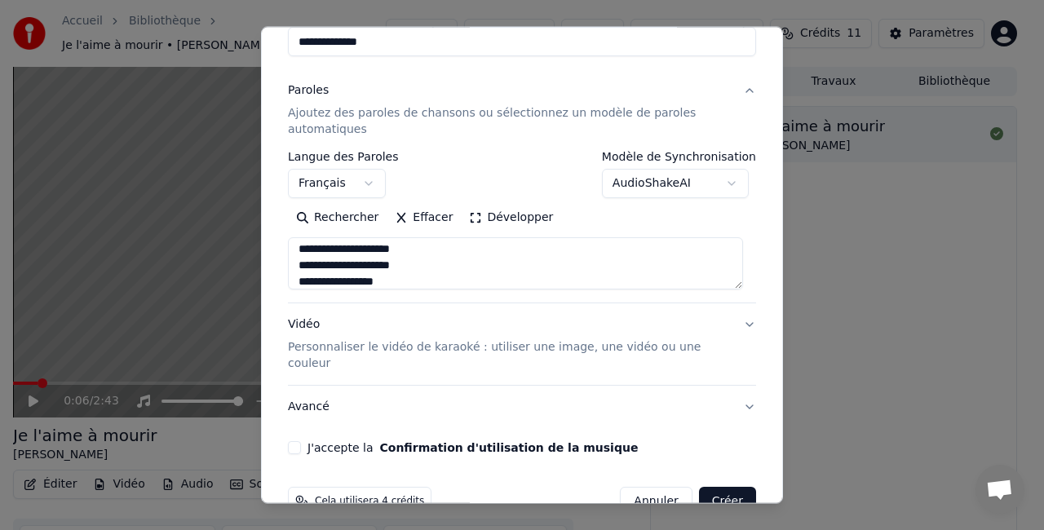
scroll to position [185, 0]
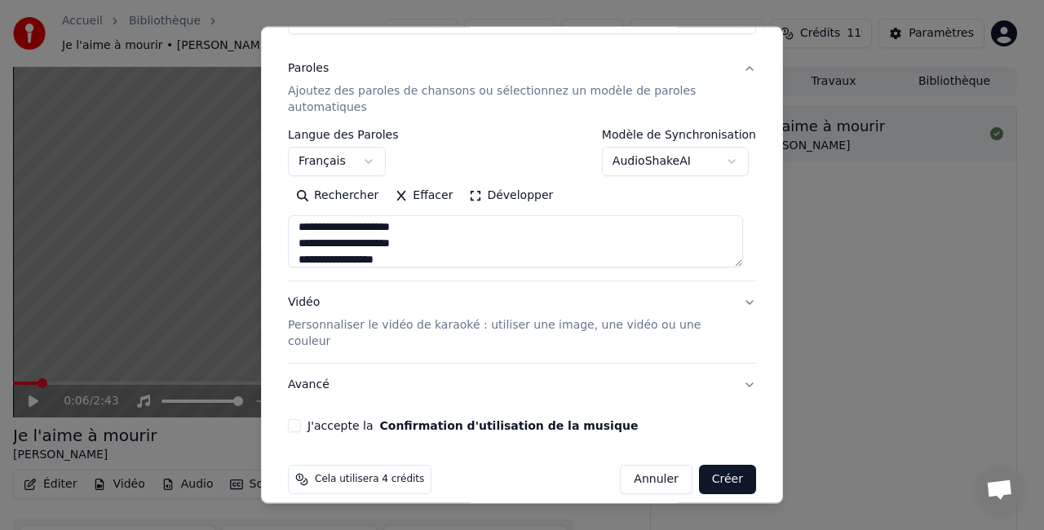
type textarea "**********"
click at [299, 419] on button "J'accepte la Confirmation d'utilisation de la musique" at bounding box center [294, 425] width 13 height 13
click at [714, 465] on button "Créer" at bounding box center [727, 479] width 57 height 29
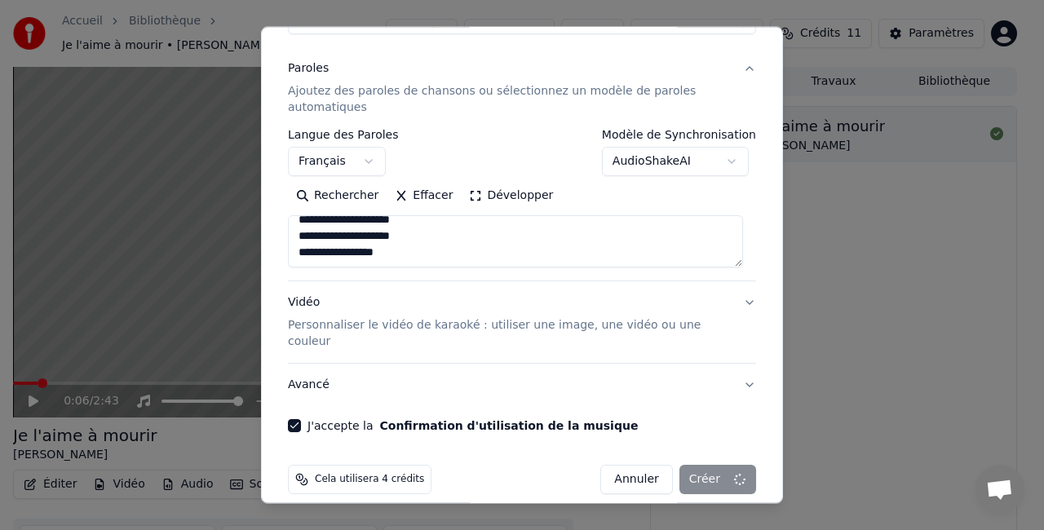
select select
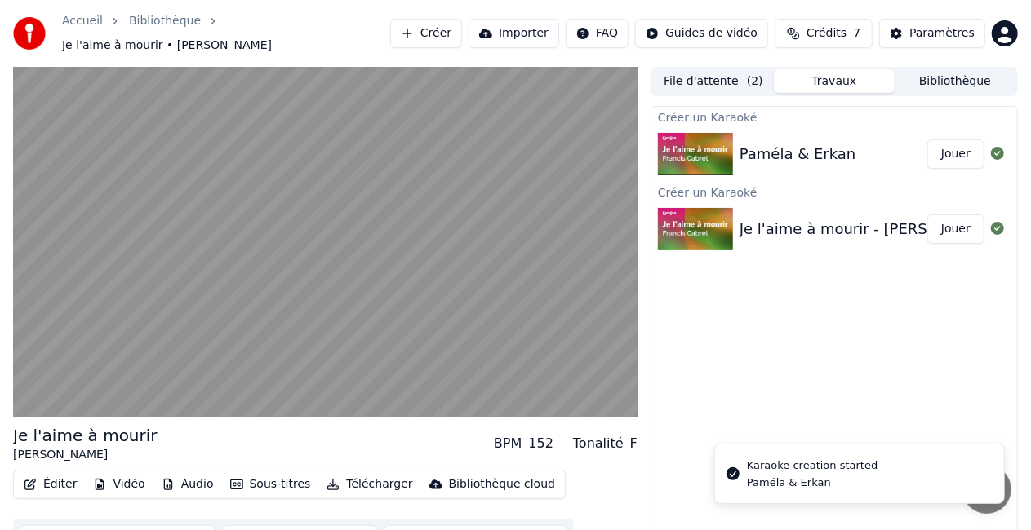
click at [822, 131] on div "Paméla & Erkan Jouer" at bounding box center [834, 153] width 366 height 55
click at [942, 151] on button "Jouer" at bounding box center [955, 154] width 57 height 29
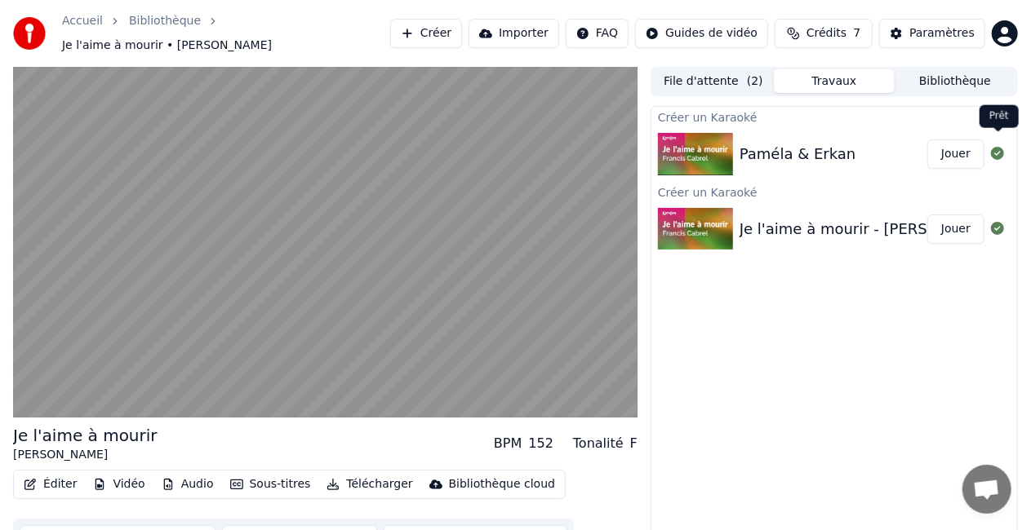
click at [994, 150] on icon at bounding box center [997, 153] width 13 height 13
click at [996, 147] on icon at bounding box center [997, 153] width 13 height 13
click at [937, 273] on div "Créer un Karaoké Paméla & Erkan Jouer Créer un Karaoké Je l'aime à mourir - Fra…" at bounding box center [833, 331] width 367 height 451
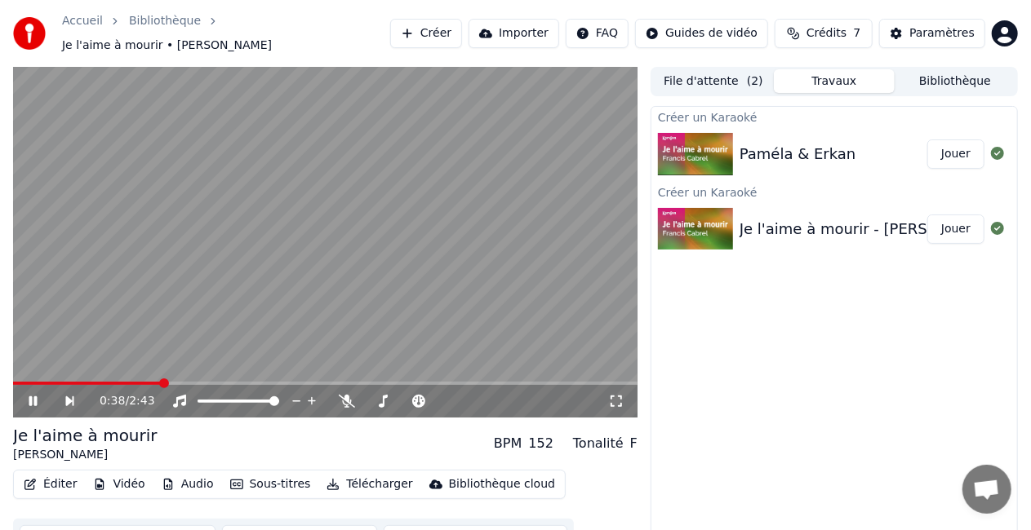
click at [878, 344] on div "Créer un Karaoké Paméla & Erkan Jouer Créer un Karaoké Je l'aime à mourir - Fra…" at bounding box center [833, 331] width 367 height 451
click at [819, 144] on div "Paméla & Erkan" at bounding box center [797, 154] width 117 height 23
click at [32, 397] on icon at bounding box center [33, 402] width 8 height 10
click at [911, 359] on div "Créer un Karaoké Paméla & Erkan Jouer Créer un Karaoké Je l'aime à mourir - Fra…" at bounding box center [833, 331] width 367 height 451
click at [831, 342] on div "Créer un Karaoké Paméla & Erkan Jouer Créer un Karaoké Je l'aime à mourir - Fra…" at bounding box center [833, 331] width 367 height 451
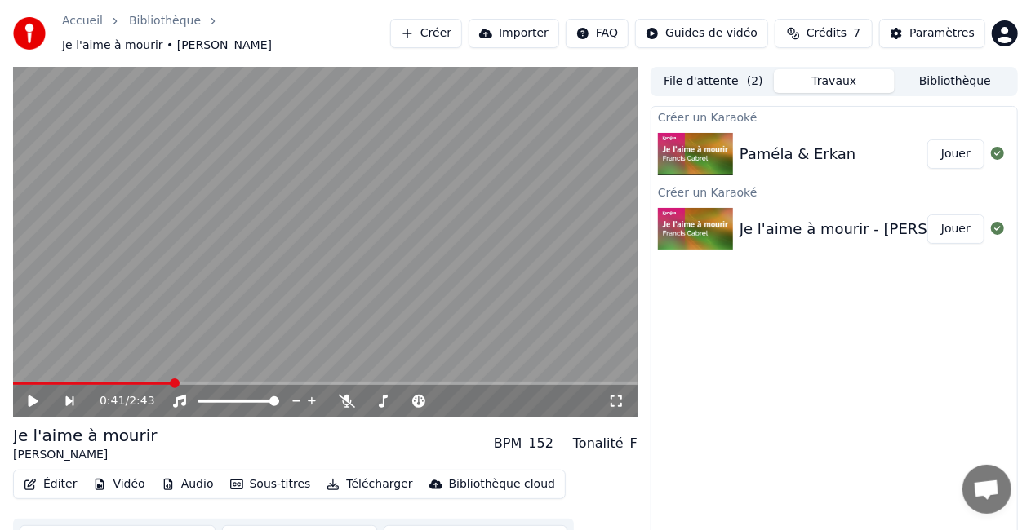
click at [86, 26] on link "Accueil" at bounding box center [82, 21] width 41 height 16
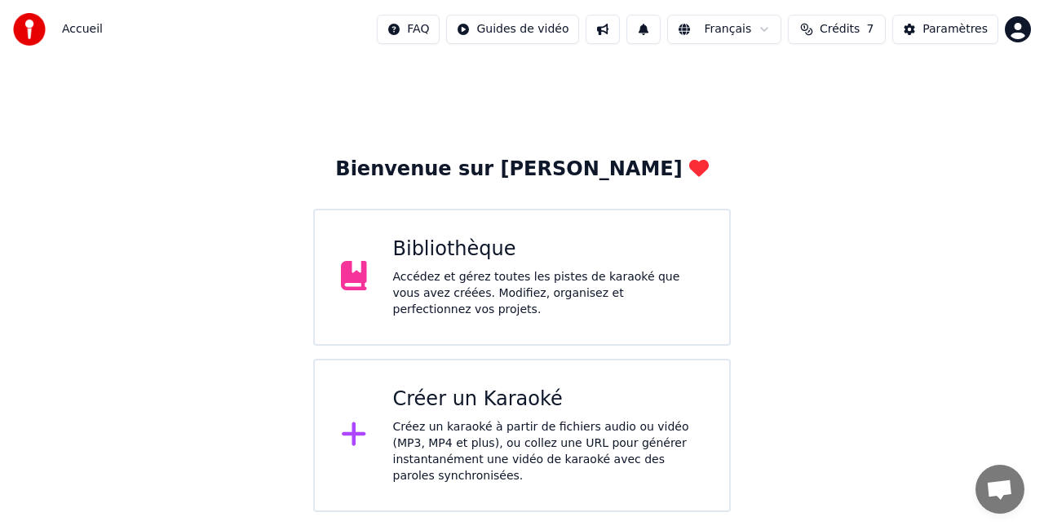
click at [516, 391] on div "Créer un Karaoké" at bounding box center [548, 400] width 311 height 26
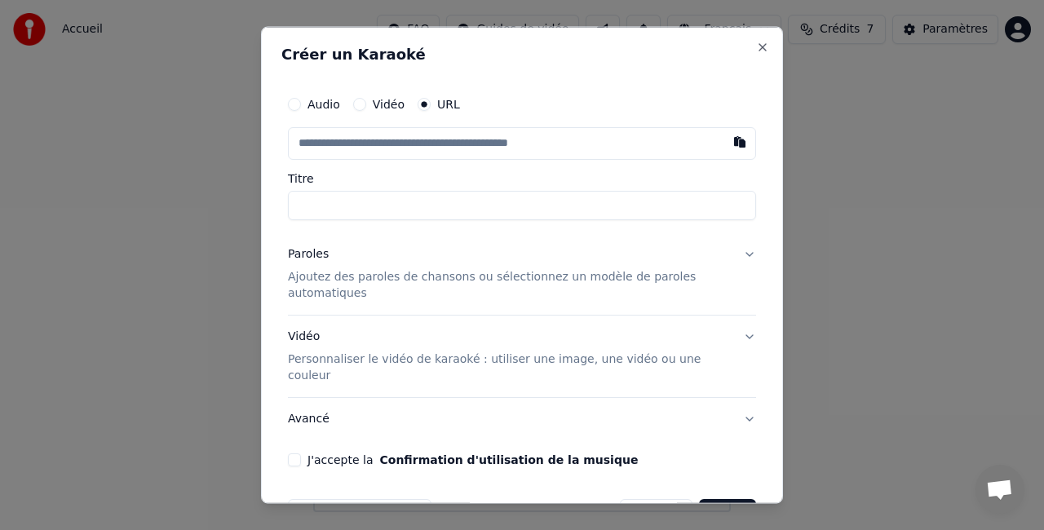
click at [410, 210] on input "Titre" at bounding box center [522, 205] width 468 height 29
click at [410, 328] on div "Vidéo Personnaliser le vidéo de karaoké : utiliser une image, une vidéo ou une …" at bounding box center [509, 355] width 442 height 55
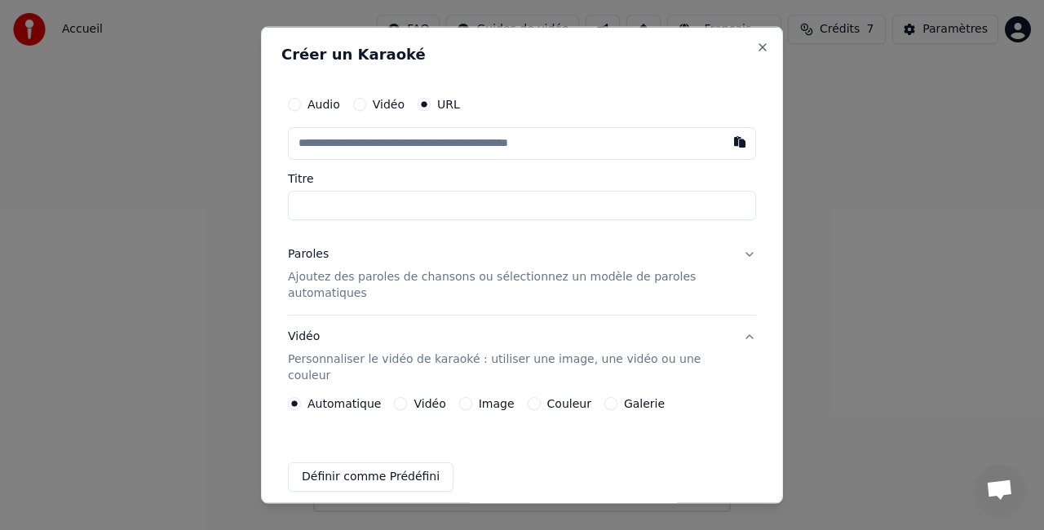
click at [410, 282] on p "Ajoutez des paroles de chansons ou sélectionnez un modèle de paroles automatiqu…" at bounding box center [509, 284] width 442 height 33
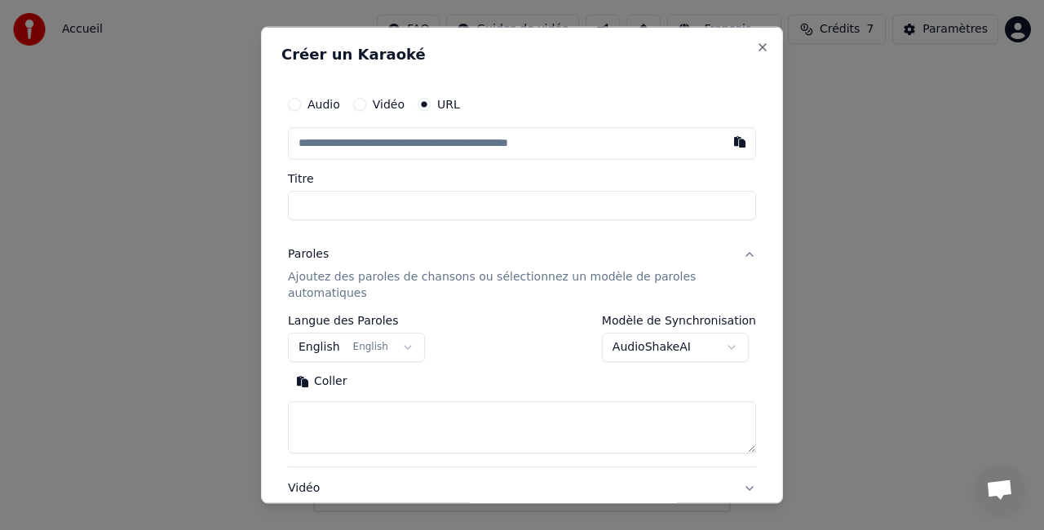
click at [400, 343] on button "English English" at bounding box center [356, 346] width 137 height 29
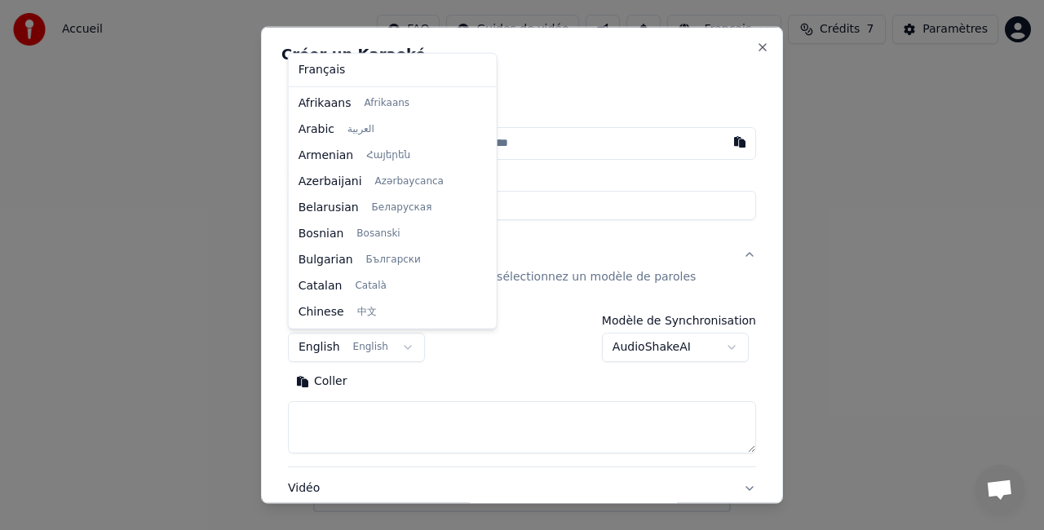
scroll to position [131, 0]
select select "**"
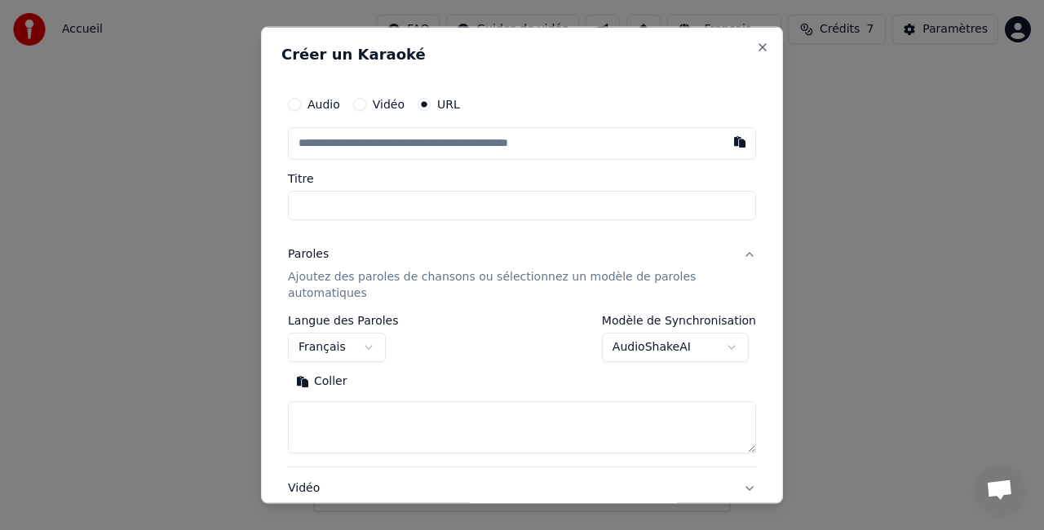
click at [341, 420] on textarea at bounding box center [522, 427] width 468 height 52
paste textarea "**********"
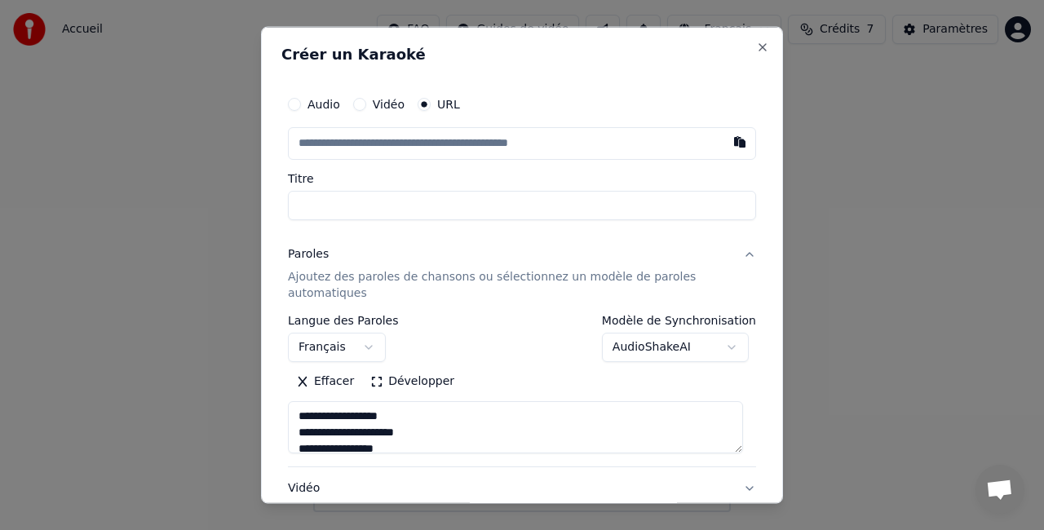
scroll to position [1177, 0]
type textarea "**********"
click at [375, 207] on input "Titre" at bounding box center [522, 205] width 468 height 29
click button "Effacer" at bounding box center [325, 381] width 74 height 26
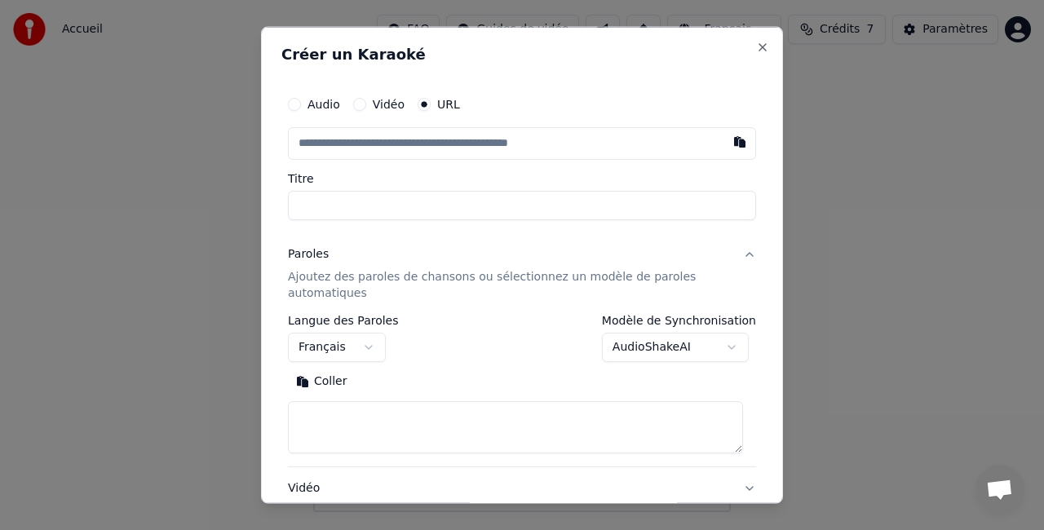
scroll to position [0, 0]
type input "*"
click button "Coller" at bounding box center [322, 381] width 68 height 26
type textarea "**********"
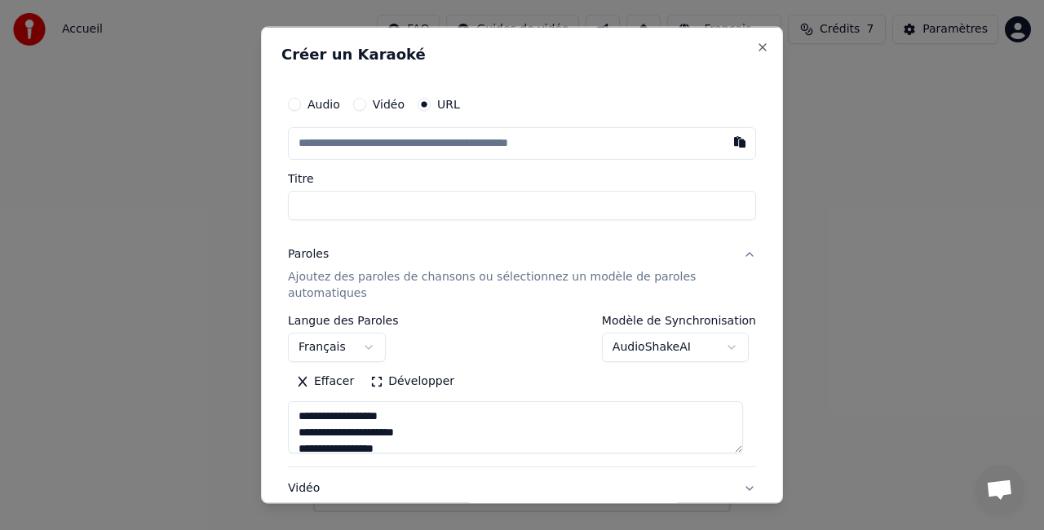
click button "Effacer" at bounding box center [325, 381] width 74 height 26
type input "*"
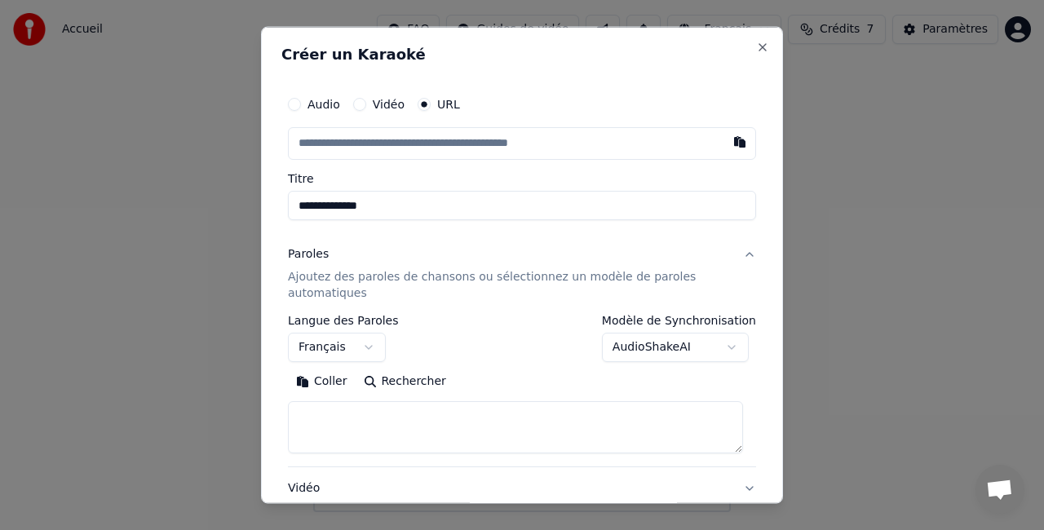
type input "**********"
click at [377, 145] on input "text" at bounding box center [522, 143] width 468 height 33
paste input "**********"
type input "**********"
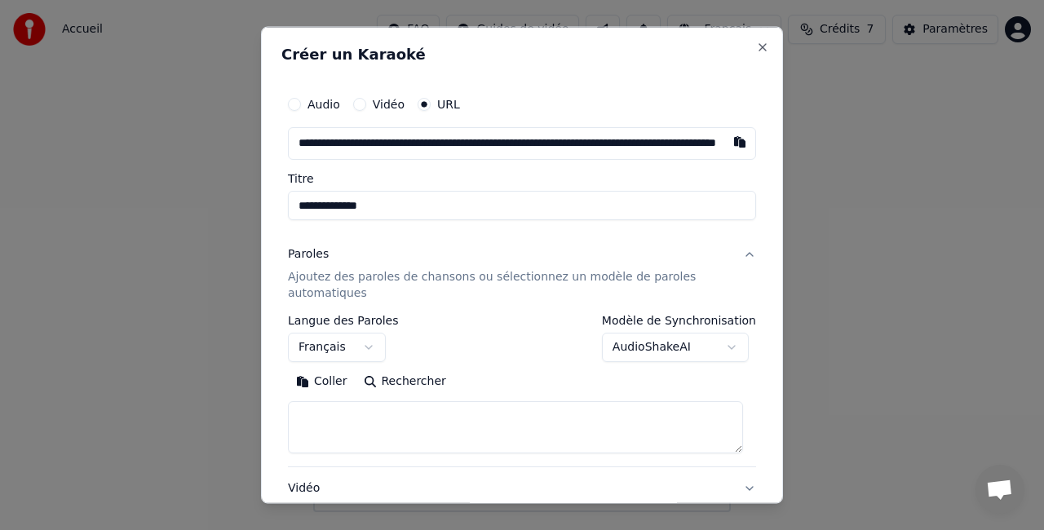
scroll to position [0, 170]
type input "**********"
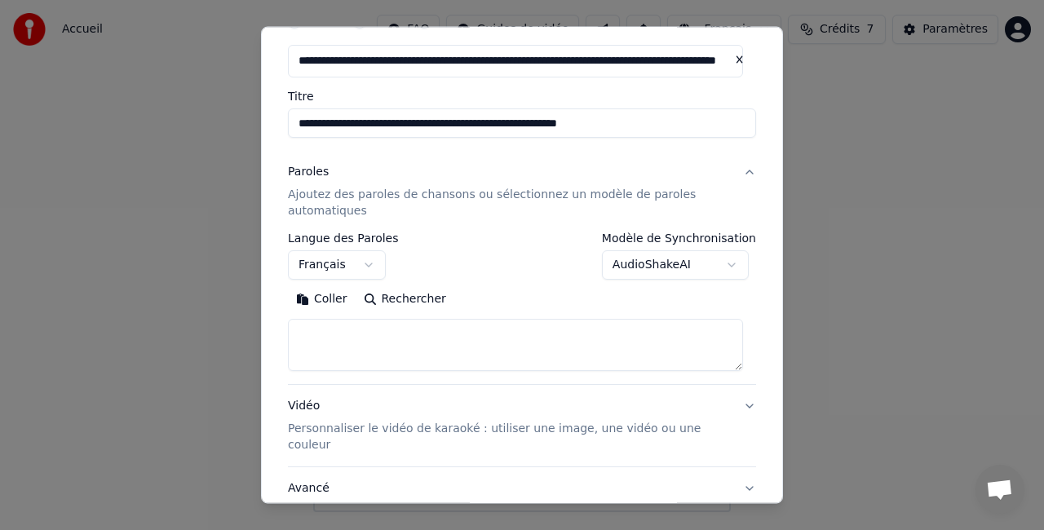
type input "**********"
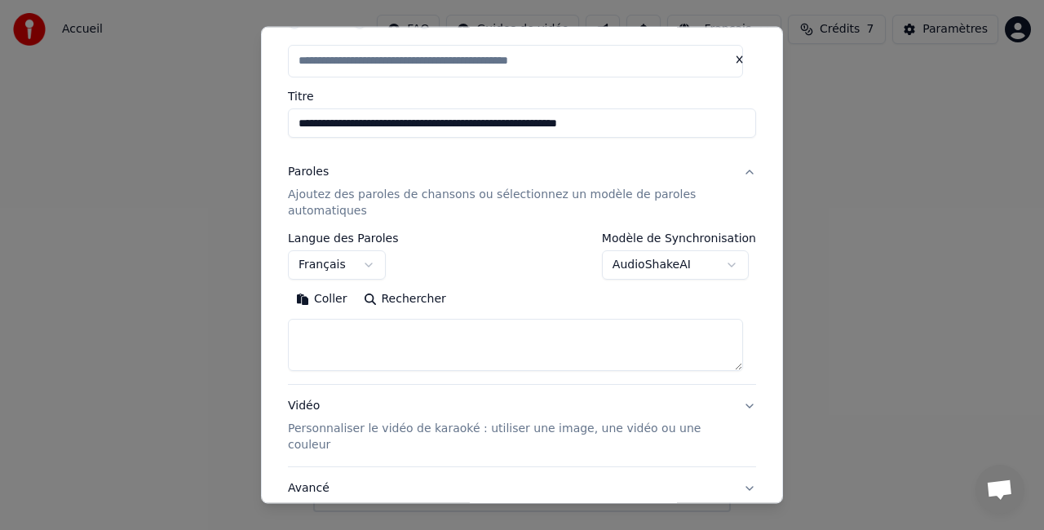
click at [401, 174] on div "Paroles Ajoutez des paroles de chansons ou sélectionnez un modèle de paroles au…" at bounding box center [509, 192] width 442 height 55
type input "**********"
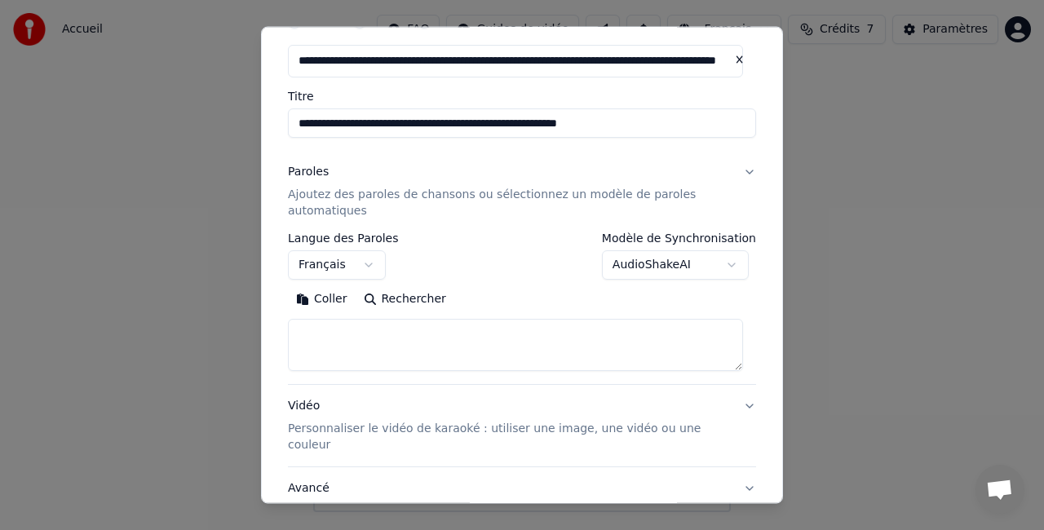
scroll to position [33, 0]
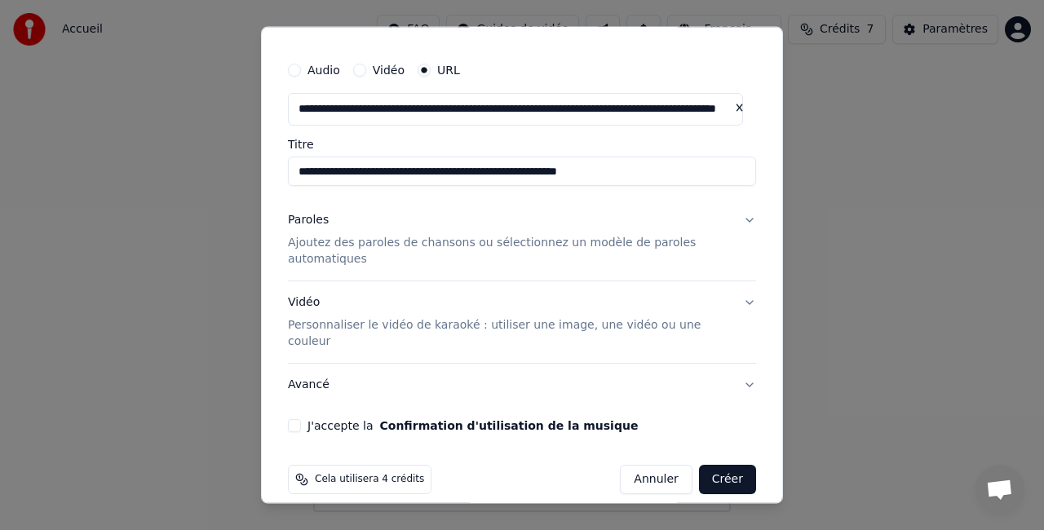
drag, startPoint x: 609, startPoint y: 173, endPoint x: 268, endPoint y: 189, distance: 341.5
click at [268, 189] on div "**********" at bounding box center [522, 265] width 522 height 477
type input "*"
type input "**********"
click at [376, 246] on p "Ajoutez des paroles de chansons ou sélectionnez un modèle de paroles automatiqu…" at bounding box center [509, 251] width 442 height 33
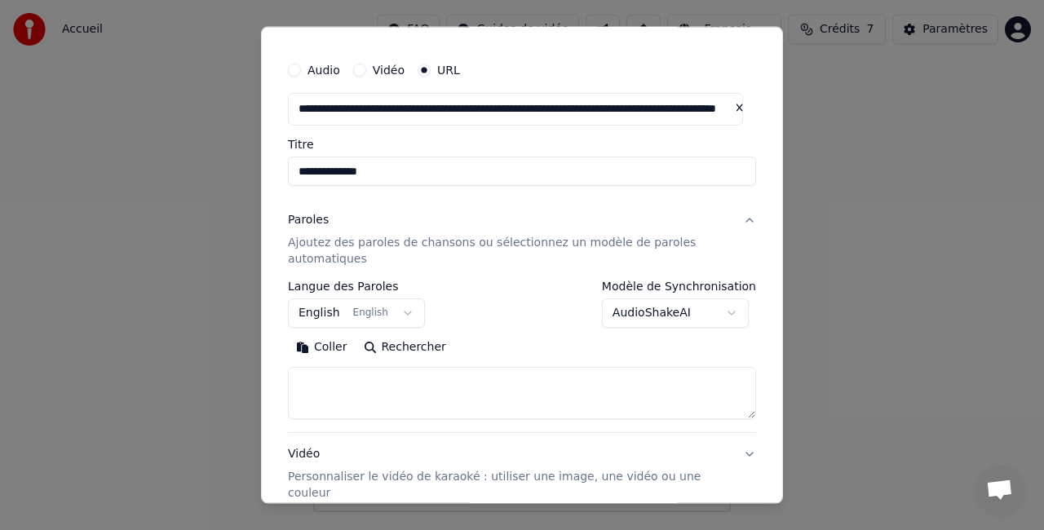
click at [392, 315] on button "English English" at bounding box center [356, 313] width 137 height 29
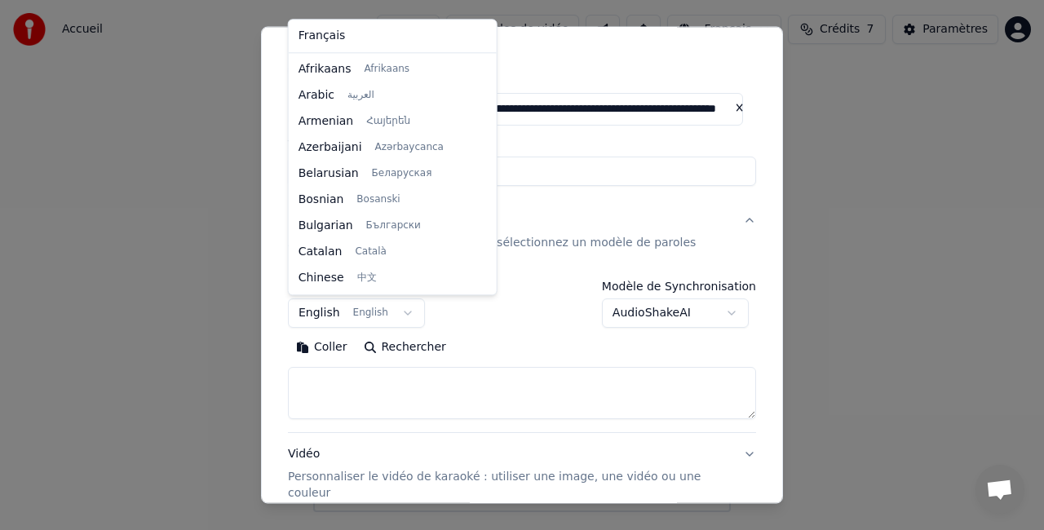
scroll to position [131, 0]
select select "**"
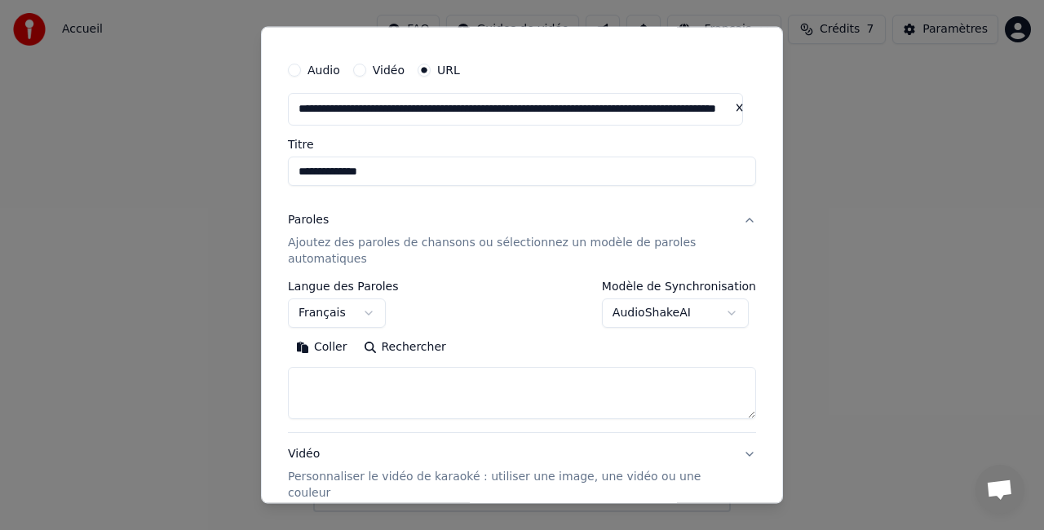
click at [521, 64] on div "Audio Vidéo URL" at bounding box center [522, 71] width 468 height 33
click at [339, 372] on textarea at bounding box center [522, 393] width 468 height 52
paste textarea "**********"
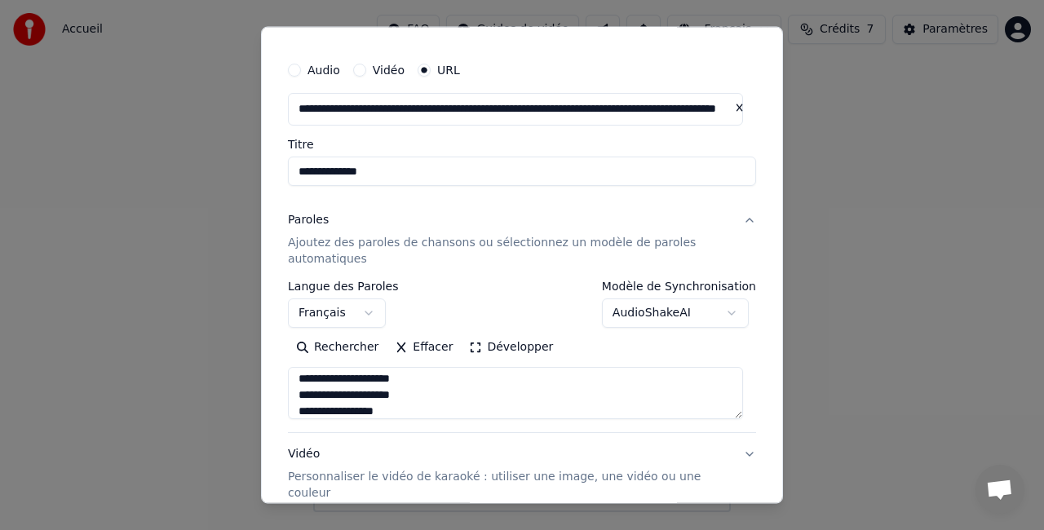
scroll to position [1185, 0]
type textarea "**********"
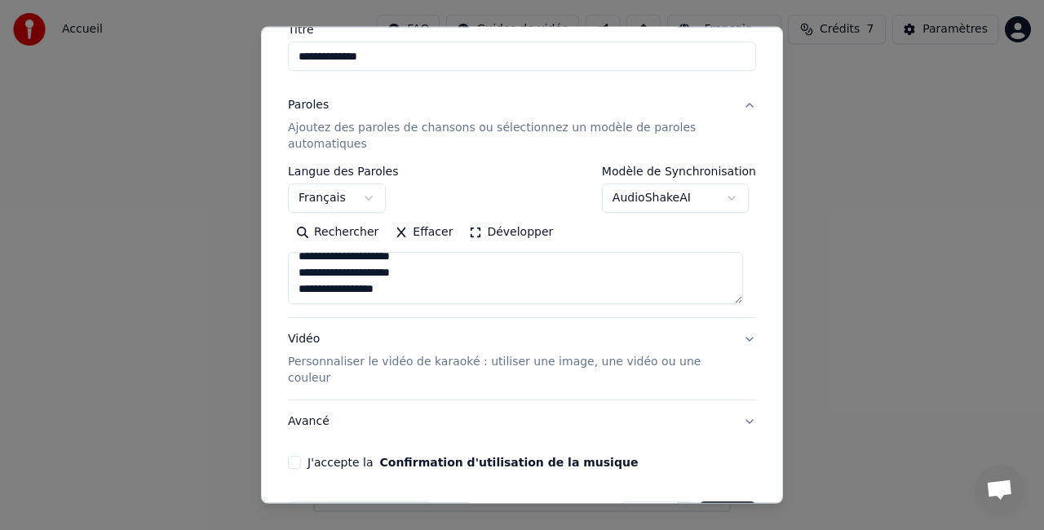
scroll to position [151, 0]
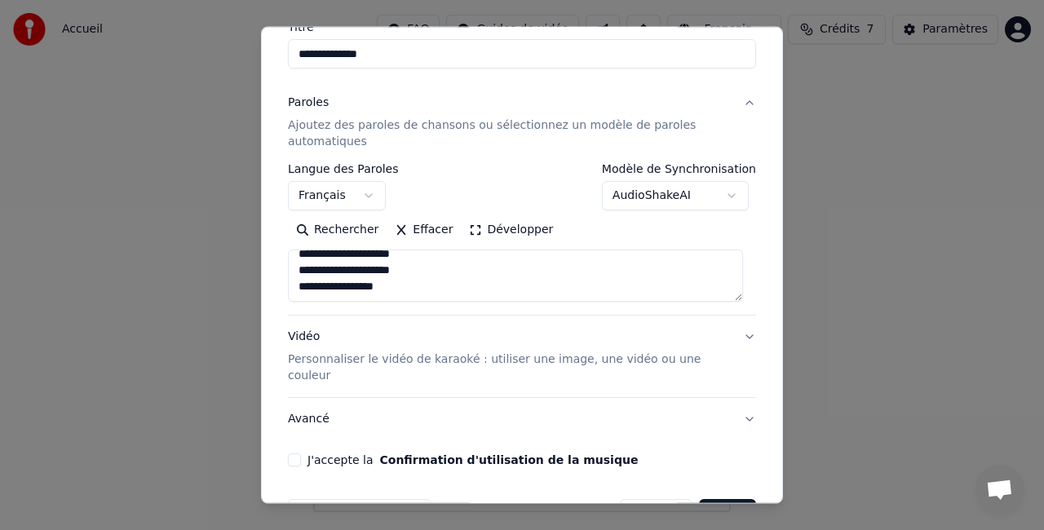
click at [690, 356] on p "Personnaliser le vidéo de karaoké : utiliser une image, une vidéo ou une couleur" at bounding box center [509, 368] width 442 height 33
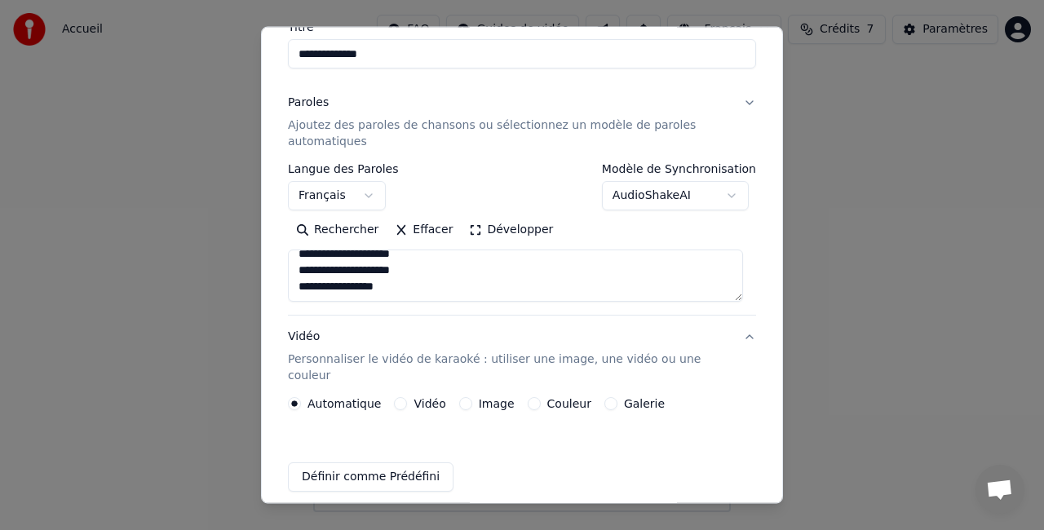
scroll to position [141, 0]
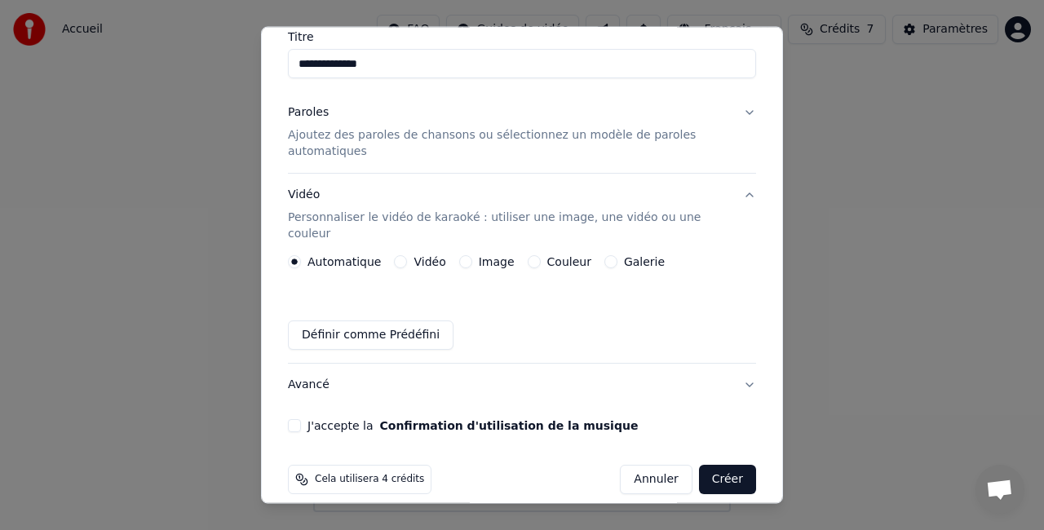
click at [459, 255] on button "Image" at bounding box center [465, 261] width 13 height 13
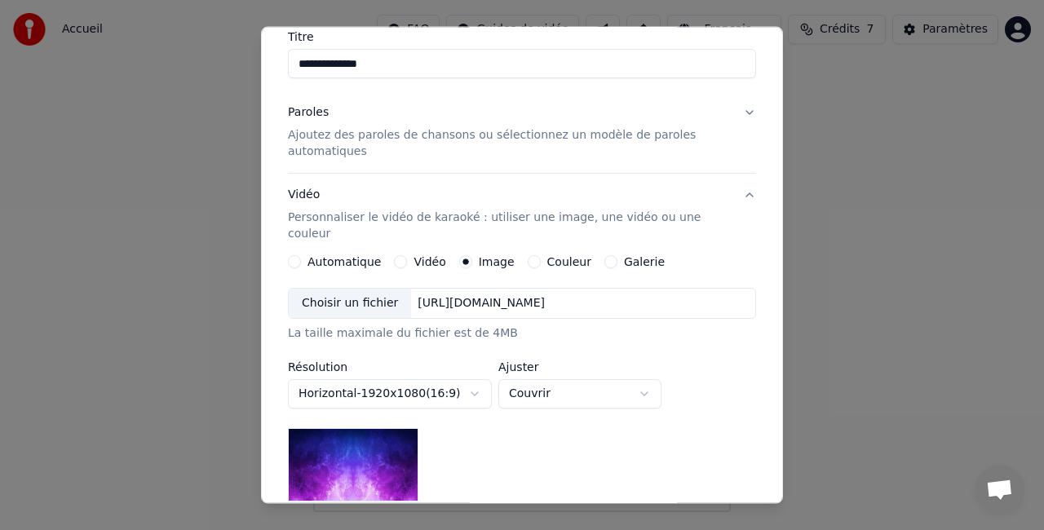
click at [455, 295] on div "https://imagedelivery.net/jkI57_JBx8hWPzcSI-uF5w/c7639807-3f76-4ea5-9112-66e75e…" at bounding box center [481, 303] width 140 height 16
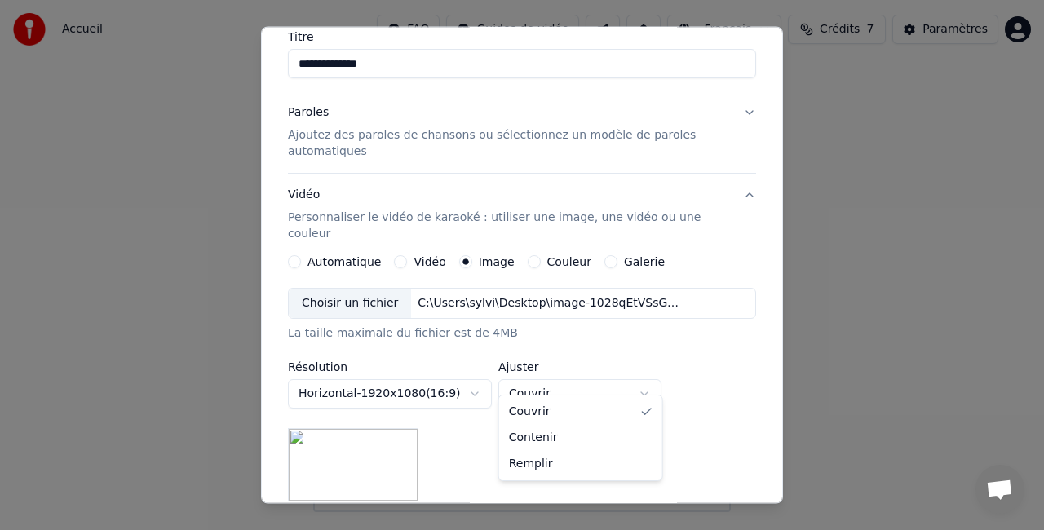
click at [597, 384] on body "**********" at bounding box center [522, 256] width 1044 height 512
select select "****"
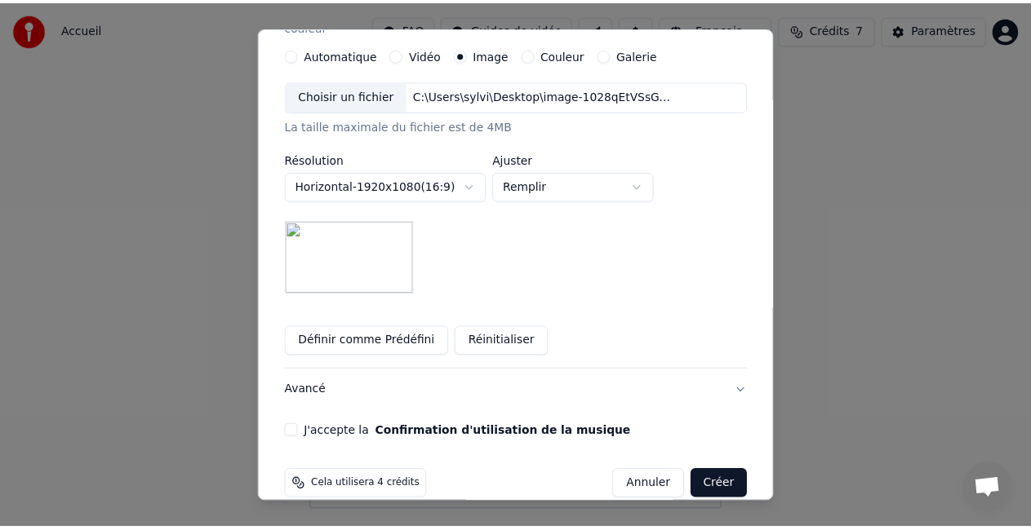
scroll to position [354, 0]
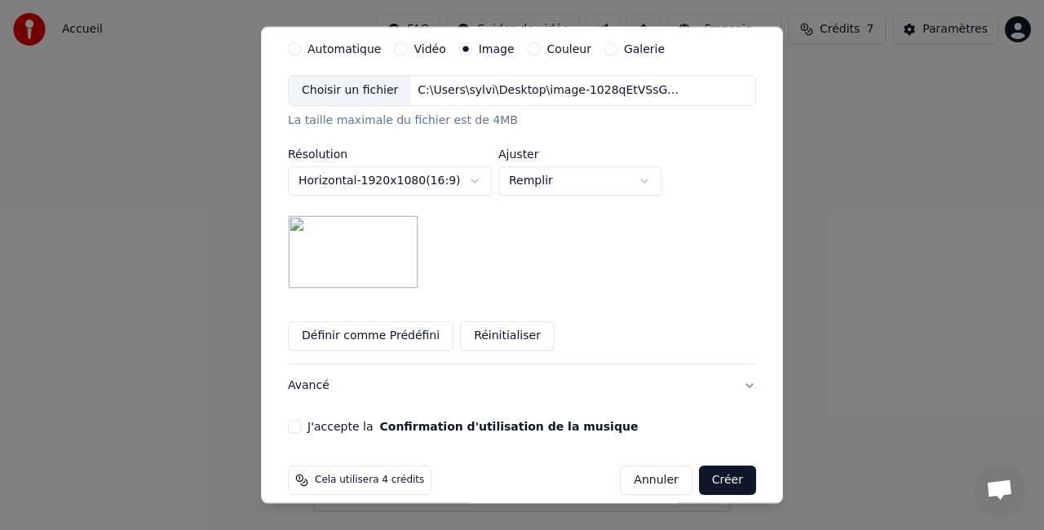
click at [295, 420] on button "J'accepte la Confirmation d'utilisation de la musique" at bounding box center [294, 426] width 13 height 13
click at [721, 467] on button "Créer" at bounding box center [727, 480] width 57 height 29
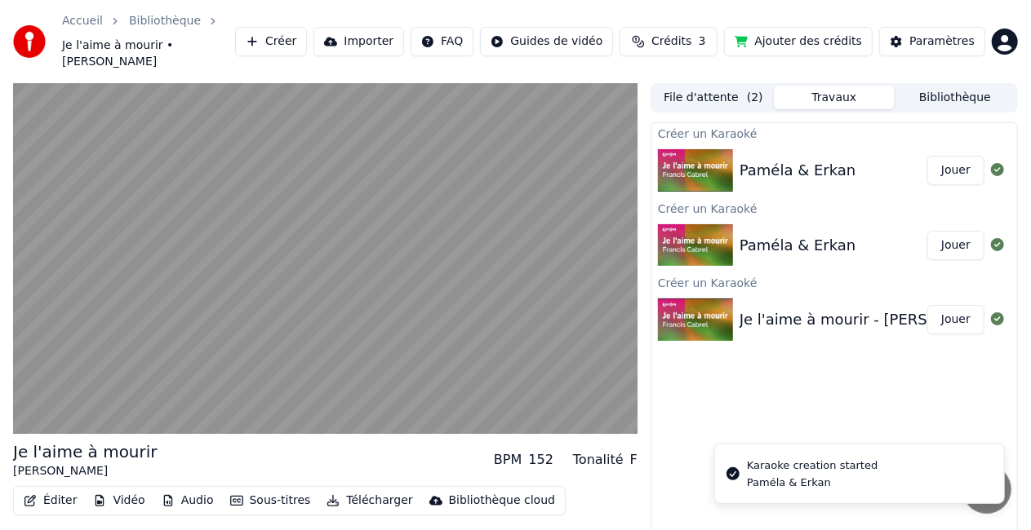
click at [702, 391] on div "Créer un Karaoké Paméla & Erkan Jouer Créer un Karaoké Paméla & Erkan Jouer Cré…" at bounding box center [833, 347] width 367 height 451
click at [853, 235] on div "Paméla & Erkan" at bounding box center [833, 245] width 188 height 23
click at [849, 234] on div "Paméla & Erkan" at bounding box center [833, 245] width 188 height 23
click at [965, 231] on button "Jouer" at bounding box center [955, 245] width 57 height 29
click at [956, 305] on button "Jouer" at bounding box center [955, 319] width 57 height 29
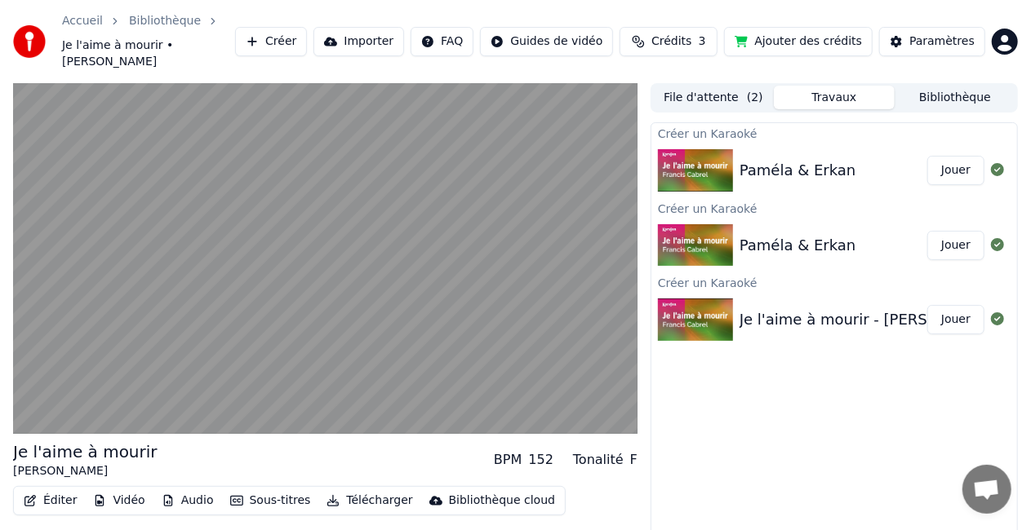
click at [956, 305] on button "Jouer" at bounding box center [955, 319] width 57 height 29
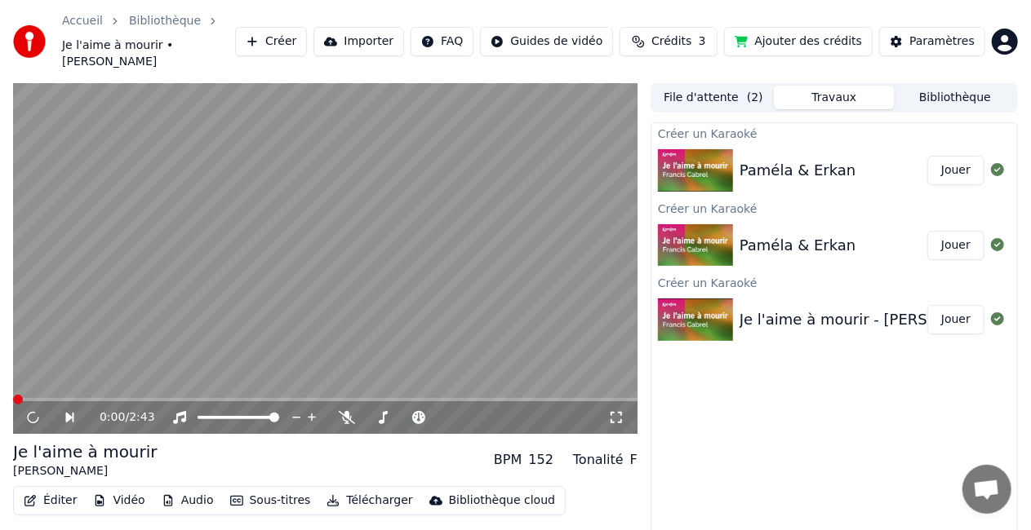
click at [820, 86] on button "Travaux" at bounding box center [834, 98] width 121 height 24
click at [747, 90] on span "( 2 )" at bounding box center [755, 98] width 16 height 16
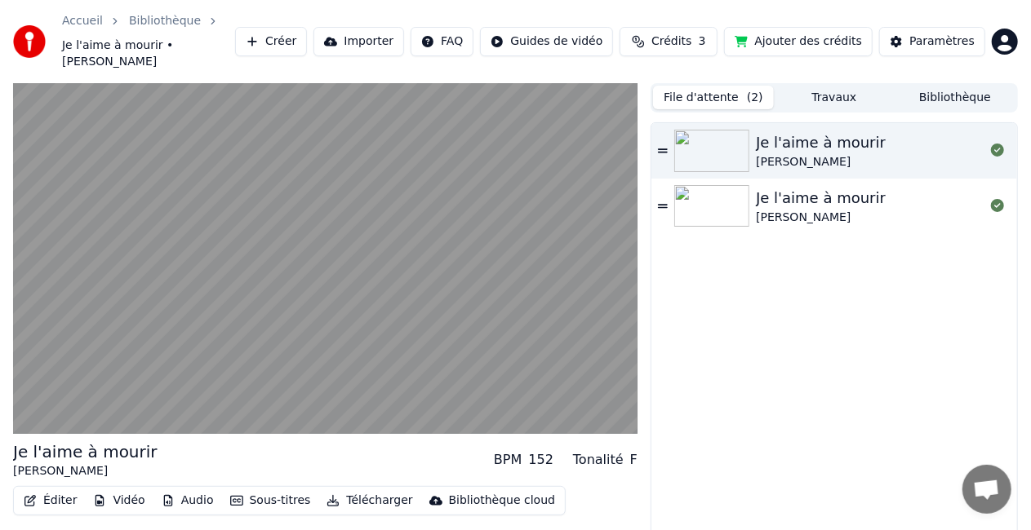
click at [867, 154] on div "Francis Cabrel" at bounding box center [821, 162] width 130 height 16
click at [862, 187] on div "Je l'aime à mourir" at bounding box center [821, 198] width 130 height 23
click at [864, 188] on div "Je l'aime à mourir Francis Cabrel" at bounding box center [834, 348] width 366 height 450
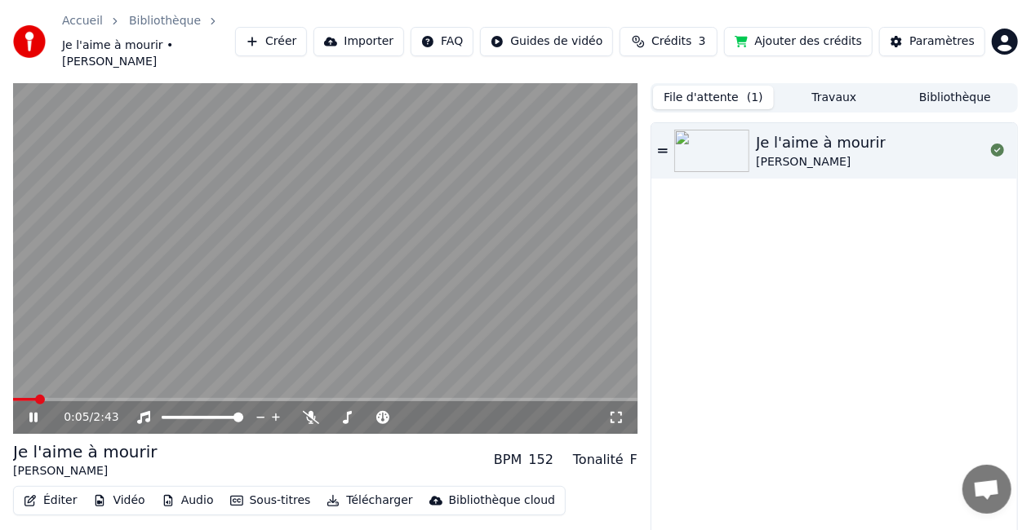
click at [656, 131] on div "Je l'aime à mourir Francis Cabrel" at bounding box center [834, 150] width 366 height 55
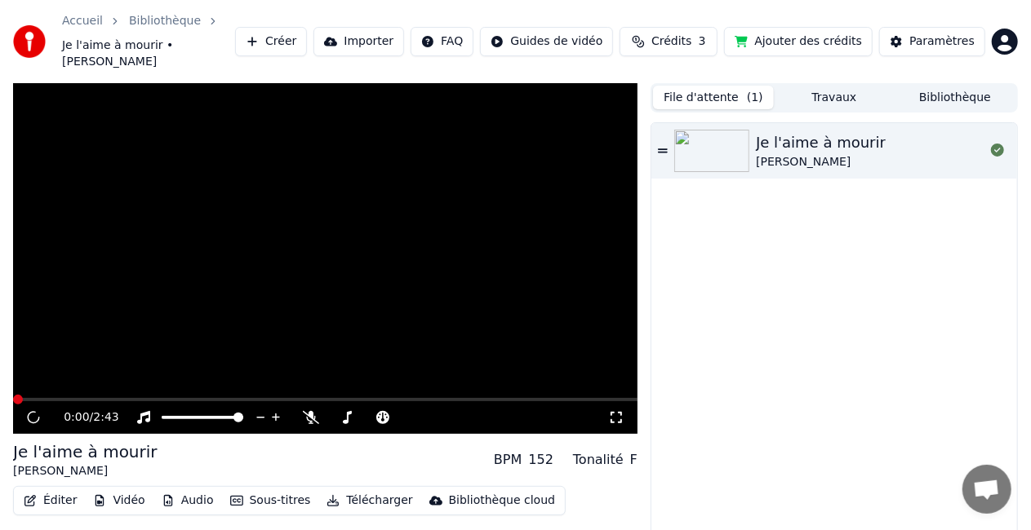
click at [903, 90] on button "Bibliothèque" at bounding box center [954, 98] width 121 height 24
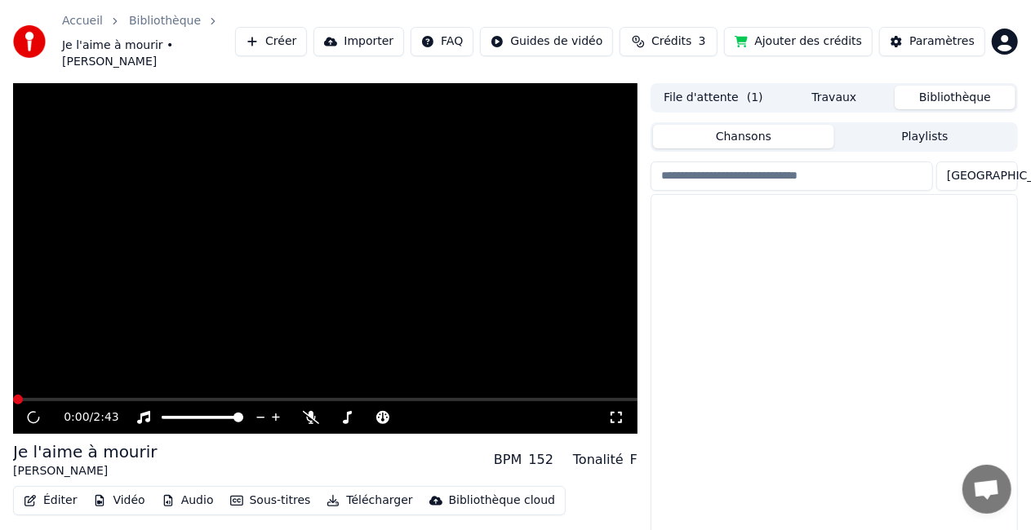
click at [935, 86] on button "Bibliothèque" at bounding box center [954, 98] width 121 height 24
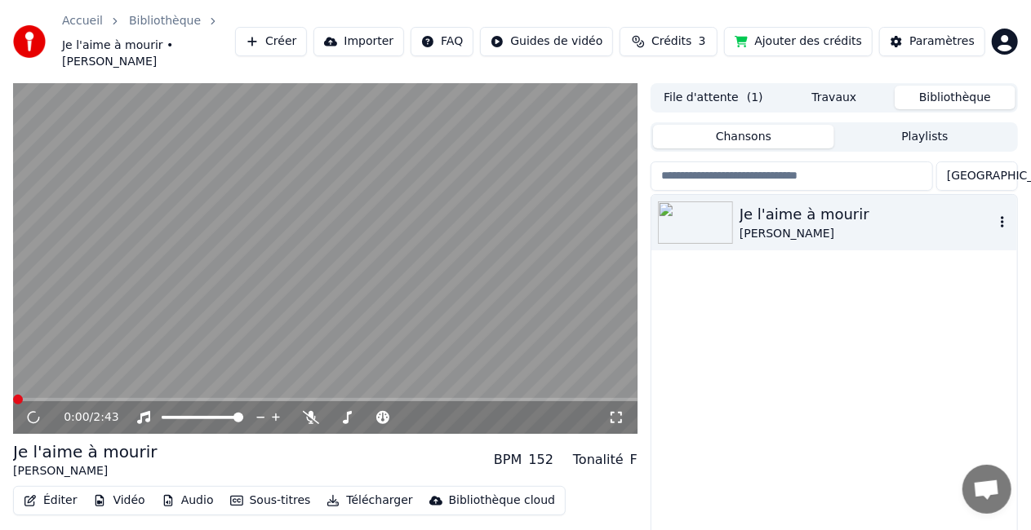
click at [884, 203] on div "Je l'aime à mourir" at bounding box center [866, 214] width 255 height 23
click at [912, 125] on button "Playlists" at bounding box center [924, 137] width 181 height 24
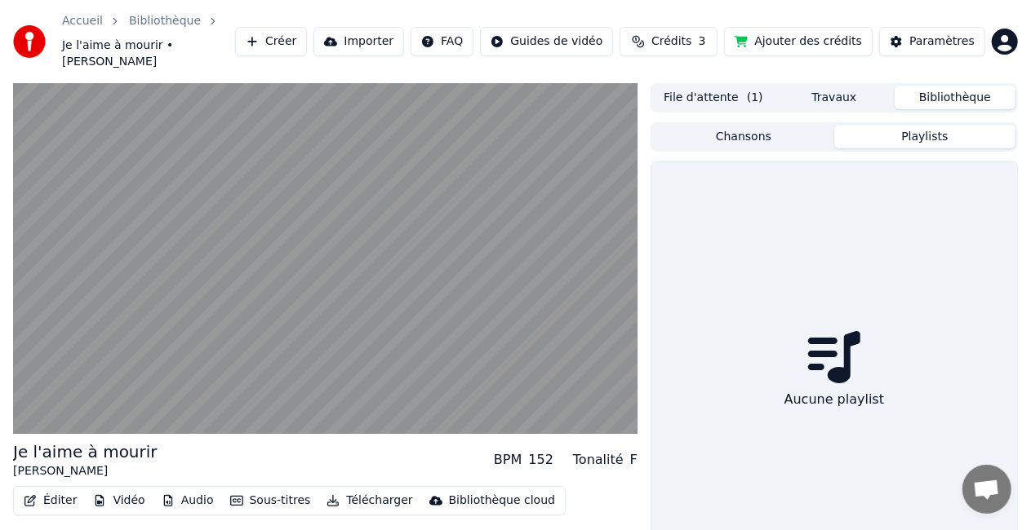
click at [913, 125] on button "Playlists" at bounding box center [924, 137] width 181 height 24
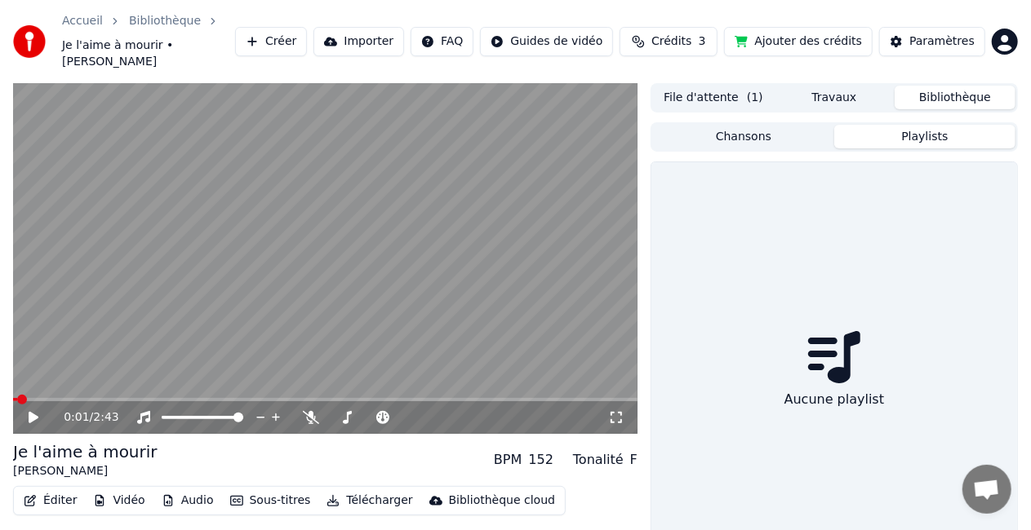
click at [721, 129] on button "Chansons" at bounding box center [743, 137] width 181 height 24
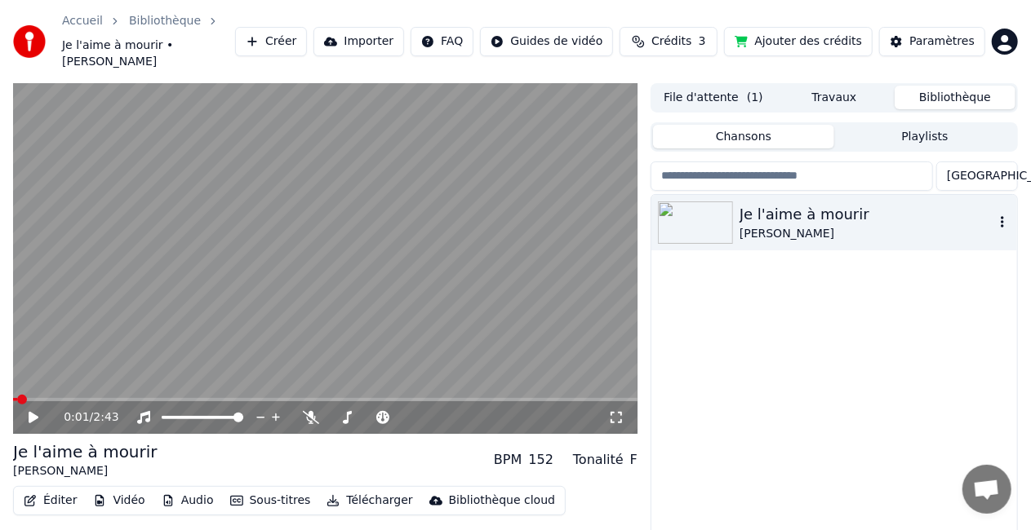
click at [743, 226] on div "Francis Cabrel" at bounding box center [866, 234] width 255 height 16
click at [534, 269] on video at bounding box center [325, 258] width 624 height 351
